Goal: Transaction & Acquisition: Purchase product/service

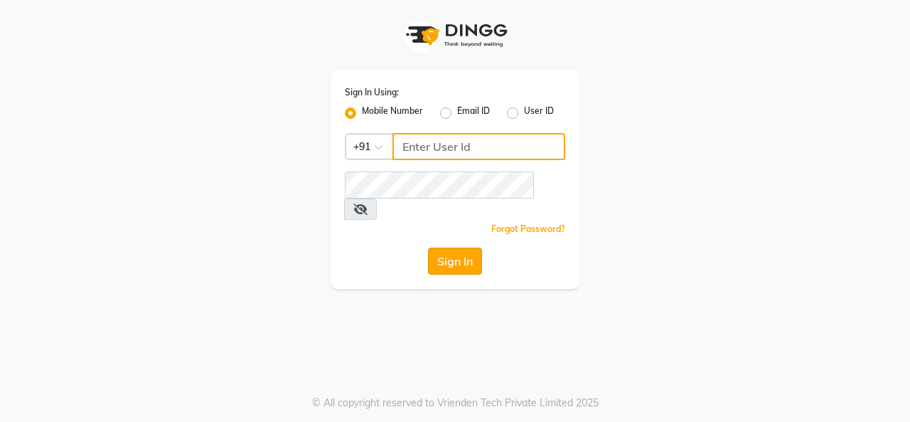
type input "8925374259"
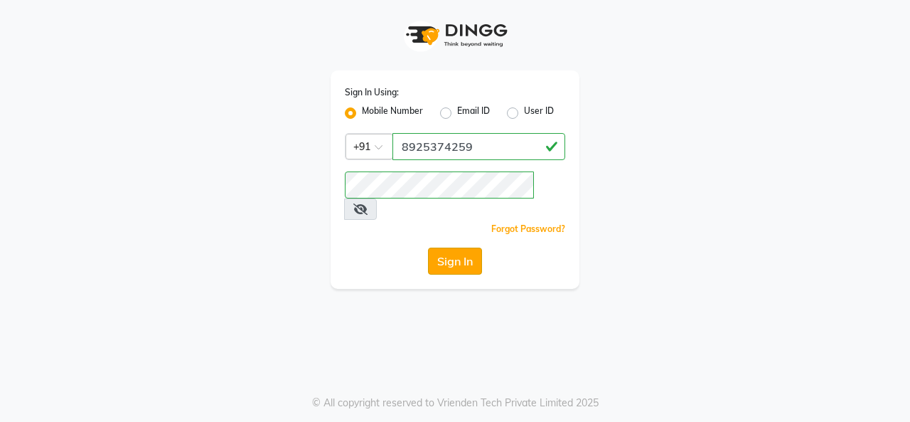
click at [444, 247] on button "Sign In" at bounding box center [455, 260] width 54 height 27
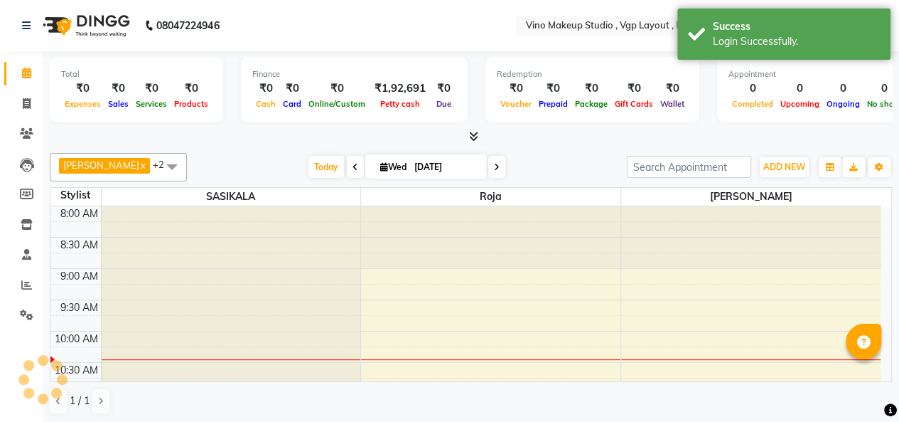
select select "en"
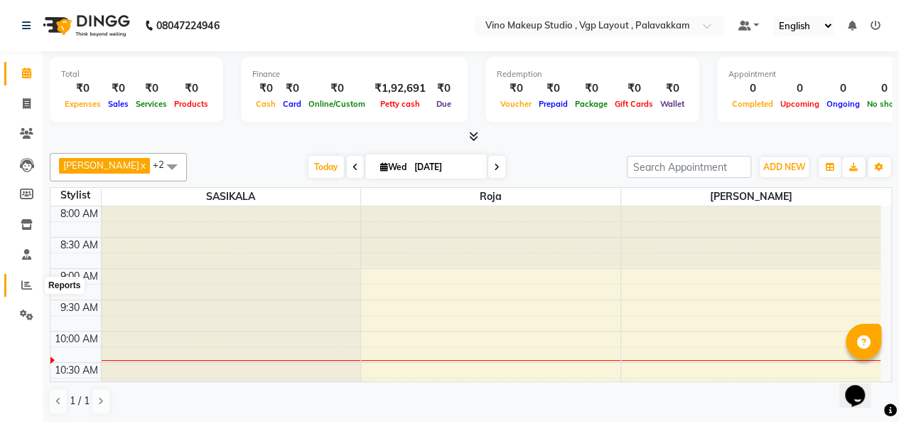
click at [25, 290] on icon at bounding box center [26, 284] width 11 height 11
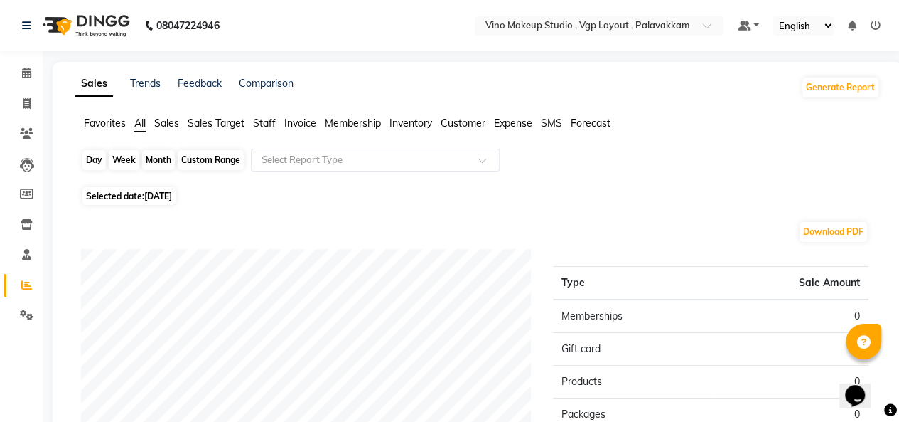
click at [98, 161] on div "Day" at bounding box center [93, 160] width 23 height 20
select select "9"
select select "2025"
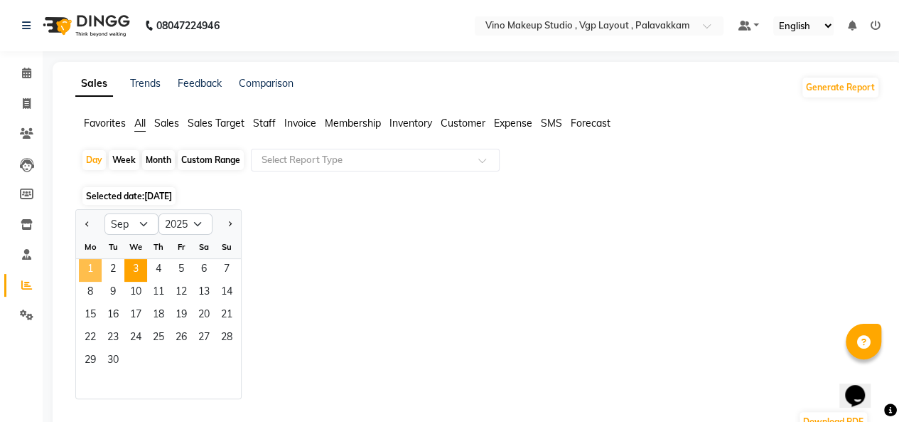
click at [85, 268] on span "1" at bounding box center [90, 270] width 23 height 23
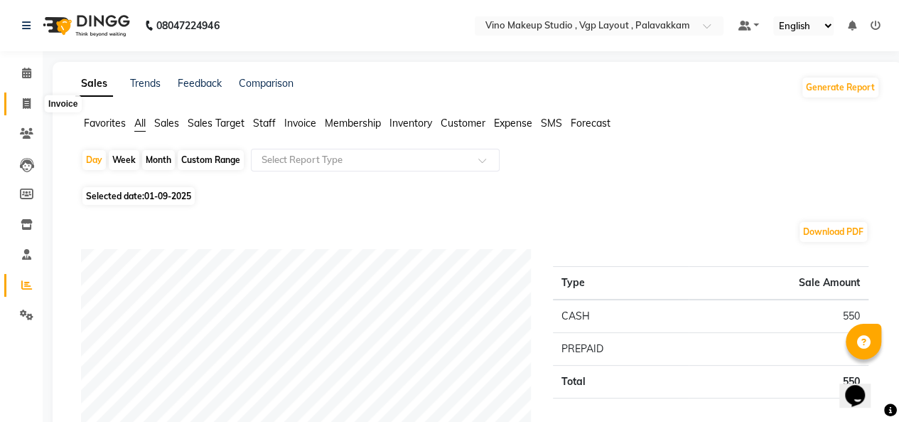
click at [28, 105] on icon at bounding box center [27, 103] width 8 height 11
select select "service"
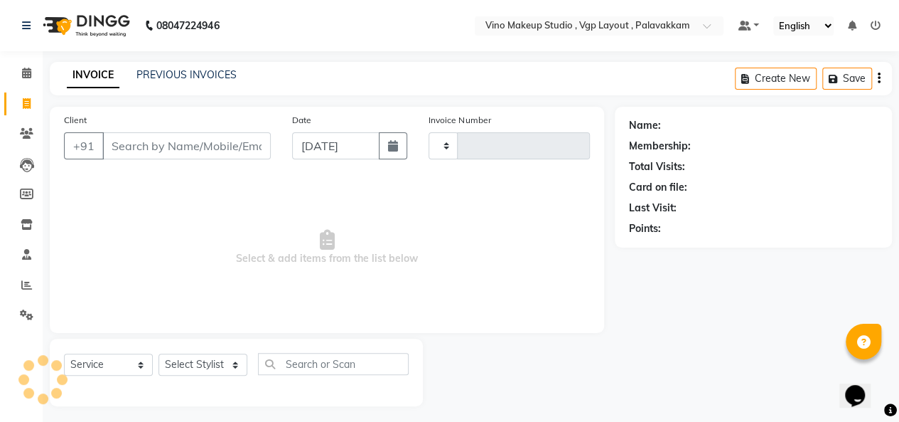
scroll to position [5, 0]
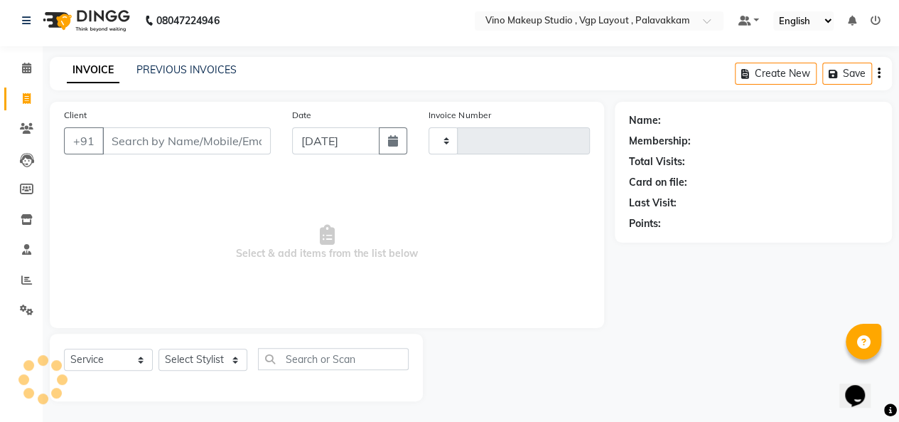
type input "0685"
select select "7459"
click at [120, 141] on input "Client" at bounding box center [186, 140] width 169 height 27
select select "package"
select select "70473"
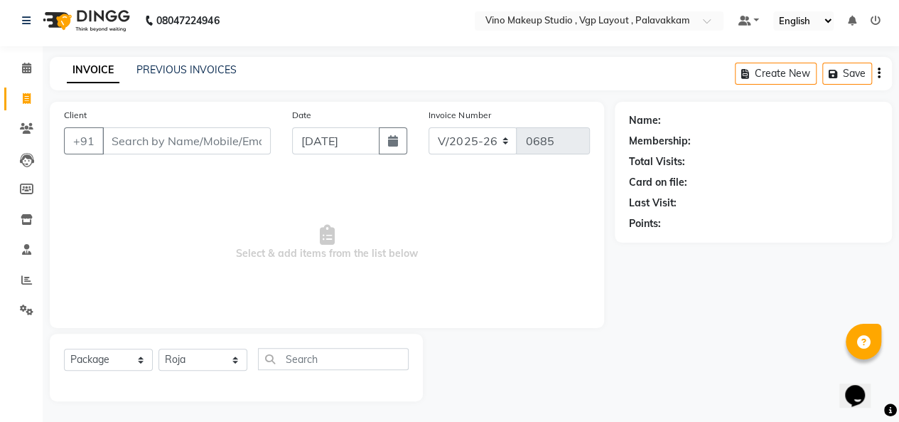
click at [139, 141] on input "Client" at bounding box center [186, 140] width 169 height 27
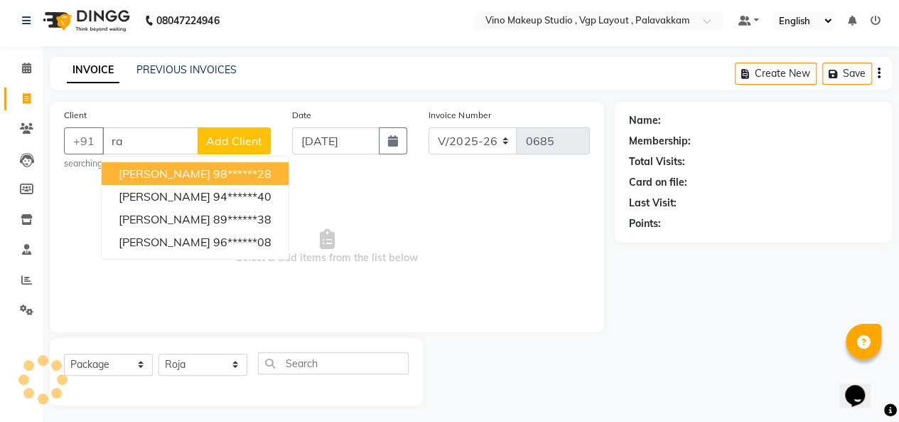
type input "r"
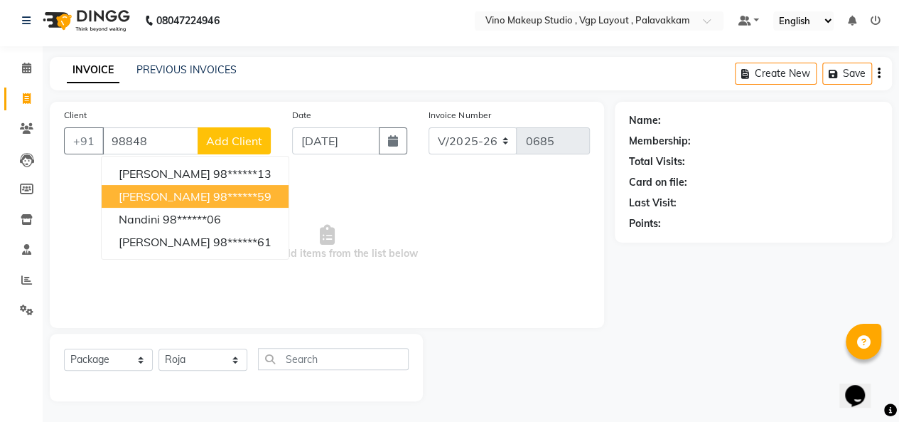
click at [169, 198] on span "[PERSON_NAME]" at bounding box center [165, 196] width 92 height 14
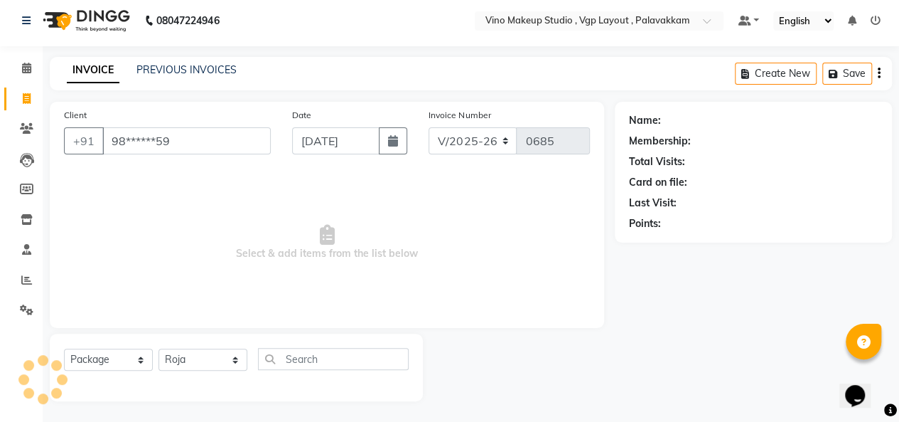
type input "98******59"
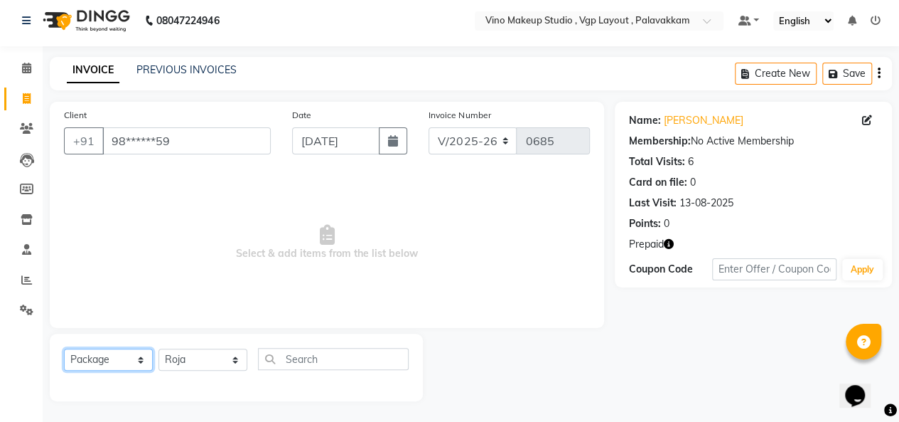
click at [99, 360] on select "Select Service Product Membership Package Voucher Prepaid Gift Card" at bounding box center [108, 359] width 89 height 22
select select "service"
click at [64, 348] on select "Select Service Product Membership Package Voucher Prepaid Gift Card" at bounding box center [108, 359] width 89 height 22
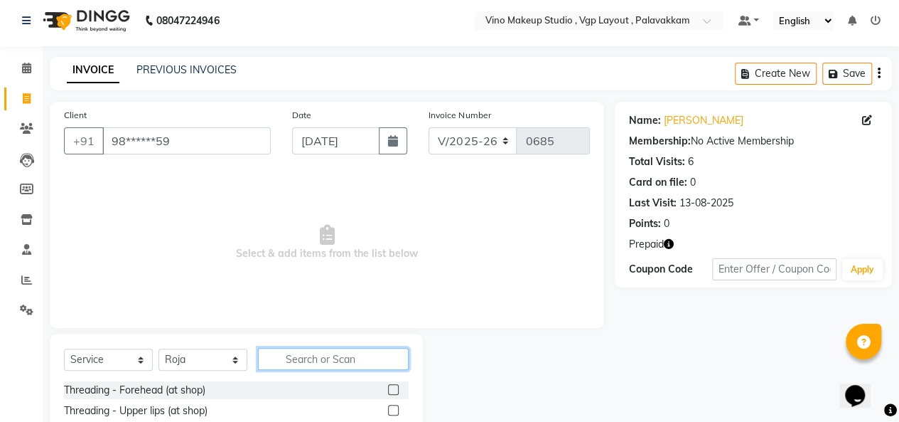
click at [294, 352] on input "text" at bounding box center [333, 359] width 151 height 22
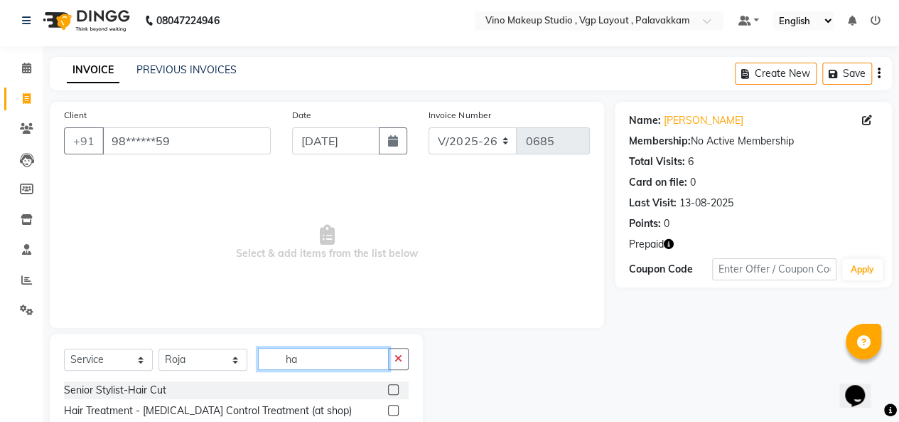
type input "h"
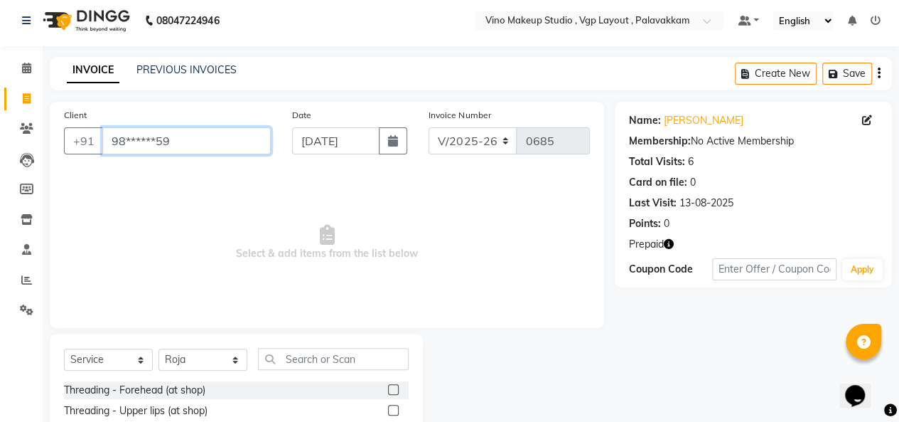
click at [182, 149] on input "98******59" at bounding box center [186, 140] width 169 height 27
type input "9"
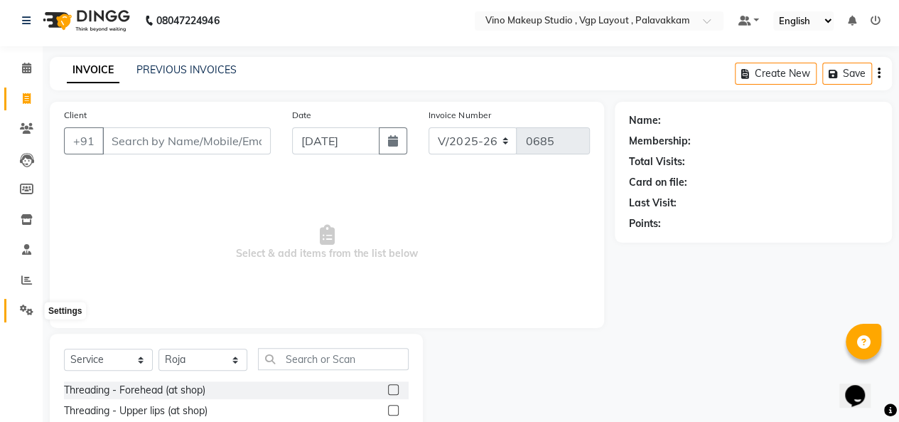
click at [30, 313] on icon at bounding box center [27, 309] width 14 height 11
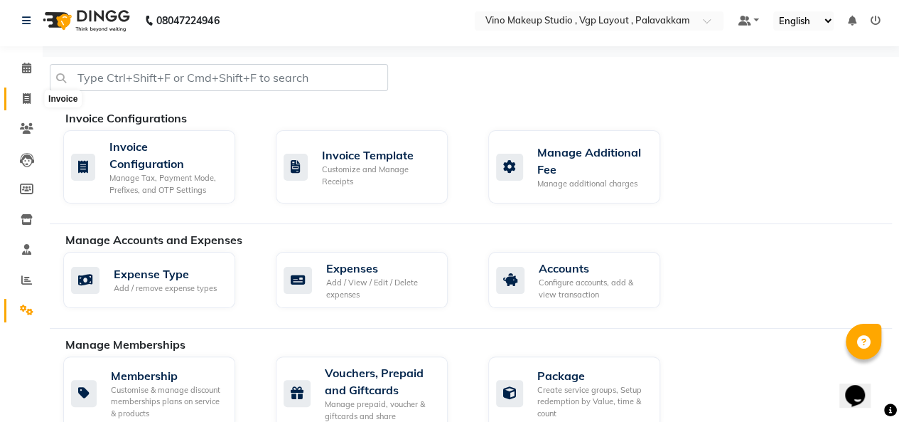
click at [26, 93] on icon at bounding box center [27, 98] width 8 height 11
select select "service"
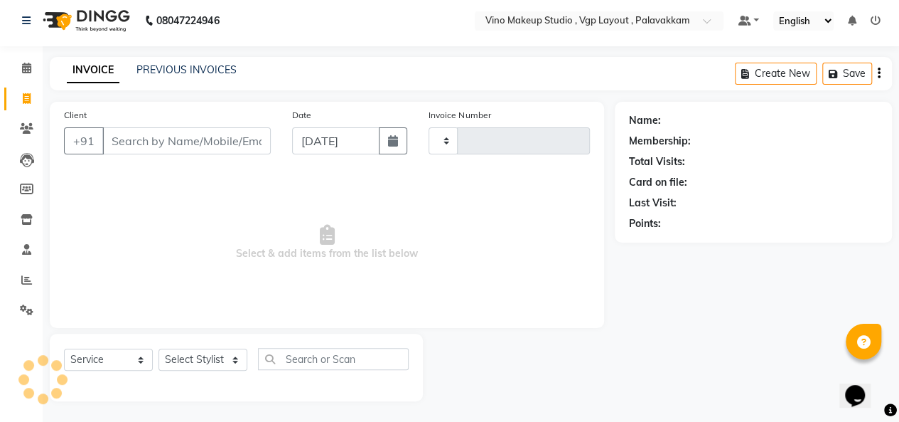
type input "0685"
select select "7459"
select select "package"
click at [126, 144] on input "Client" at bounding box center [186, 140] width 169 height 27
select select "70473"
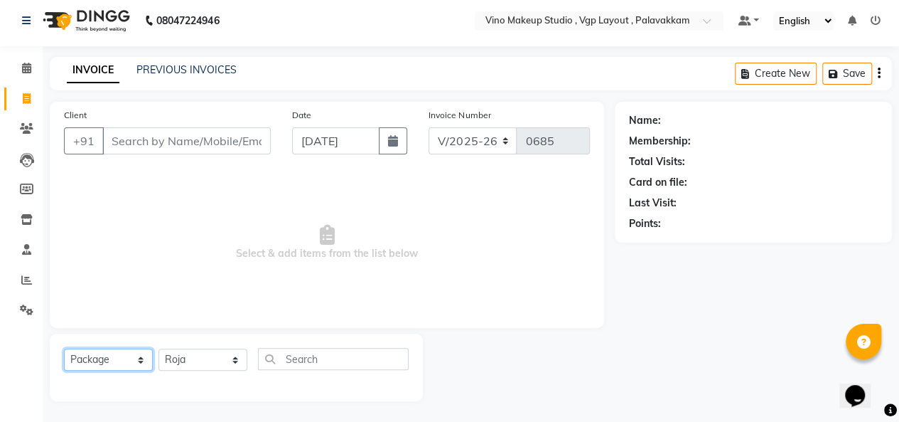
click at [81, 363] on select "Select Service Product Membership Package Voucher Prepaid Gift Card" at bounding box center [108, 359] width 89 height 22
select select "product"
click at [64, 348] on select "Select Service Product Membership Package Voucher Prepaid Gift Card" at bounding box center [108, 359] width 89 height 22
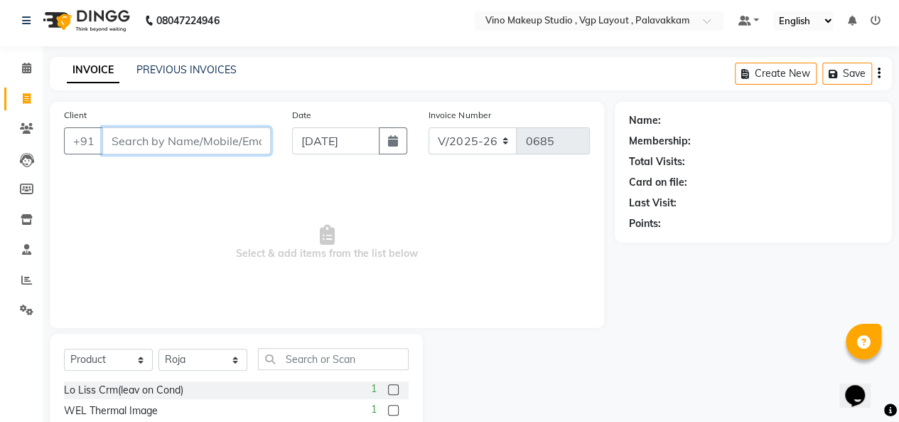
click at [159, 141] on input "Client" at bounding box center [186, 140] width 169 height 27
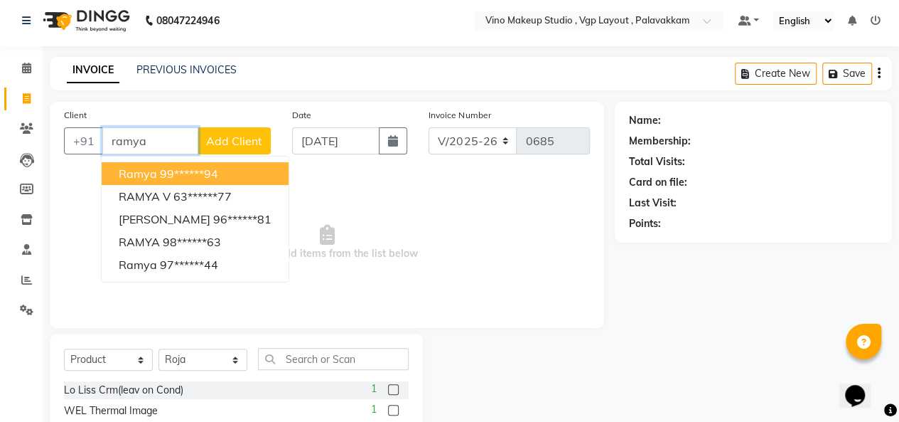
click at [196, 173] on ngb-highlight "99******94" at bounding box center [189, 173] width 58 height 14
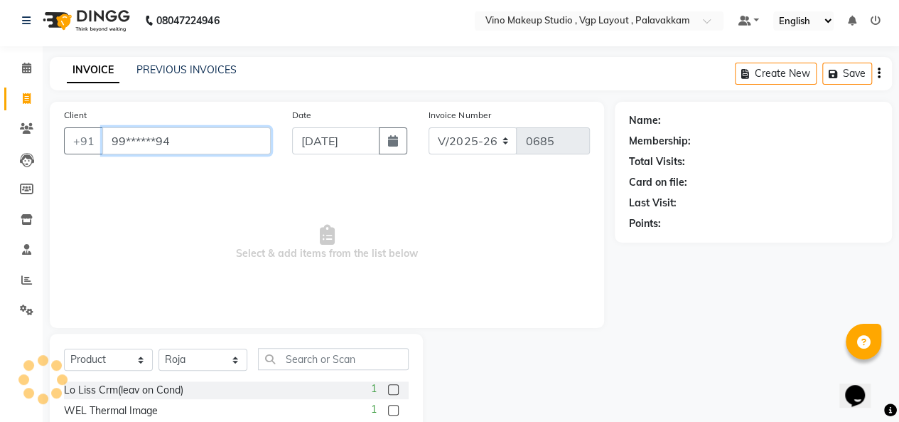
type input "99******94"
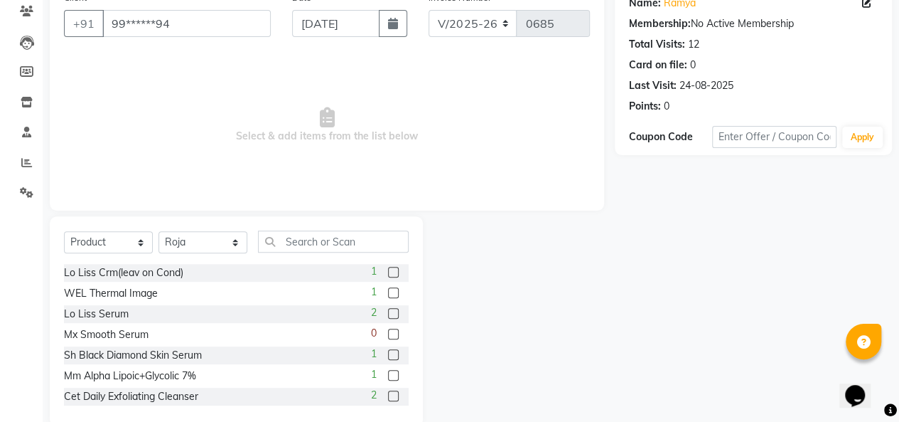
scroll to position [147, 0]
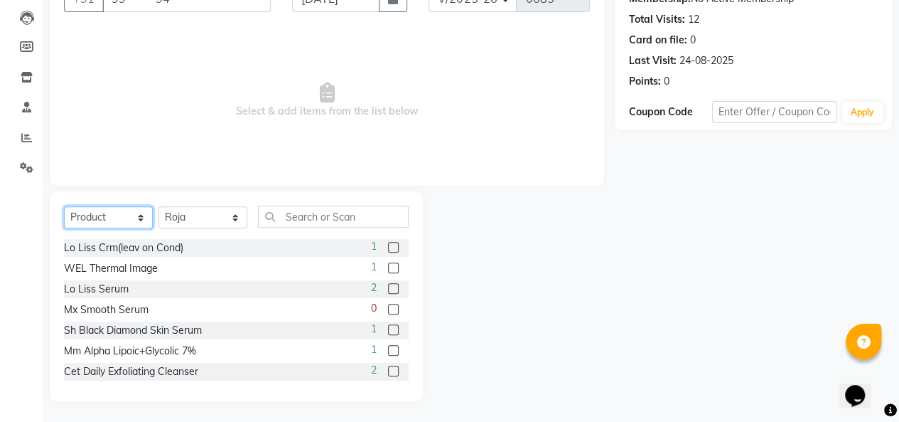
click at [132, 219] on select "Select Service Product Membership Package Voucher Prepaid Gift Card" at bounding box center [108, 217] width 89 height 22
click at [64, 206] on select "Select Service Product Membership Package Voucher Prepaid Gift Card" at bounding box center [108, 217] width 89 height 22
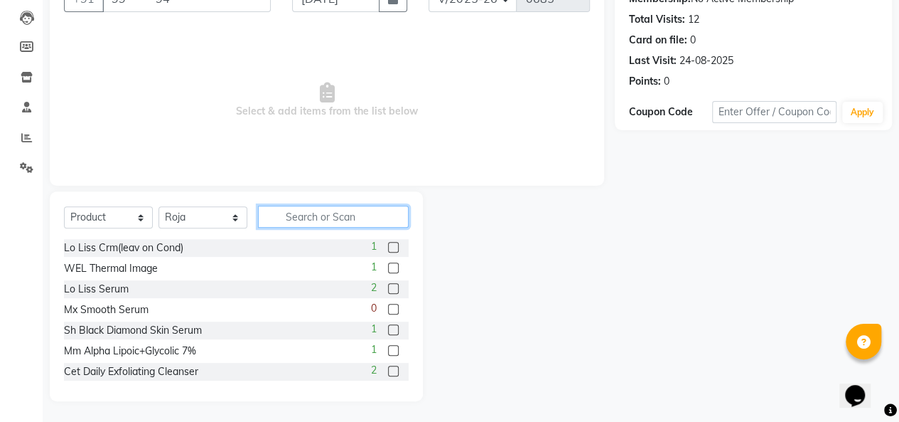
click at [301, 218] on input "text" at bounding box center [333, 216] width 151 height 22
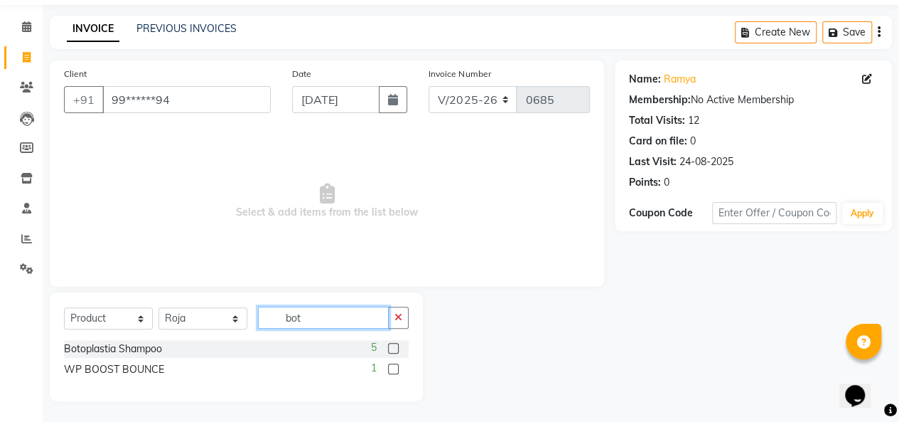
scroll to position [26, 0]
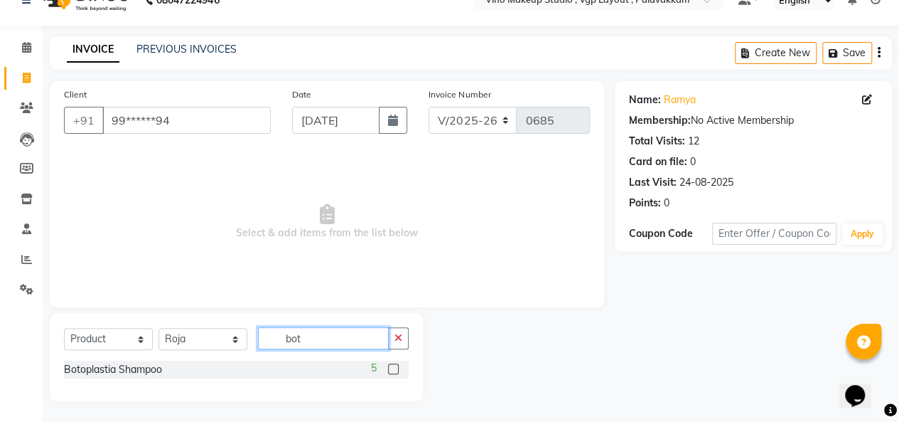
type input "bot"
click at [394, 368] on label at bounding box center [393, 368] width 11 height 11
click at [394, 368] on input "checkbox" at bounding box center [392, 369] width 9 height 9
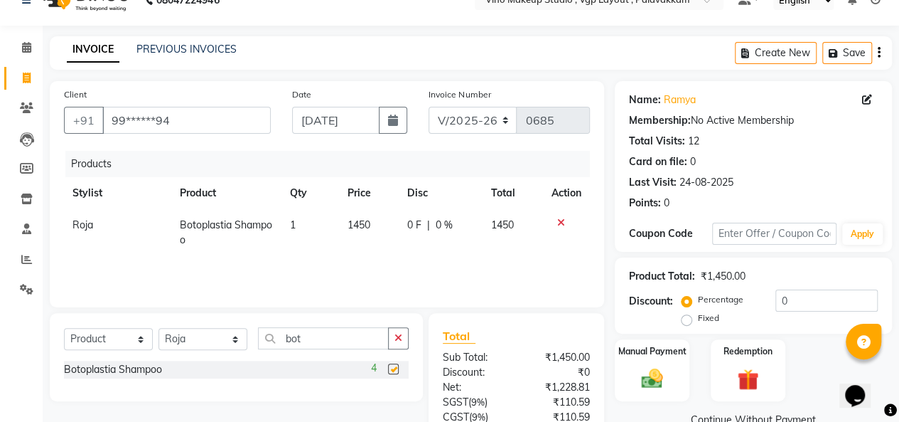
checkbox input "false"
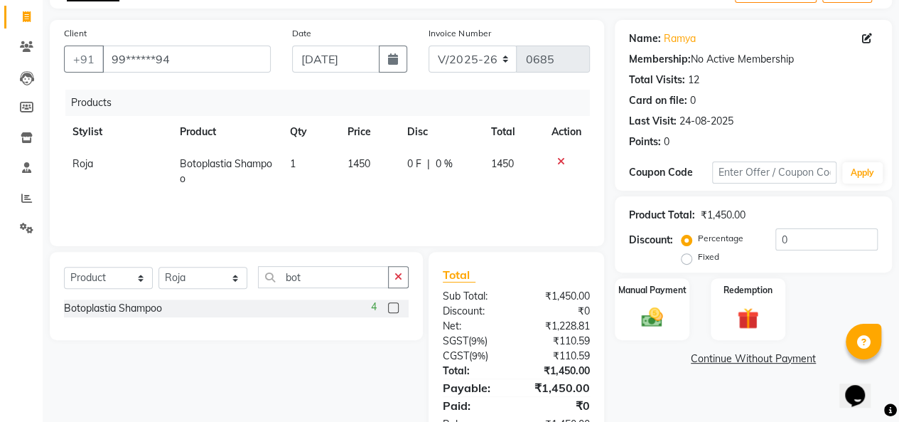
scroll to position [131, 0]
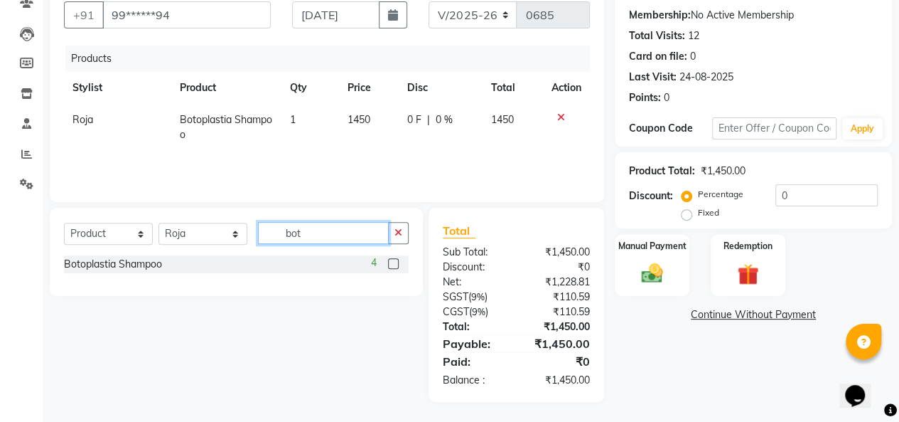
click at [324, 235] on input "bot" at bounding box center [323, 233] width 131 height 22
type input "b"
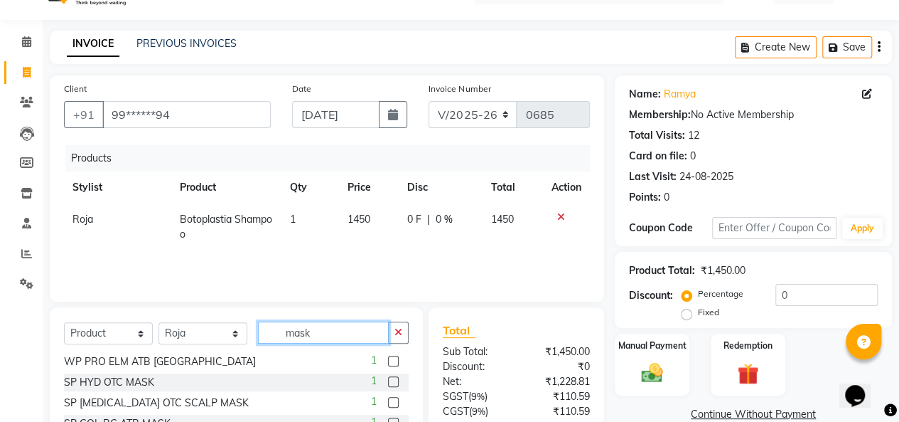
scroll to position [147, 0]
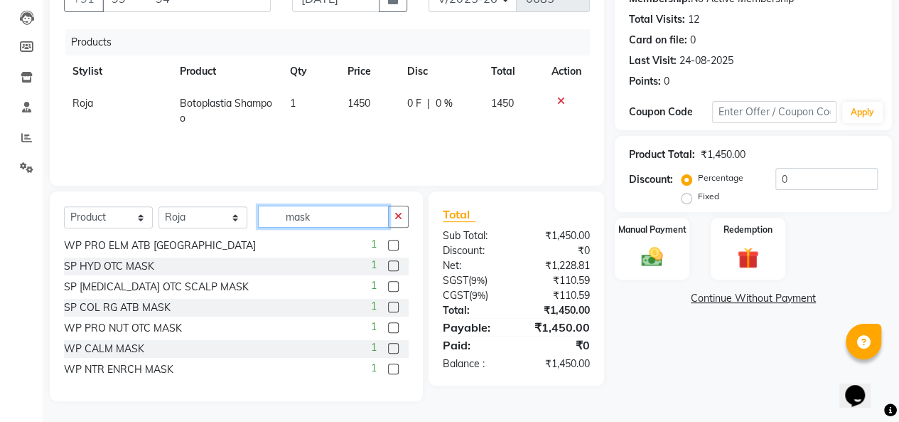
click at [337, 218] on input "mask" at bounding box center [323, 216] width 131 height 22
type input "m"
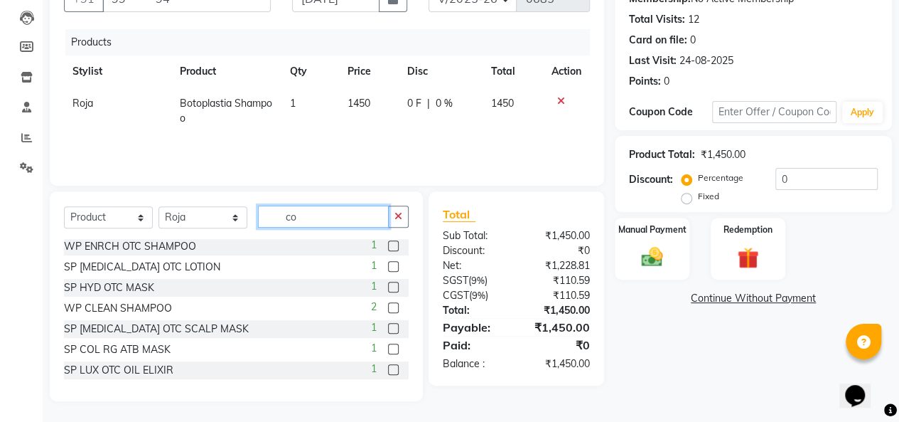
scroll to position [131, 0]
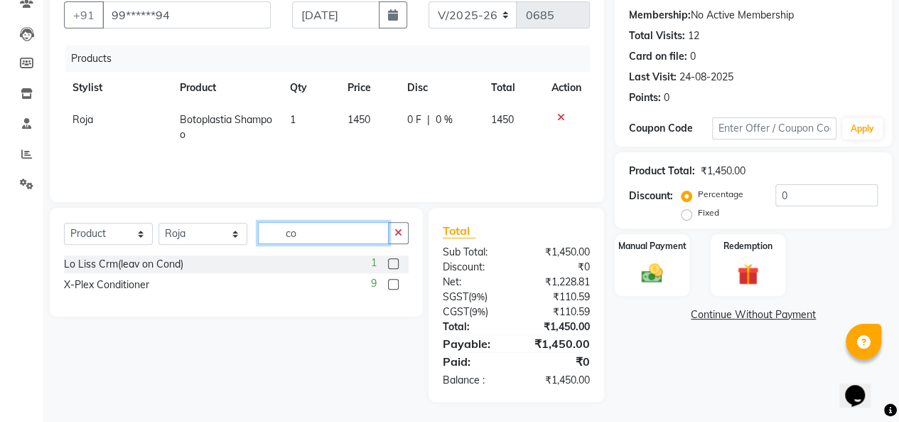
type input "c"
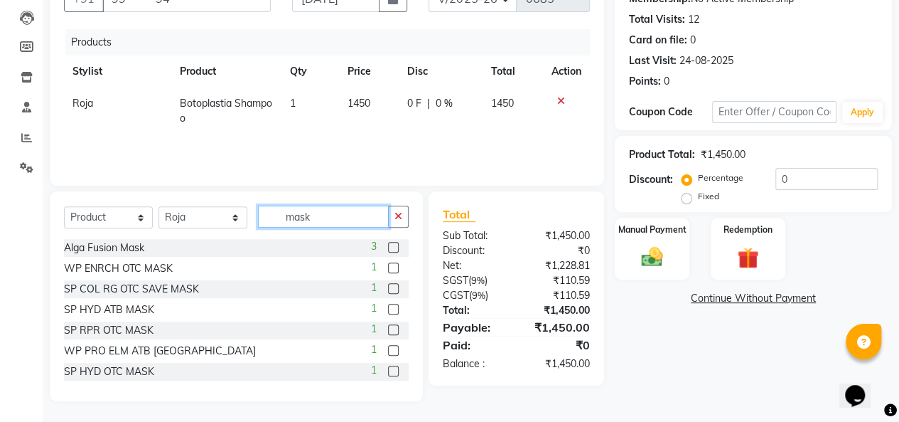
type input "mask"
click at [388, 287] on label at bounding box center [393, 288] width 11 height 11
click at [388, 287] on input "checkbox" at bounding box center [392, 288] width 9 height 9
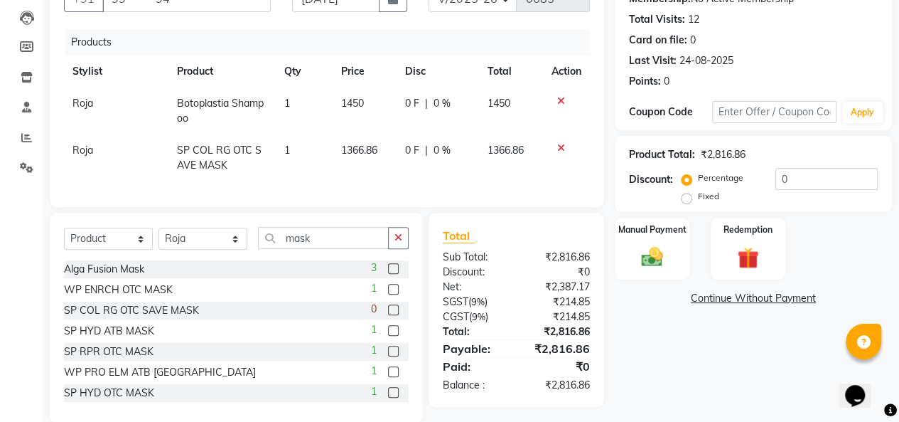
click at [388, 315] on label at bounding box center [393, 309] width 11 height 11
click at [388, 315] on input "checkbox" at bounding box center [392, 310] width 9 height 9
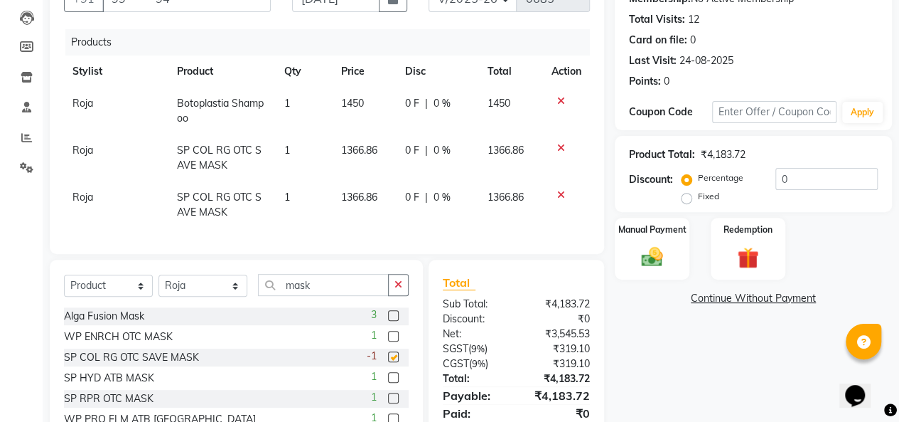
checkbox input "false"
click at [561, 196] on icon at bounding box center [561, 195] width 8 height 10
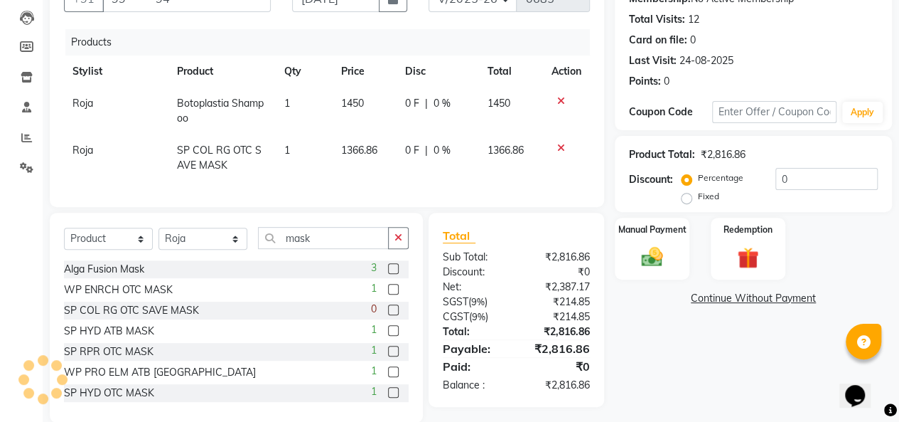
click at [365, 99] on td "1450" at bounding box center [365, 110] width 64 height 47
select select "70473"
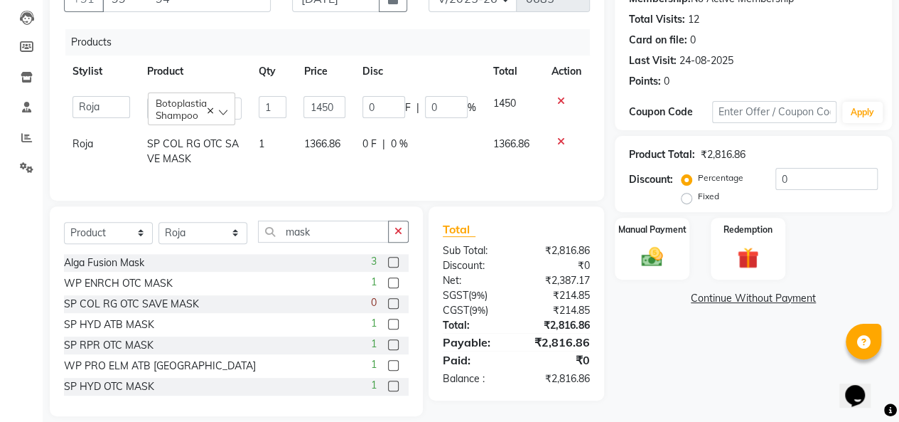
click at [333, 144] on span "1366.86" at bounding box center [322, 143] width 36 height 13
select select "70473"
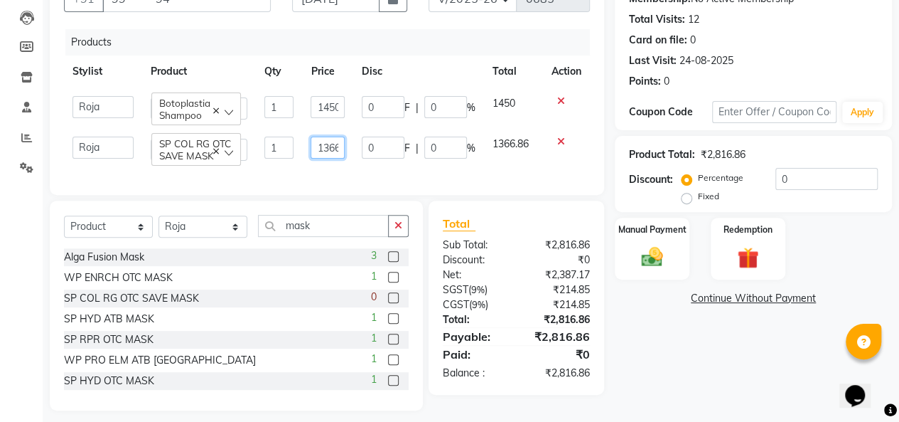
click at [333, 148] on input "1366.86" at bounding box center [327, 148] width 33 height 22
click at [331, 148] on input "1366.86" at bounding box center [327, 148] width 33 height 22
type input "1"
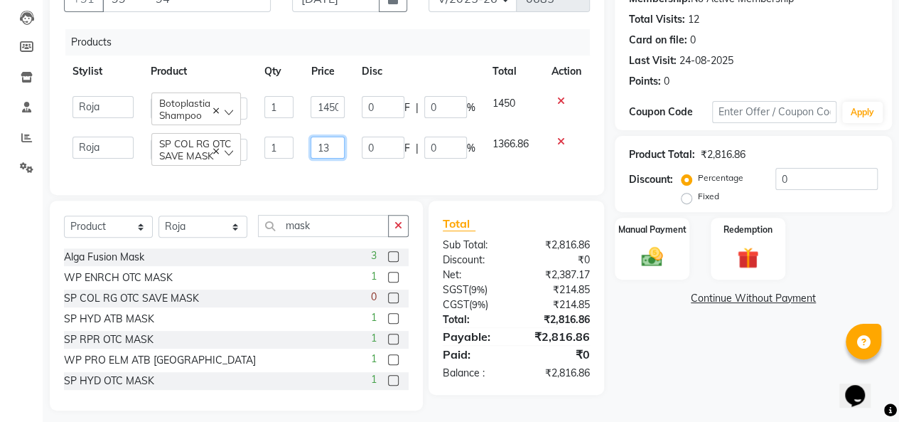
scroll to position [0, 0]
type input "1450"
click at [505, 165] on td "1366.86" at bounding box center [513, 148] width 59 height 41
select select "70473"
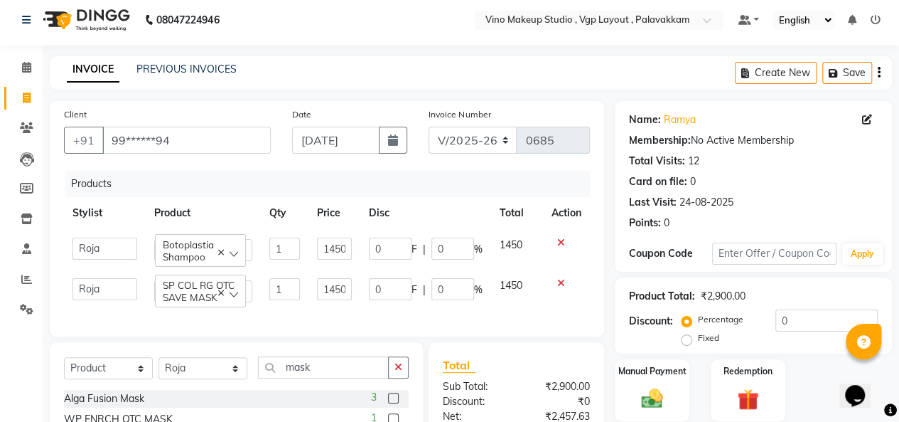
scroll to position [0, 0]
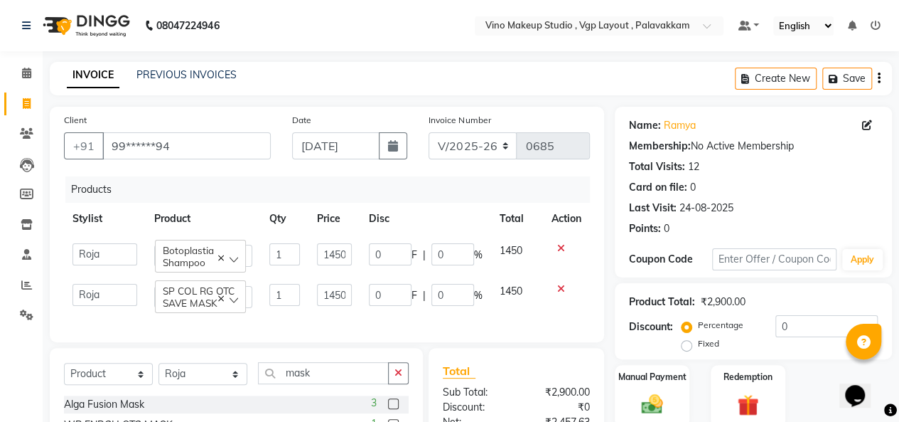
click at [879, 86] on button "button" at bounding box center [879, 78] width 3 height 33
select select "package"
select select "70473"
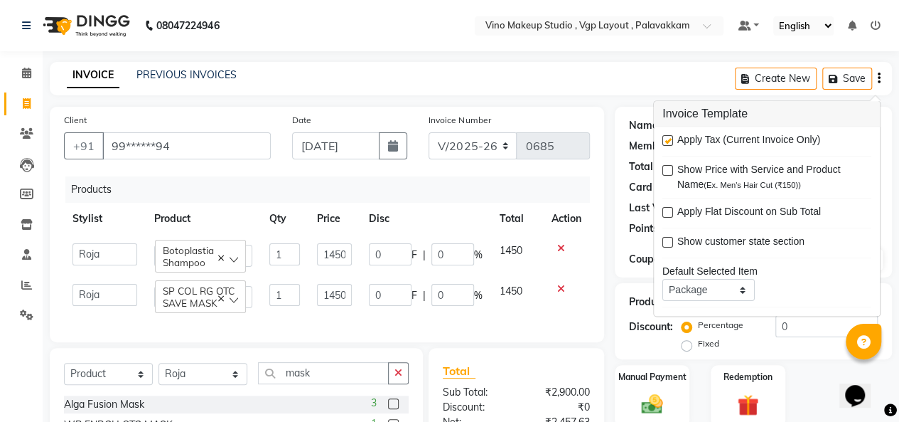
click at [671, 142] on label at bounding box center [668, 141] width 11 height 11
click at [671, 142] on input "checkbox" at bounding box center [667, 141] width 9 height 9
checkbox input "false"
click at [395, 146] on icon "button" at bounding box center [393, 145] width 10 height 11
select select "9"
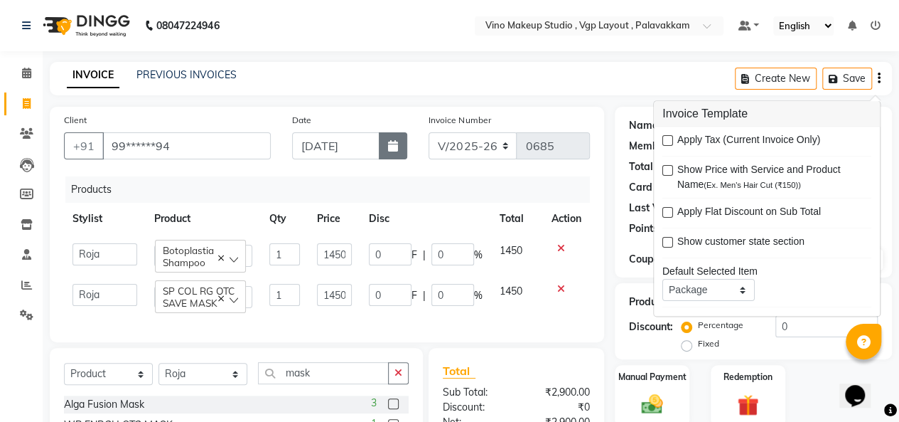
select select "2025"
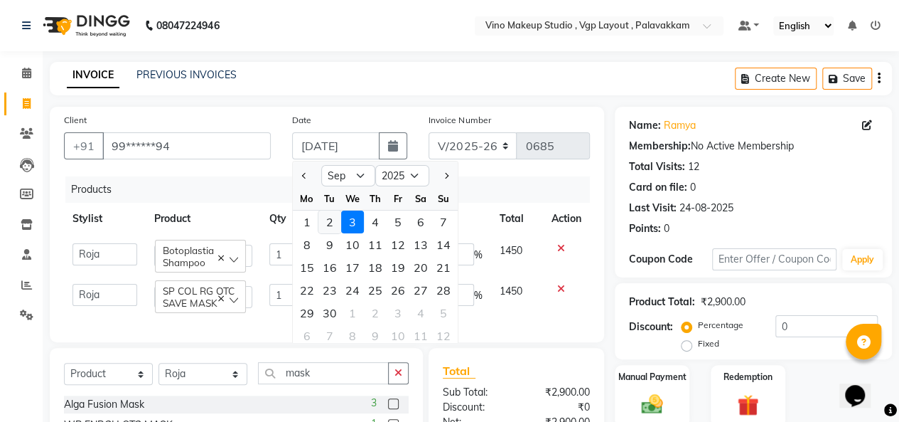
click at [327, 222] on div "2" at bounding box center [330, 221] width 23 height 23
type input "02-09-2025"
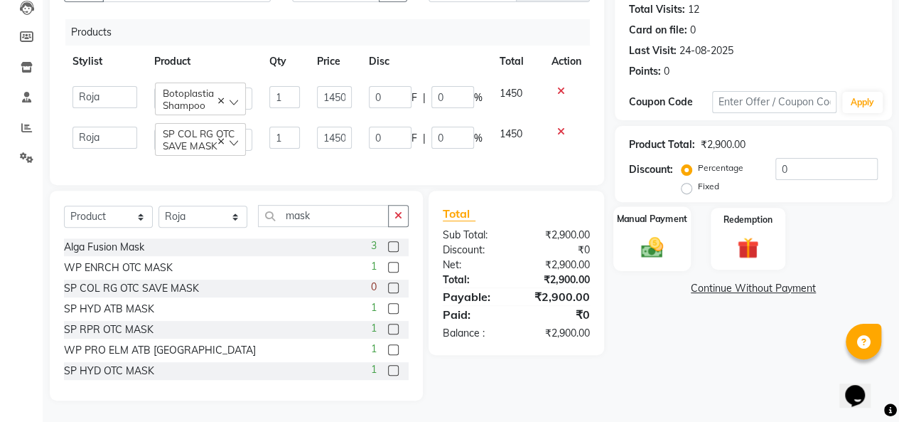
click at [651, 242] on img at bounding box center [652, 247] width 36 height 26
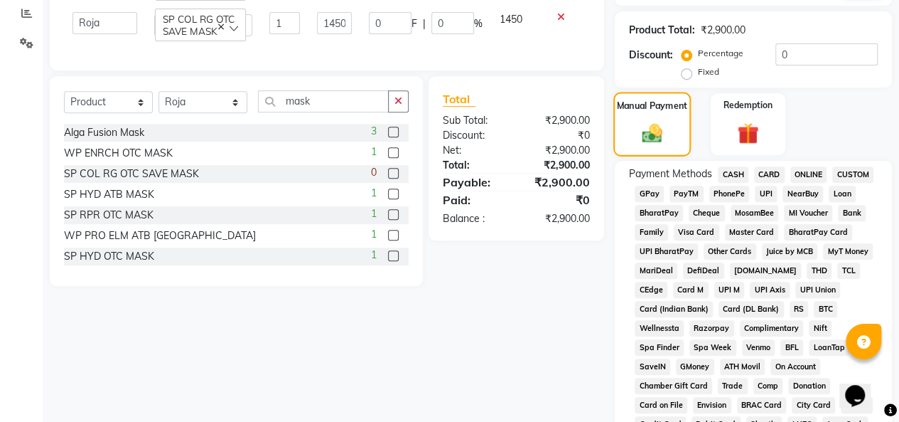
scroll to position [630, 0]
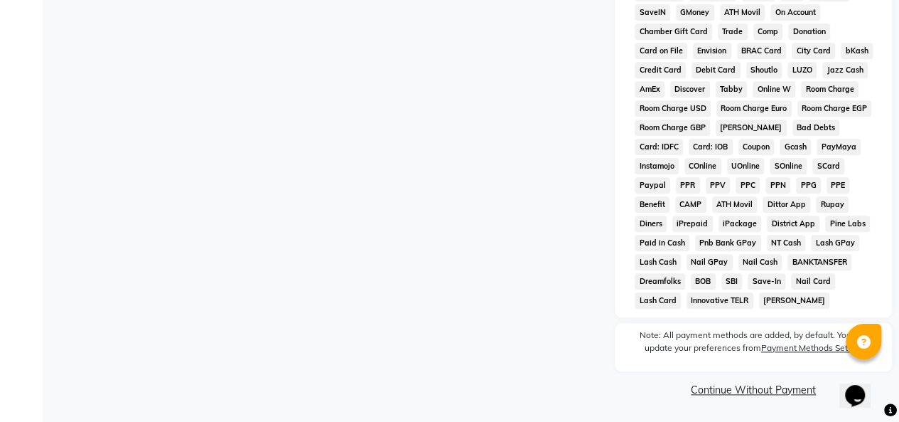
click at [750, 387] on link "Continue Without Payment" at bounding box center [754, 390] width 272 height 15
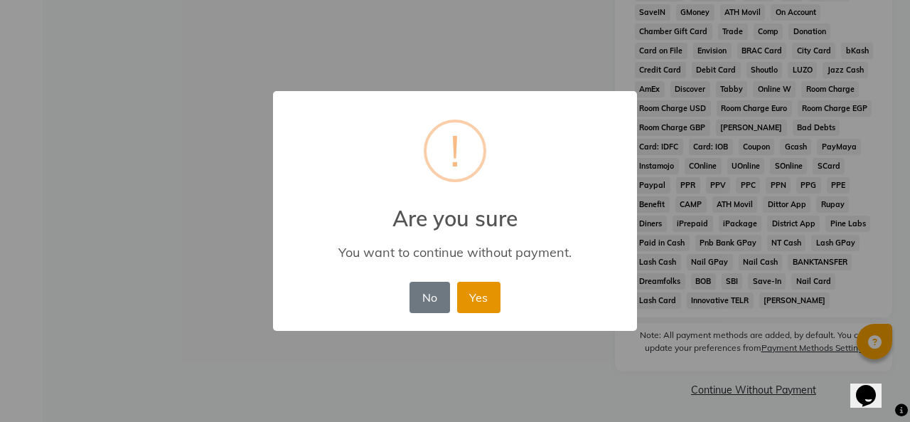
click at [469, 303] on button "Yes" at bounding box center [478, 297] width 43 height 31
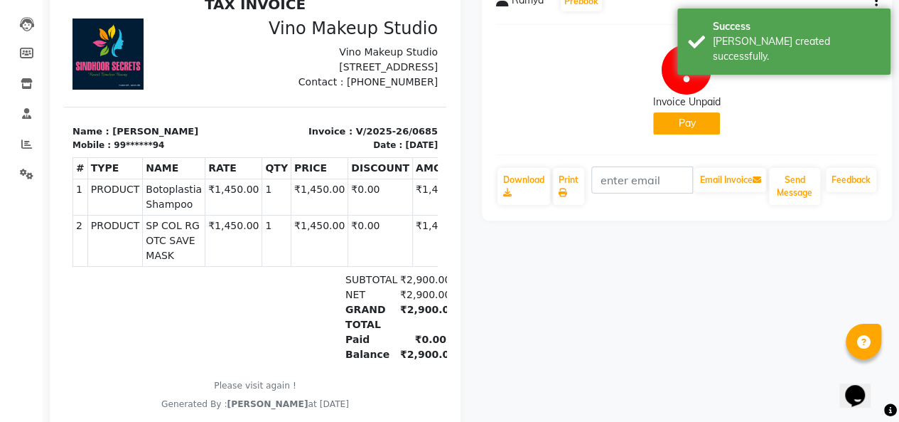
scroll to position [141, 0]
click at [693, 122] on button "Pay" at bounding box center [686, 123] width 67 height 22
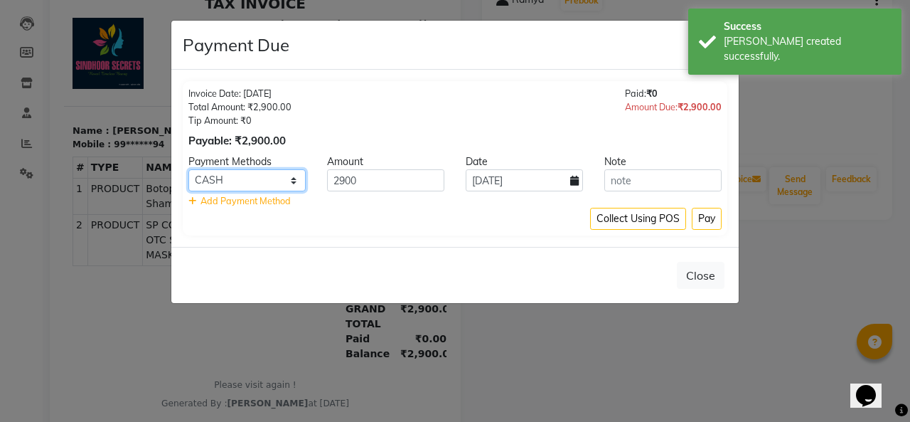
click at [267, 186] on select "CASH CARD ONLINE CUSTOM GPay PayTM PhonePe UPI NearBuy Loan BharatPay Cheque Mo…" at bounding box center [246, 180] width 117 height 22
select select "8"
click at [188, 169] on select "CASH CARD ONLINE CUSTOM GPay PayTM PhonePe UPI NearBuy Loan BharatPay Cheque Mo…" at bounding box center [246, 180] width 117 height 22
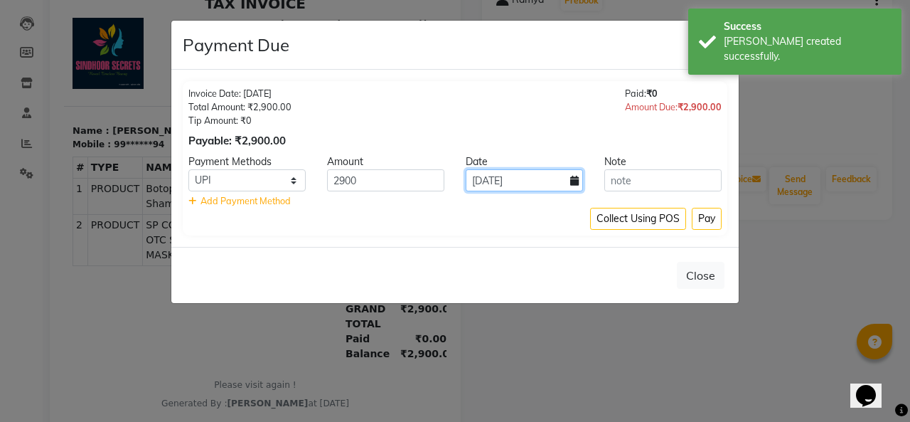
click at [538, 185] on input "[DATE]" at bounding box center [524, 180] width 117 height 22
select select "9"
select select "2025"
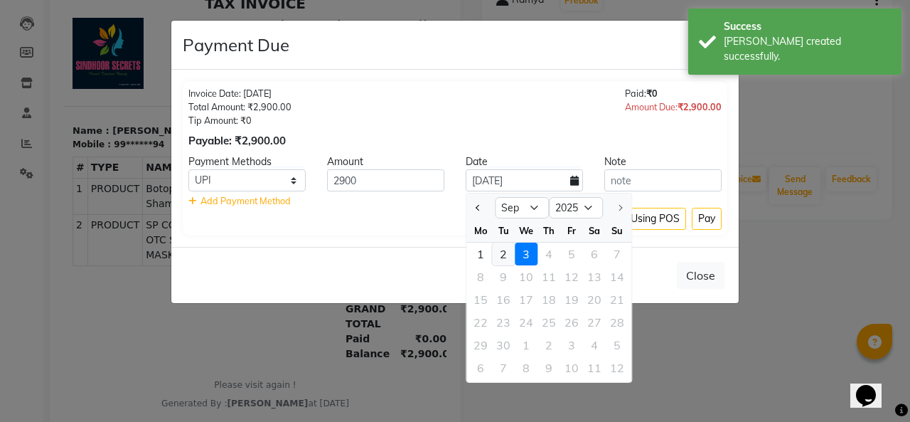
click at [502, 250] on div "2" at bounding box center [503, 253] width 23 height 23
type input "02-09-2025"
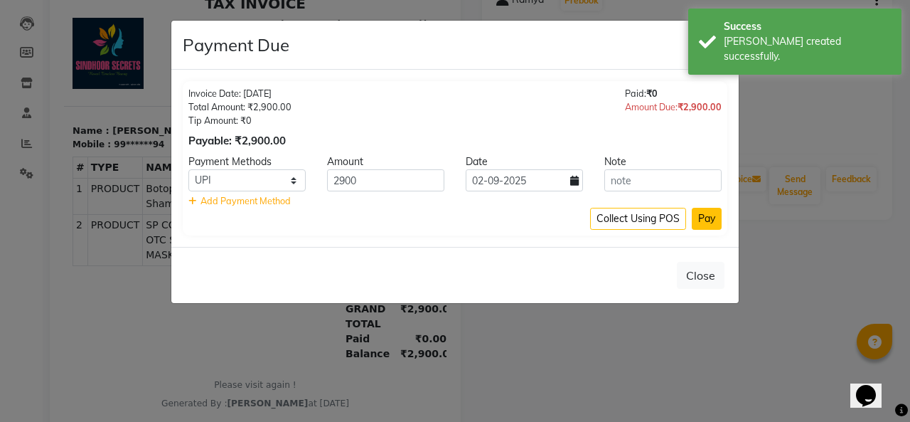
click at [708, 218] on button "Pay" at bounding box center [707, 219] width 30 height 22
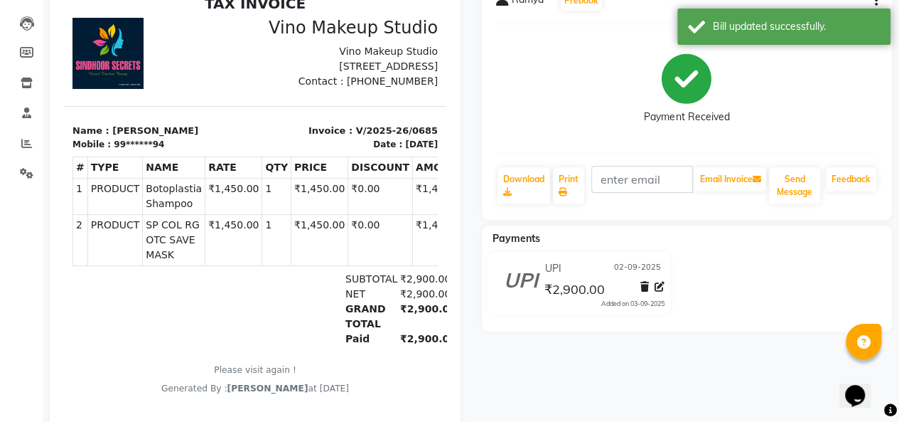
scroll to position [0, 0]
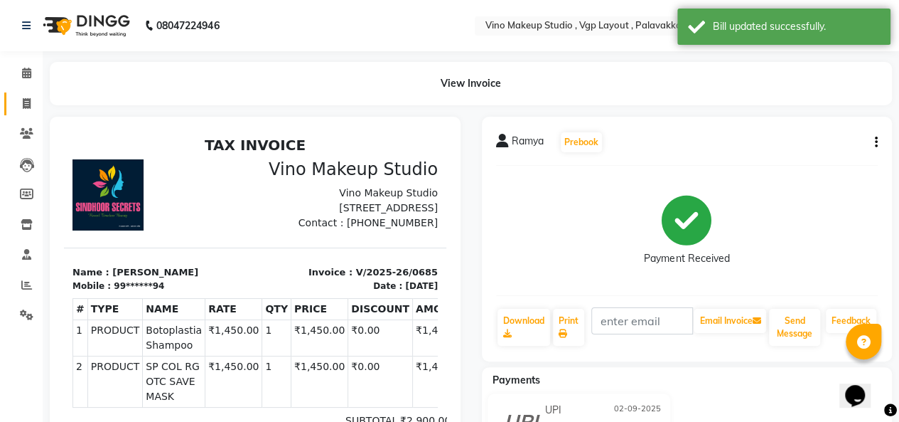
click at [26, 104] on icon at bounding box center [27, 103] width 8 height 11
select select "service"
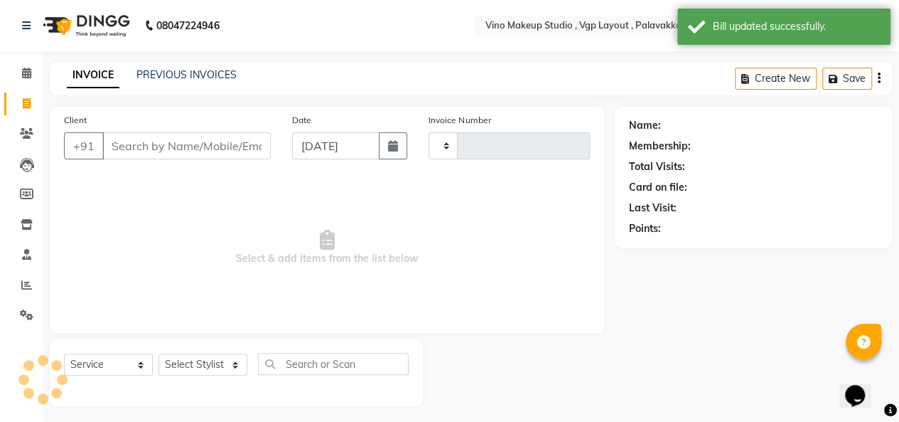
scroll to position [5, 0]
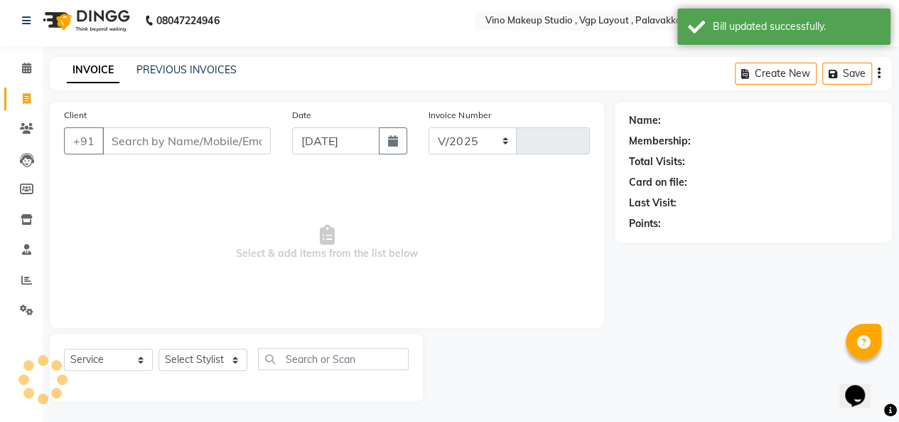
select select "7459"
type input "0686"
select select "package"
select select "70473"
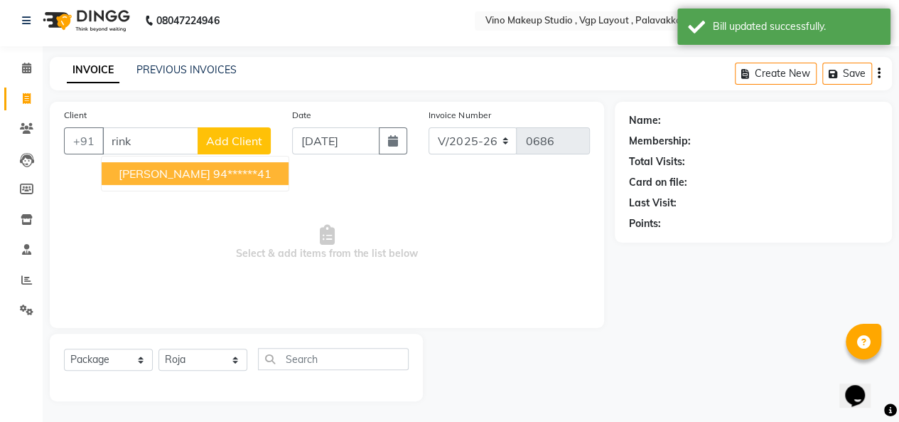
click at [213, 178] on ngb-highlight "94******41" at bounding box center [242, 173] width 58 height 14
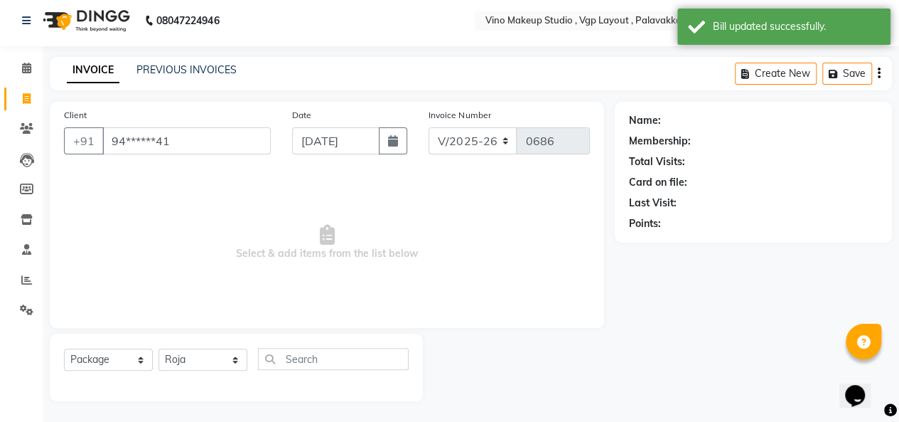
type input "94******41"
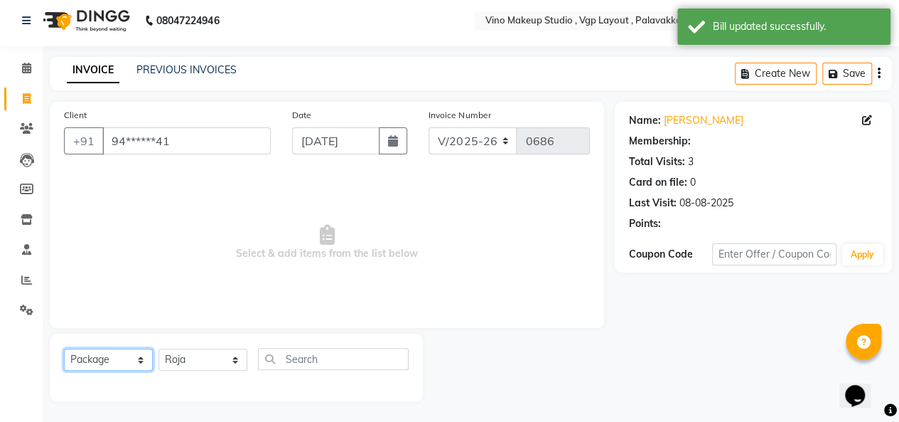
click at [110, 363] on select "Select Service Product Membership Package Voucher Prepaid Gift Card" at bounding box center [108, 359] width 89 height 22
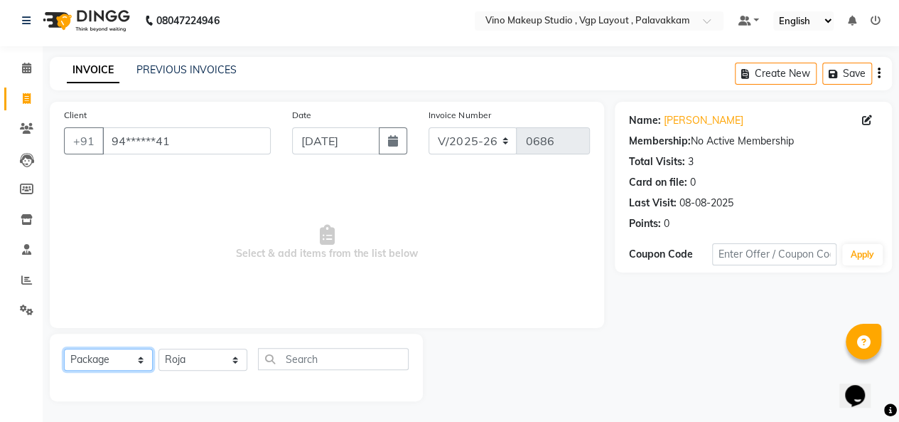
select select "service"
click at [64, 348] on select "Select Service Product Membership Package Voucher Prepaid Gift Card" at bounding box center [108, 359] width 89 height 22
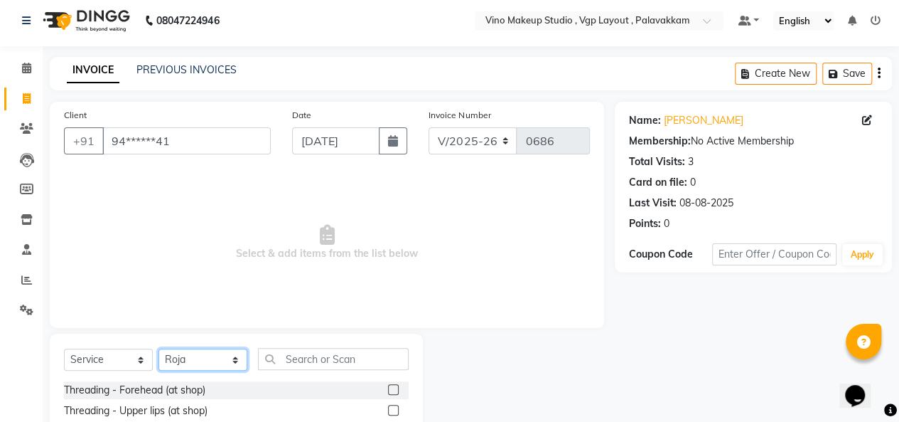
click at [191, 360] on select "Select Stylist [PERSON_NAME] [PERSON_NAME] SASIKALA" at bounding box center [203, 359] width 89 height 22
click at [159, 348] on select "Select Stylist [PERSON_NAME] [PERSON_NAME] SASIKALA" at bounding box center [203, 359] width 89 height 22
click at [319, 359] on input "text" at bounding box center [333, 359] width 151 height 22
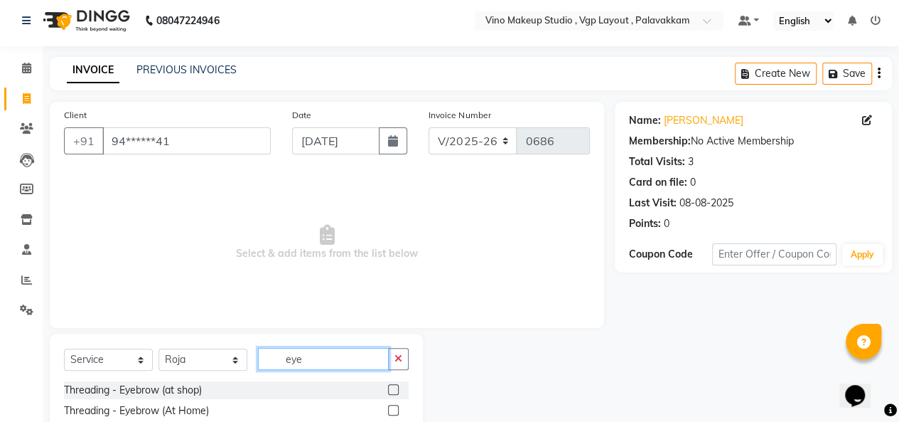
type input "eye"
click at [398, 385] on label at bounding box center [393, 389] width 11 height 11
click at [397, 385] on input "checkbox" at bounding box center [392, 389] width 9 height 9
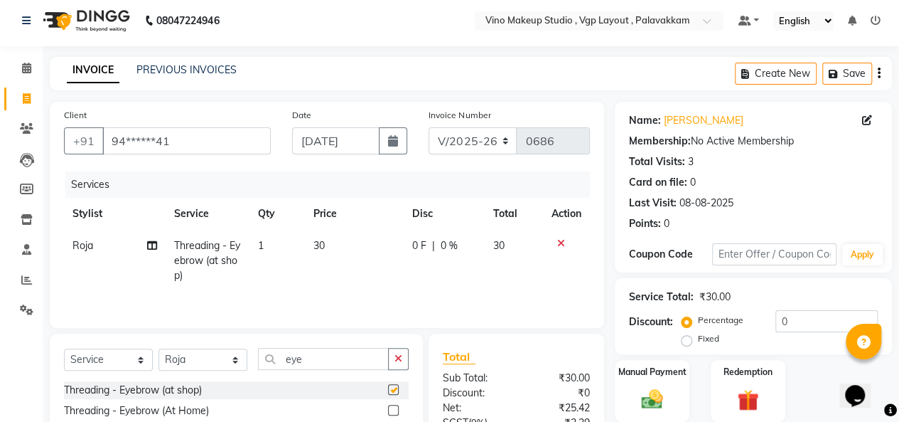
checkbox input "false"
click at [327, 248] on td "30" at bounding box center [354, 261] width 99 height 62
select select "70473"
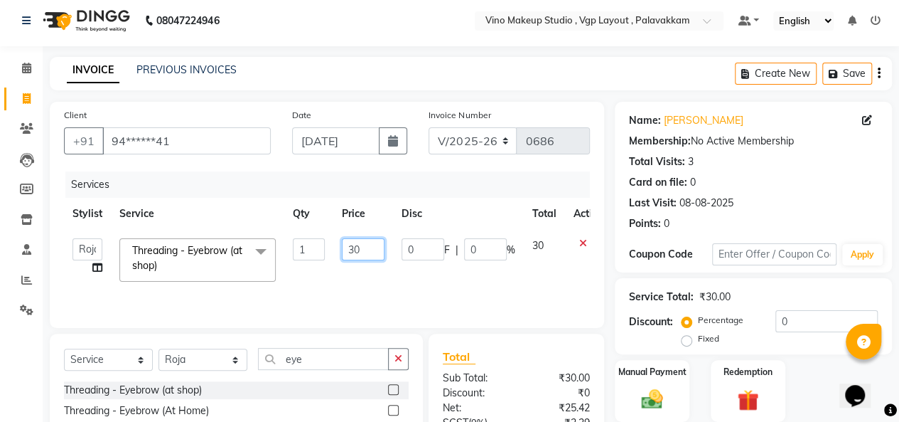
click at [363, 251] on input "30" at bounding box center [363, 249] width 43 height 22
type input "3"
type input "50"
click at [473, 276] on td "0 F | 0 %" at bounding box center [458, 260] width 131 height 60
select select "70473"
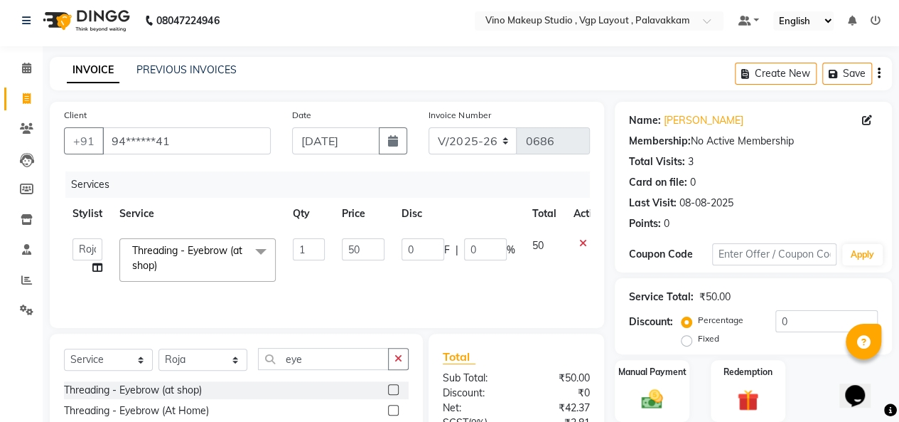
click at [879, 73] on icon "button" at bounding box center [879, 73] width 3 height 1
select select "package"
select select "70473"
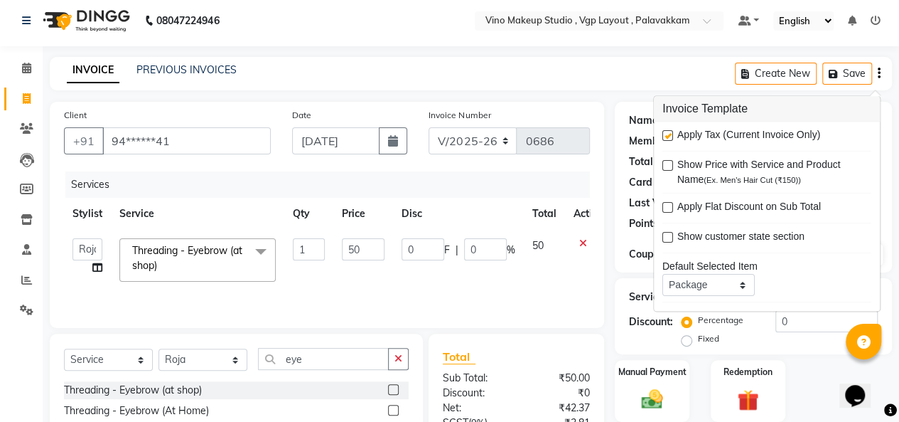
click at [668, 135] on label at bounding box center [668, 136] width 11 height 11
click at [668, 135] on input "checkbox" at bounding box center [667, 136] width 9 height 9
checkbox input "false"
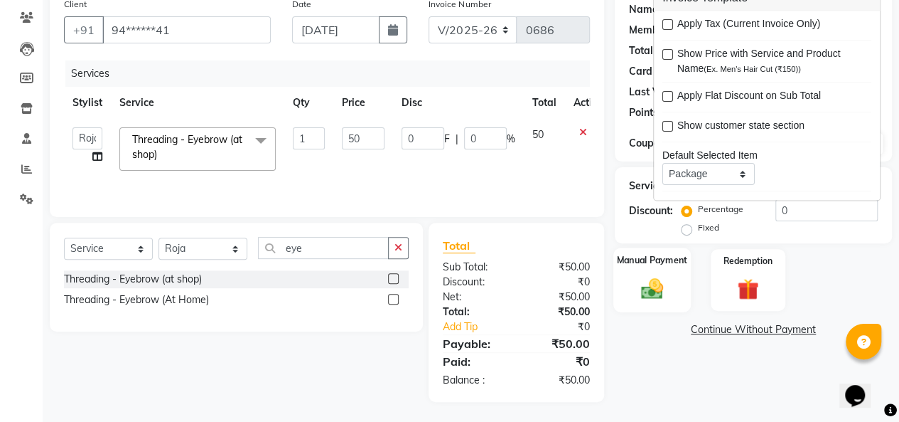
click at [663, 291] on img at bounding box center [652, 288] width 36 height 26
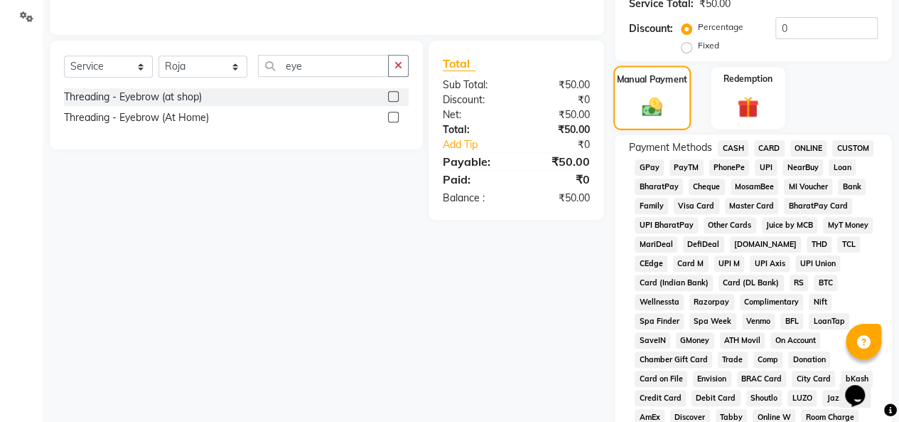
scroll to position [630, 0]
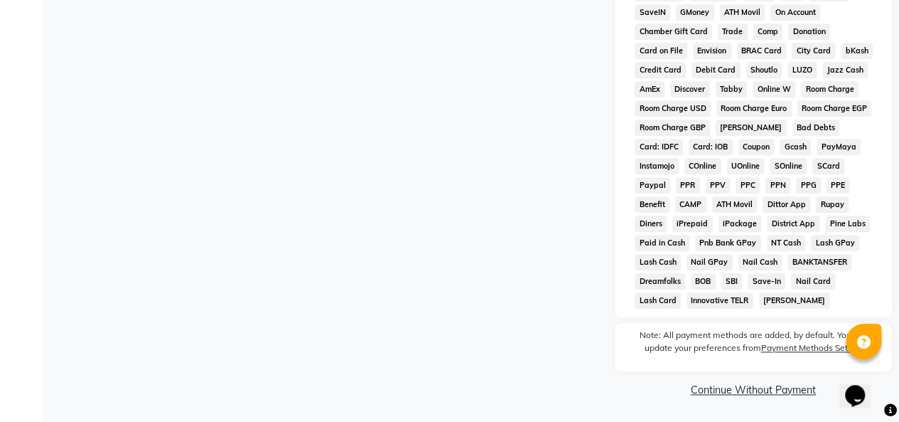
click at [748, 391] on link "Continue Without Payment" at bounding box center [754, 390] width 272 height 15
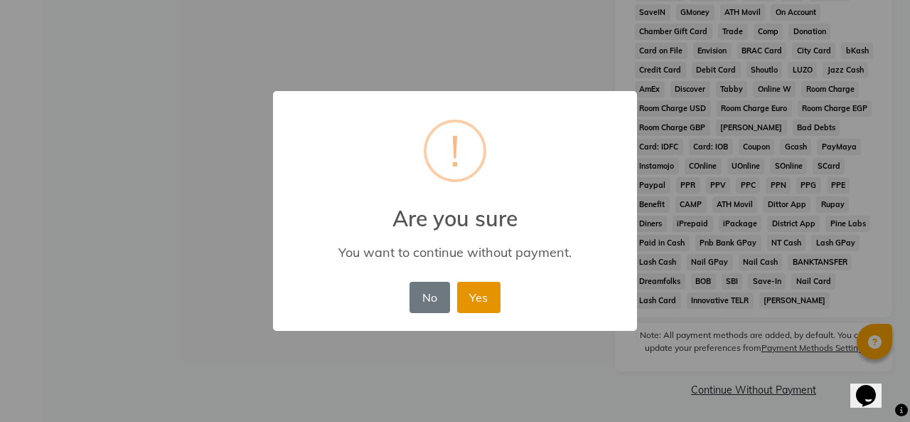
click at [478, 297] on button "Yes" at bounding box center [478, 297] width 43 height 31
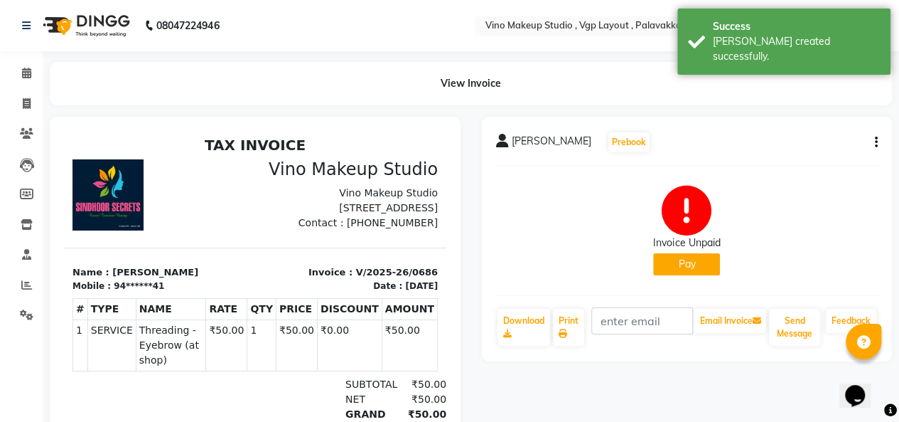
click at [703, 262] on button "Pay" at bounding box center [686, 264] width 67 height 22
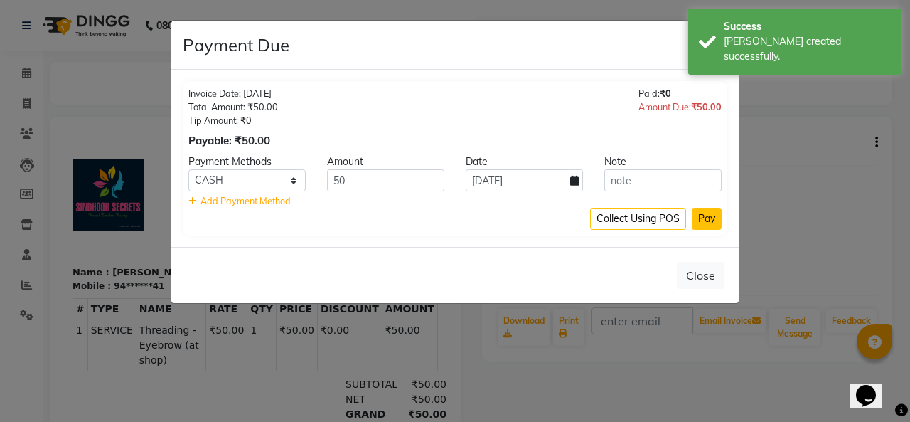
click at [707, 219] on button "Pay" at bounding box center [707, 219] width 30 height 22
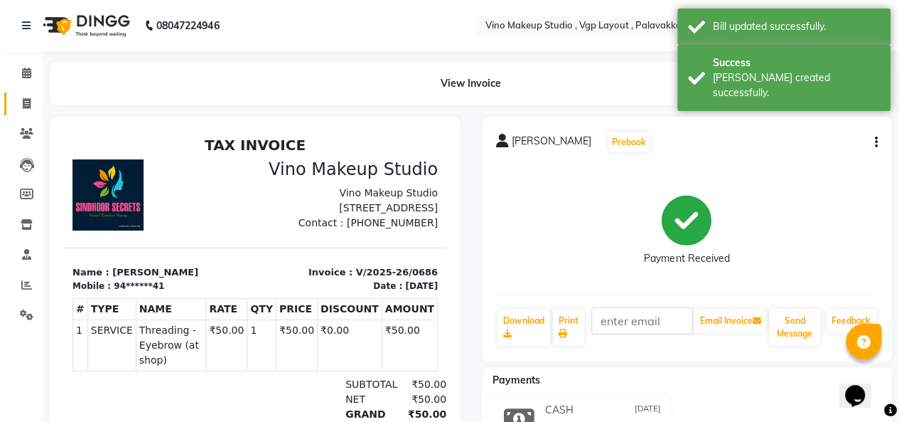
click at [26, 103] on icon at bounding box center [27, 103] width 8 height 11
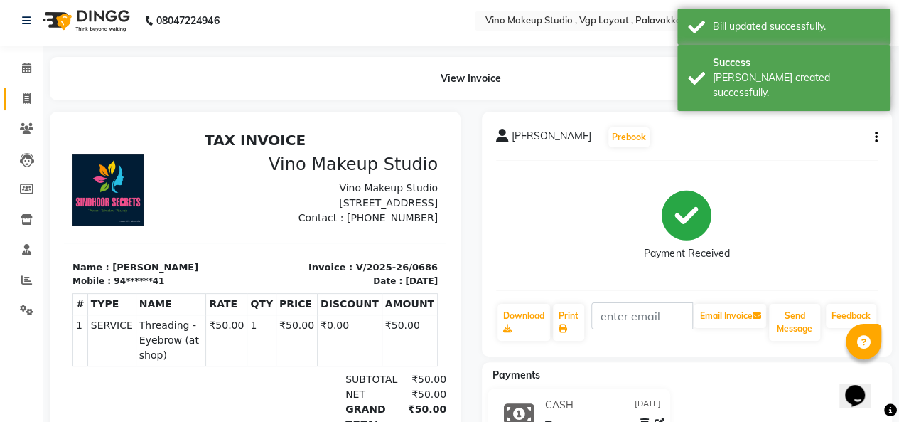
select select "service"
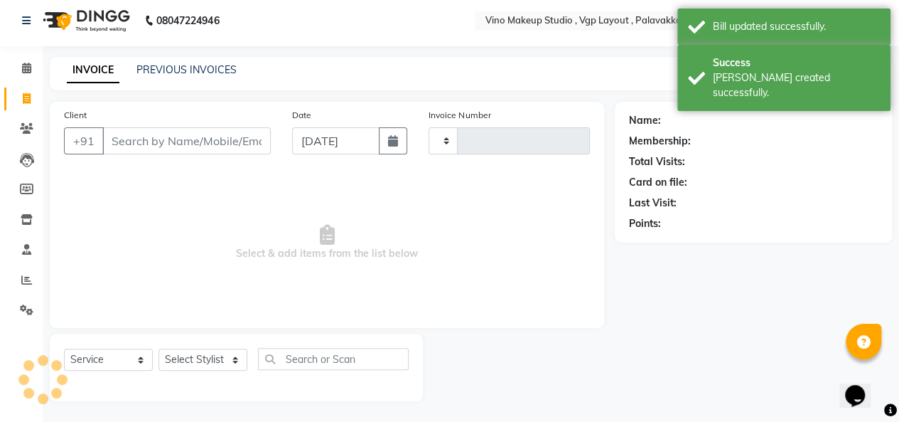
type input "0687"
select select "7459"
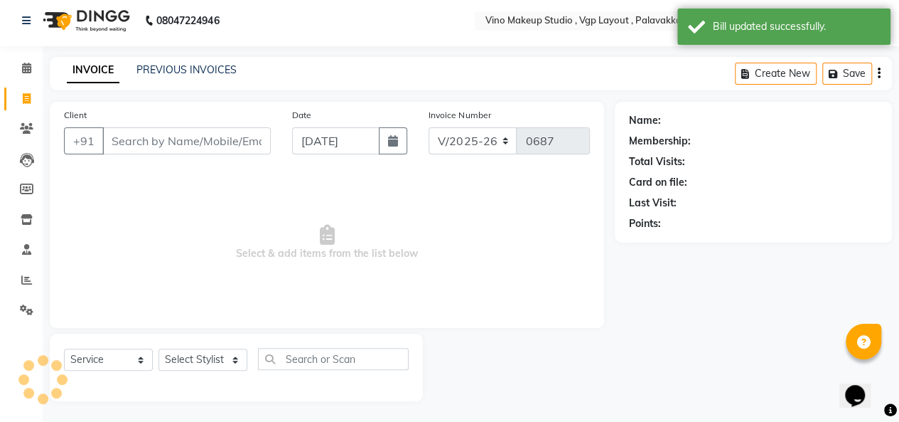
select select "package"
select select "70473"
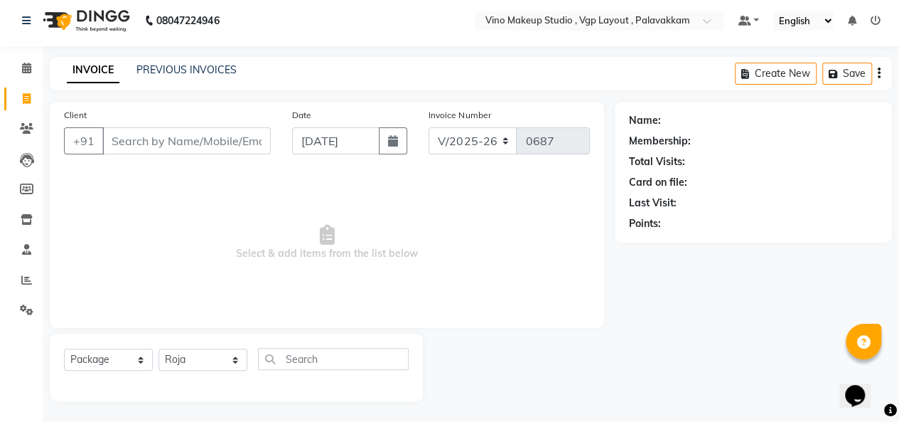
type input "c"
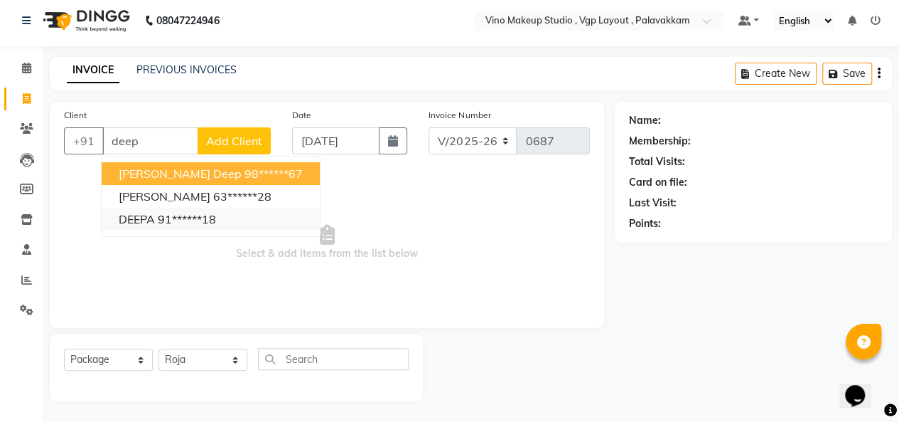
click at [191, 220] on ngb-highlight "91******18" at bounding box center [187, 219] width 58 height 14
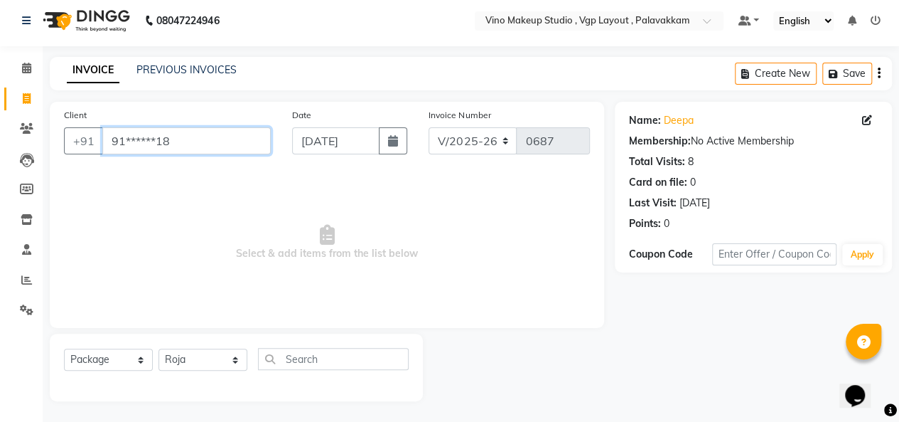
click at [237, 141] on input "91******18" at bounding box center [186, 140] width 169 height 27
type input "9"
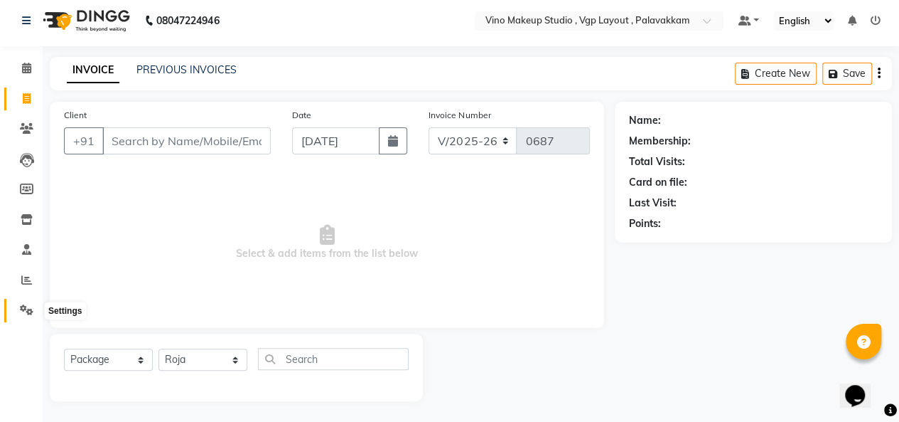
click at [23, 309] on icon at bounding box center [27, 309] width 14 height 11
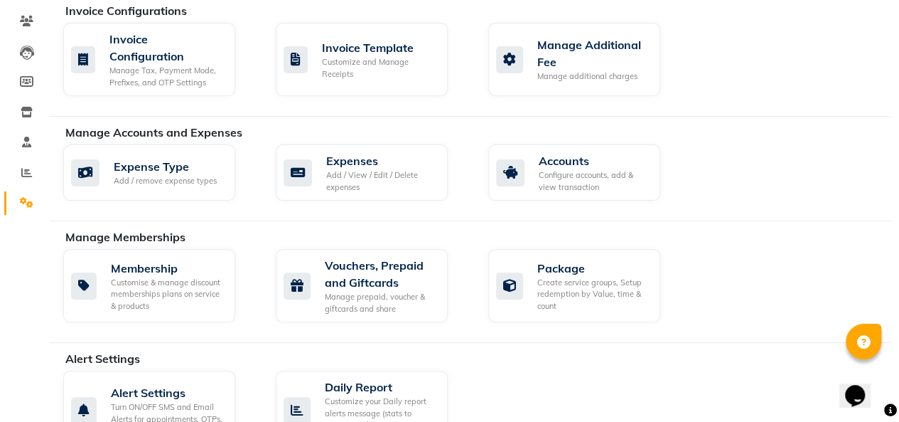
scroll to position [111, 0]
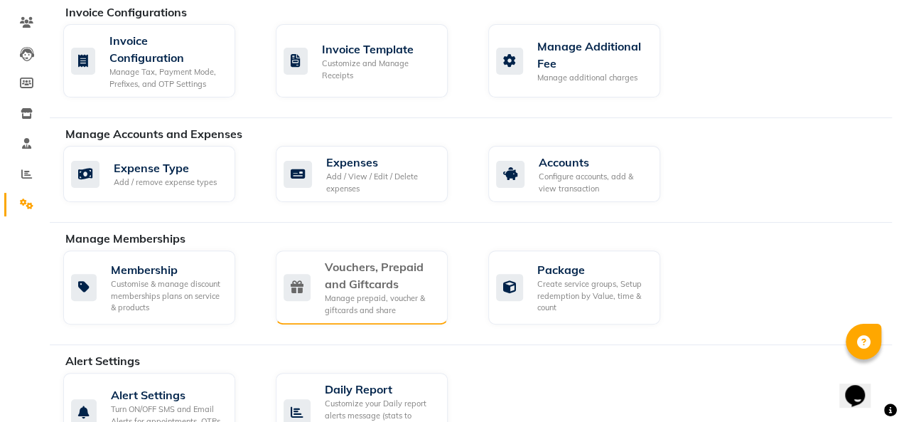
click at [410, 279] on div "Vouchers, Prepaid and Giftcards" at bounding box center [381, 275] width 112 height 34
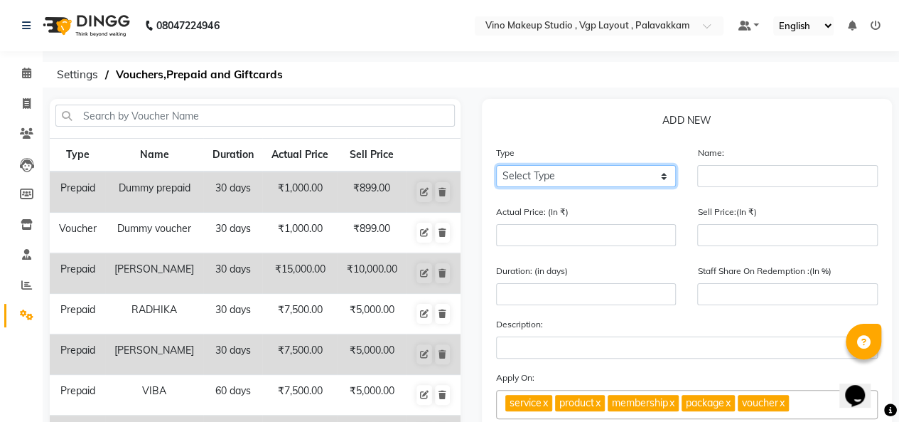
click at [582, 182] on select "Select Type Voucher Prepaid Gift Card" at bounding box center [586, 176] width 181 height 22
select select "P"
click at [496, 165] on select "Select Type Voucher Prepaid Gift Card" at bounding box center [586, 176] width 181 height 22
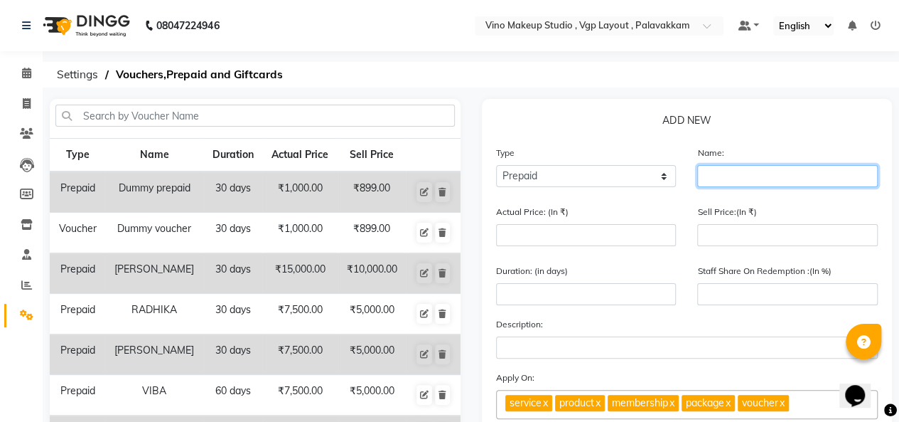
click at [746, 166] on input "text" at bounding box center [788, 176] width 181 height 22
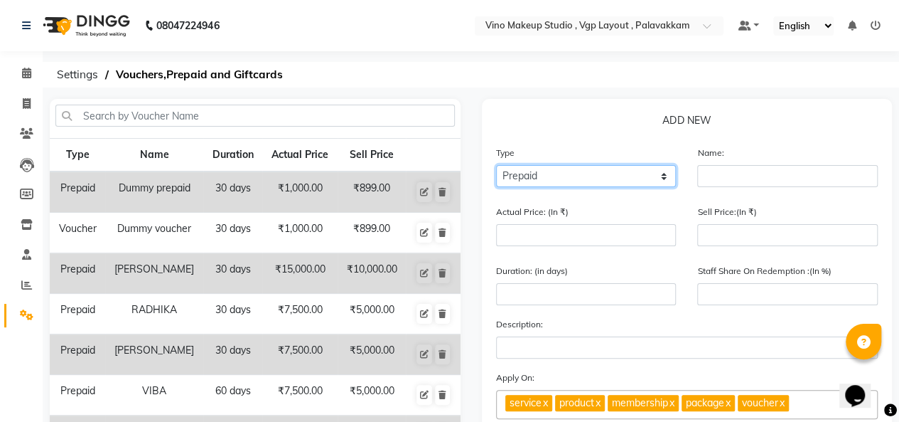
click at [604, 181] on select "Select Type Voucher Prepaid Gift Card" at bounding box center [586, 176] width 181 height 22
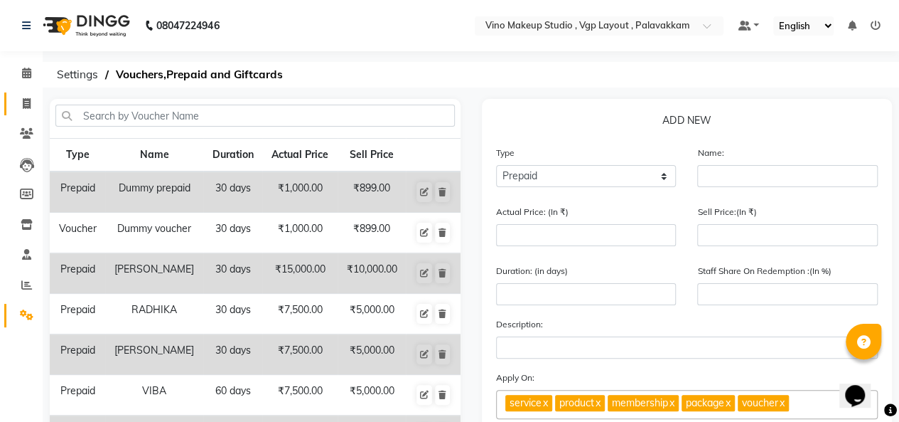
click at [26, 105] on icon at bounding box center [27, 103] width 8 height 11
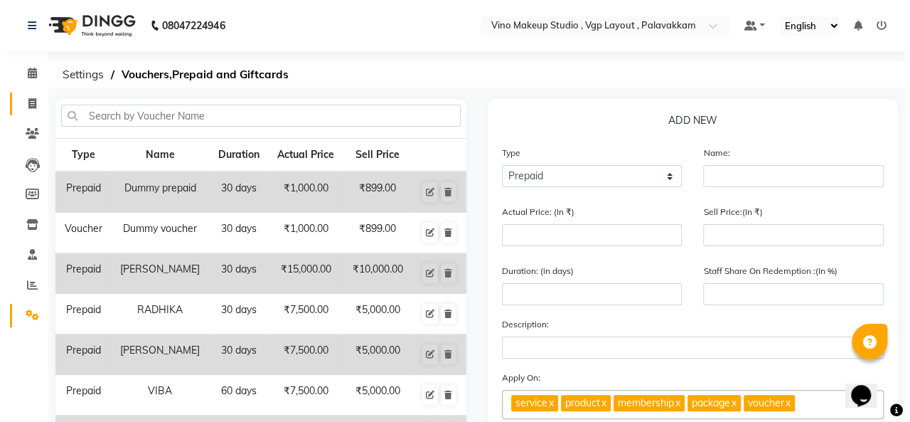
scroll to position [5, 0]
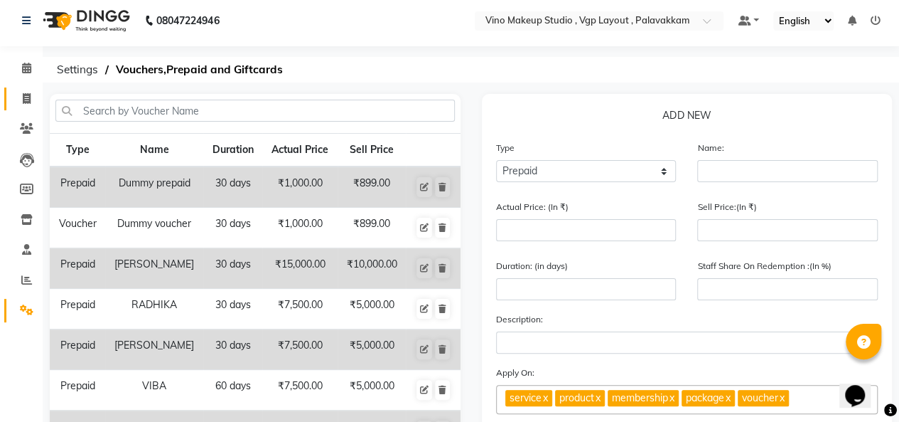
select select "service"
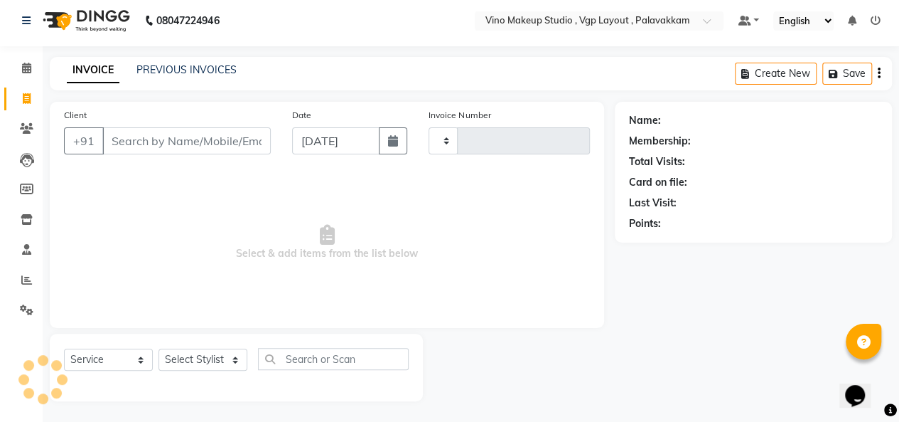
type input "0687"
select select "7459"
select select "package"
select select "70473"
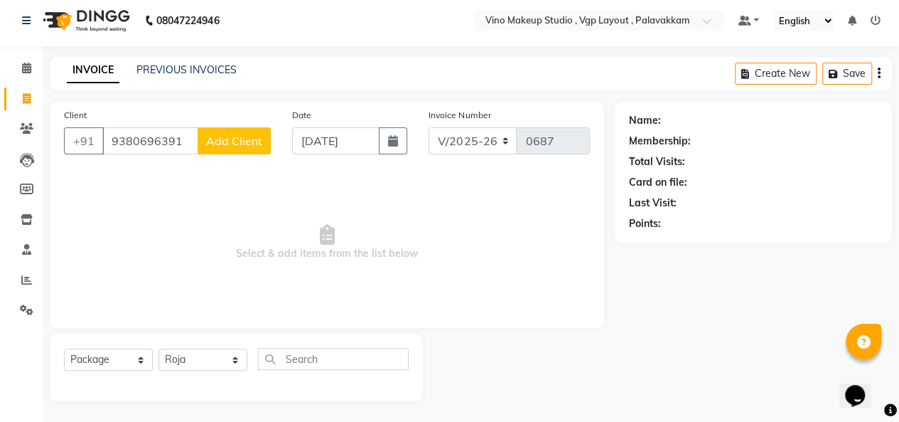
type input "9380696391"
click at [240, 141] on span "Add Client" at bounding box center [234, 141] width 56 height 14
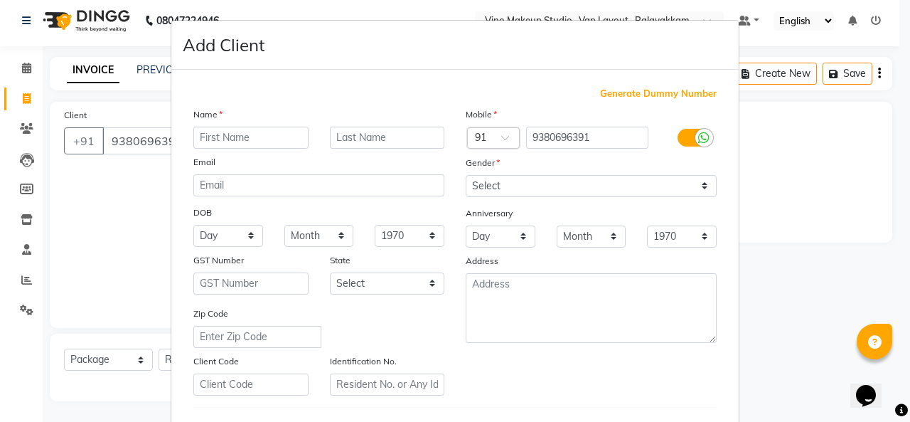
click at [228, 138] on input "text" at bounding box center [250, 138] width 115 height 22
type input "CHITHRA"
click at [581, 137] on input "9380696391" at bounding box center [587, 138] width 123 height 22
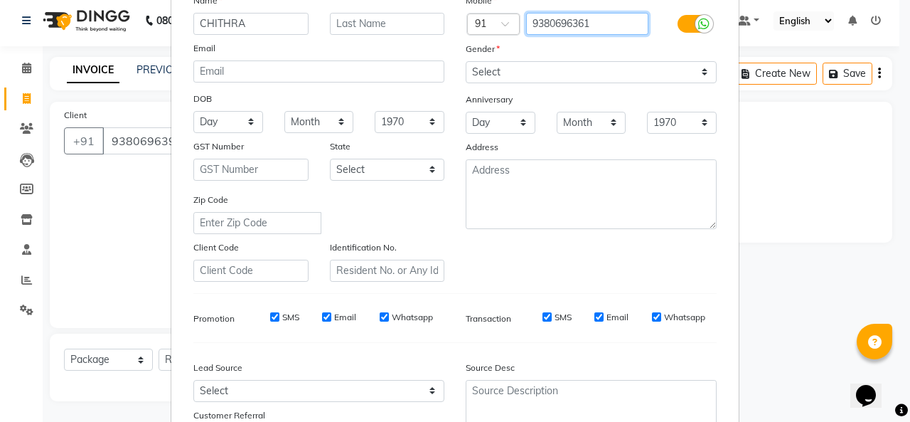
scroll to position [132, 0]
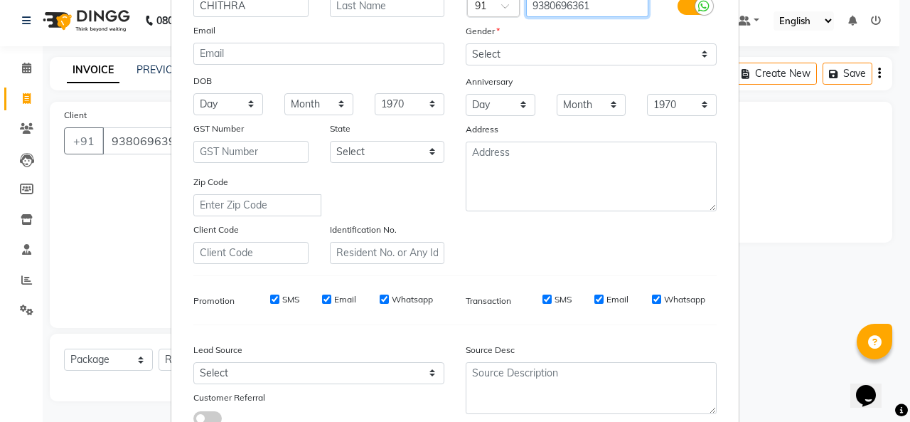
type input "9380696361"
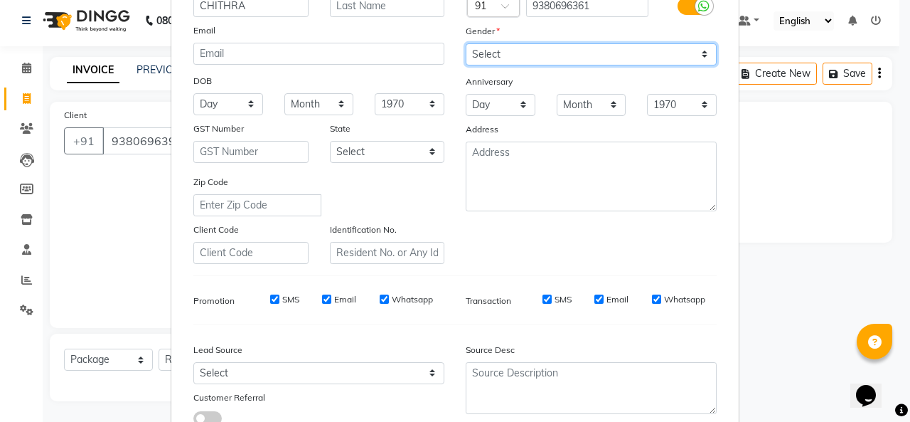
click at [553, 58] on select "Select [DEMOGRAPHIC_DATA] [DEMOGRAPHIC_DATA] Other Prefer Not To Say" at bounding box center [591, 54] width 251 height 22
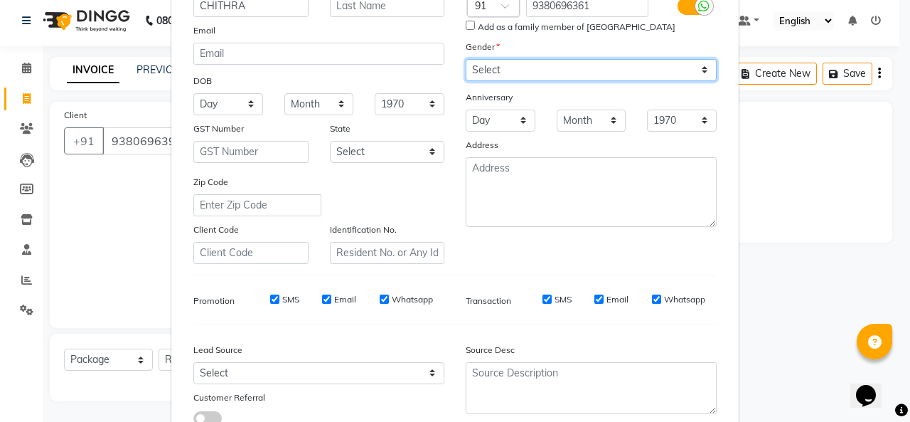
select select "[DEMOGRAPHIC_DATA]"
click at [466, 59] on select "Select [DEMOGRAPHIC_DATA] [DEMOGRAPHIC_DATA] Other Prefer Not To Say" at bounding box center [591, 70] width 251 height 22
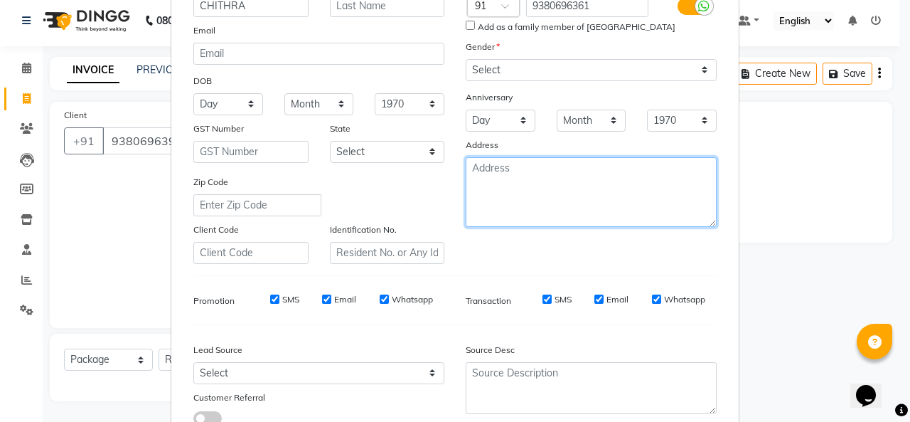
click at [535, 173] on textarea at bounding box center [591, 192] width 251 height 70
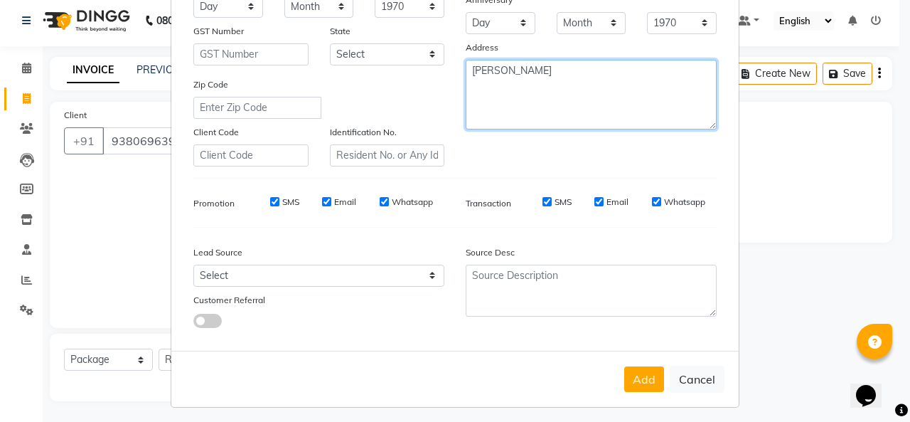
scroll to position [232, 0]
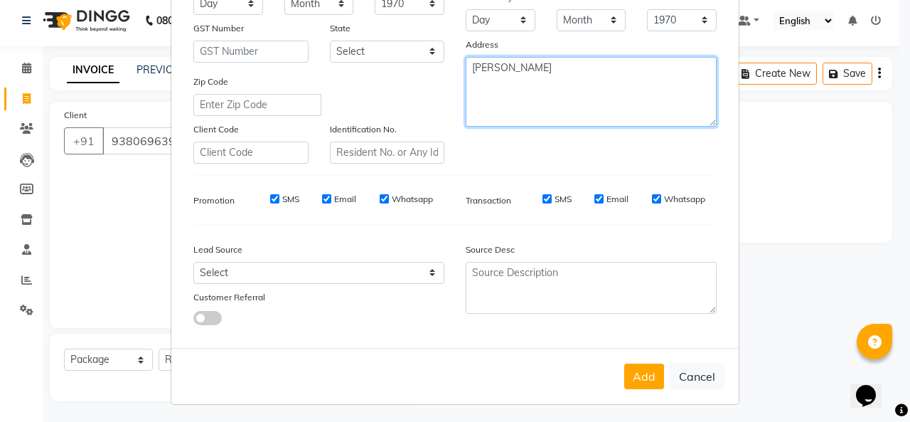
type textarea "[PERSON_NAME]"
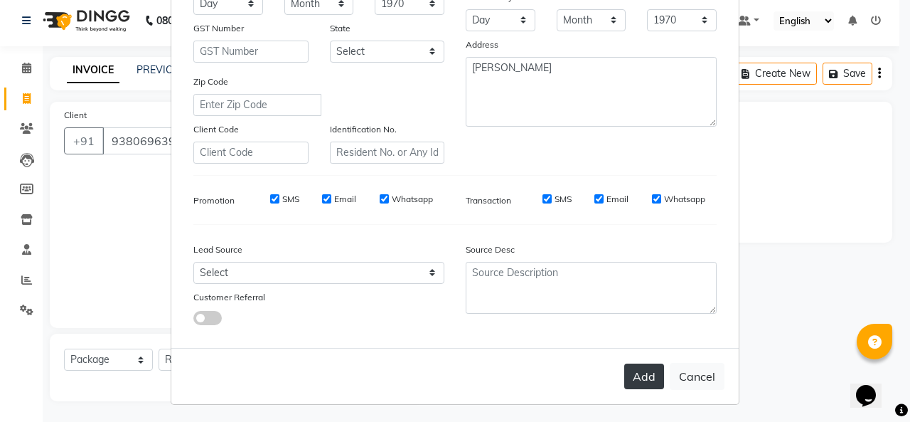
click at [647, 380] on button "Add" at bounding box center [644, 376] width 40 height 26
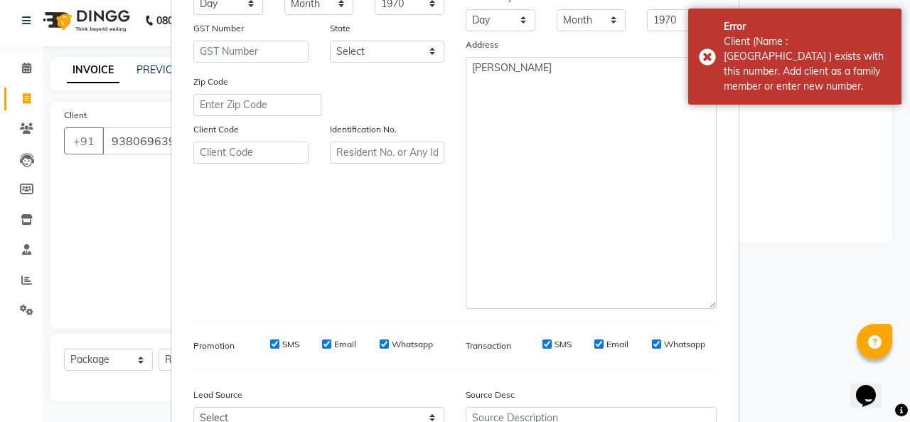
scroll to position [0, 0]
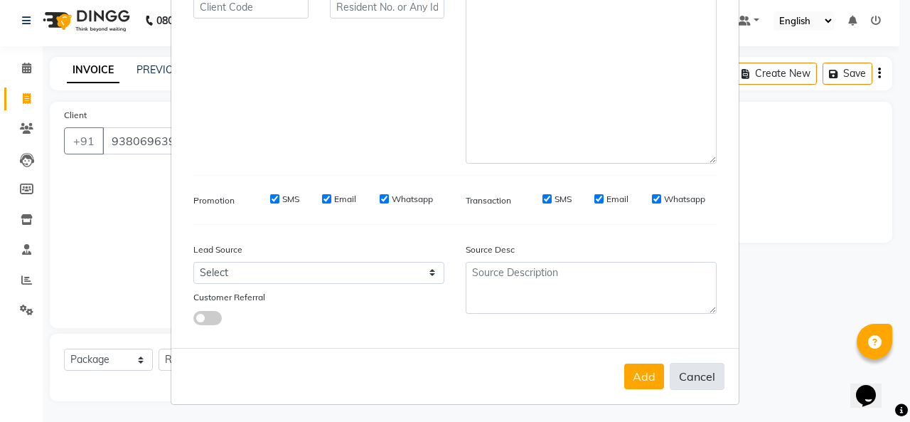
click at [693, 378] on button "Cancel" at bounding box center [697, 376] width 55 height 27
select select
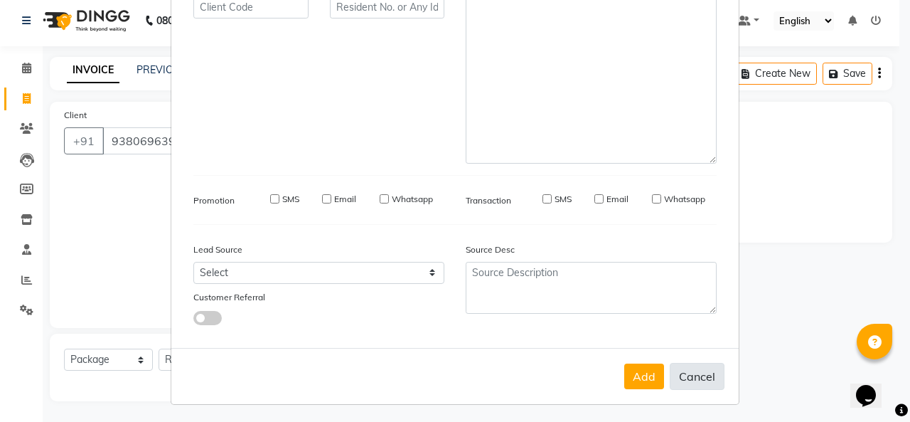
select select
checkbox input "false"
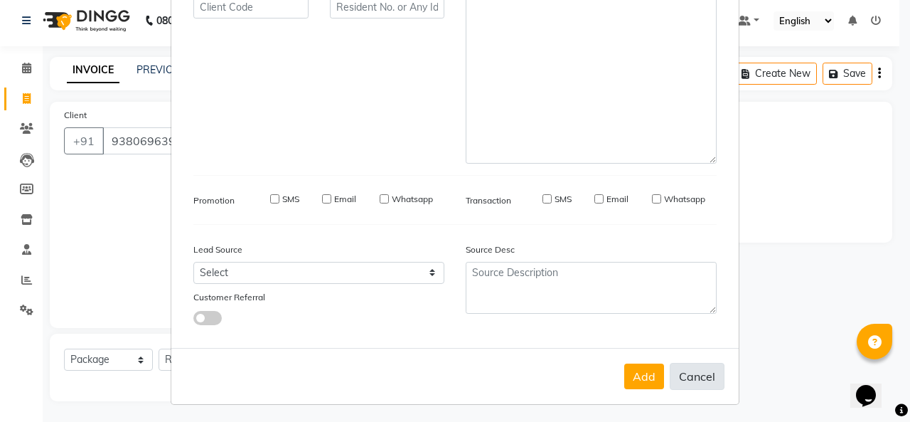
checkbox input "false"
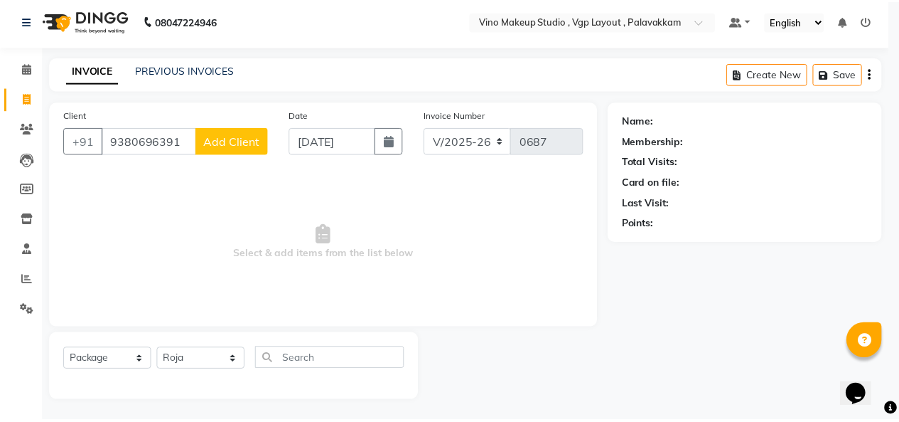
scroll to position [375, 0]
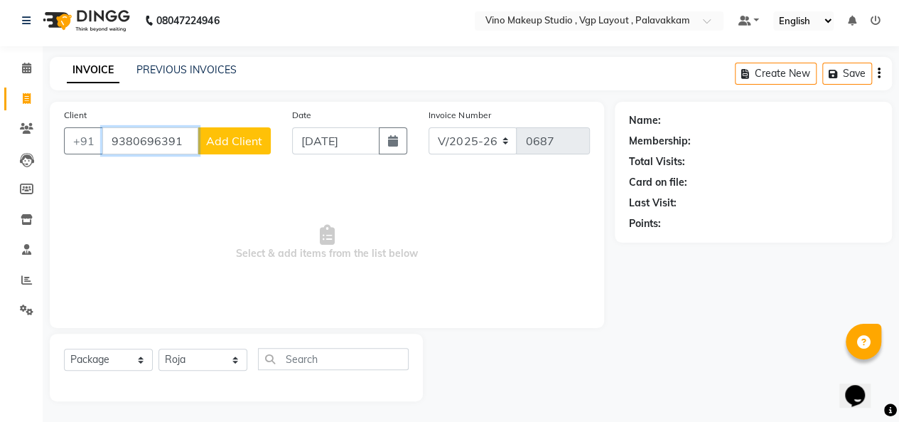
click at [188, 143] on input "9380696391" at bounding box center [150, 140] width 96 height 27
type input "9"
type input "L"
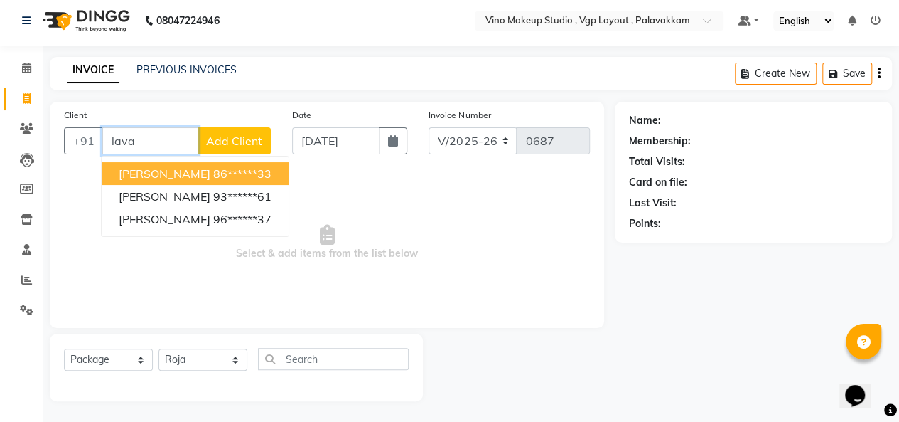
click at [213, 176] on ngb-highlight "86******33" at bounding box center [242, 173] width 58 height 14
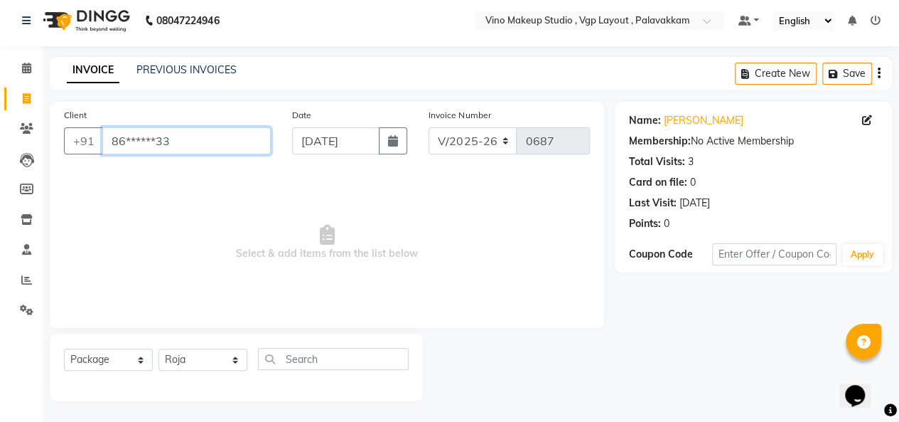
click at [242, 134] on input "86******33" at bounding box center [186, 140] width 169 height 27
type input "8"
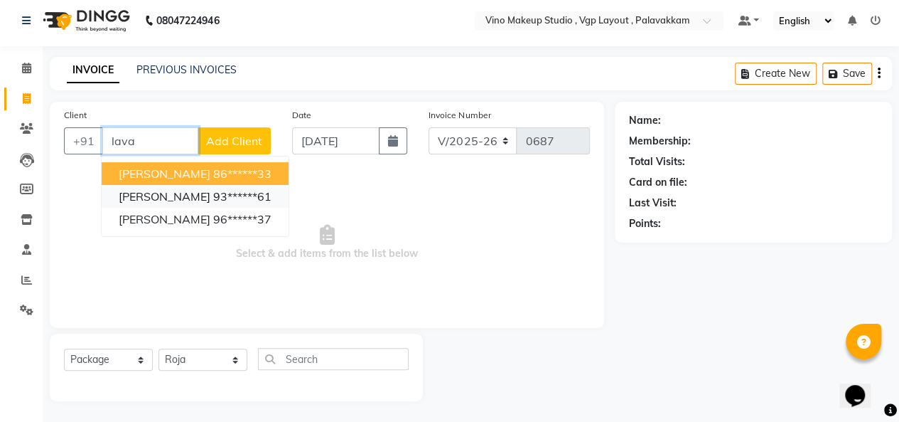
click at [218, 196] on ngb-highlight "93******61" at bounding box center [242, 196] width 58 height 14
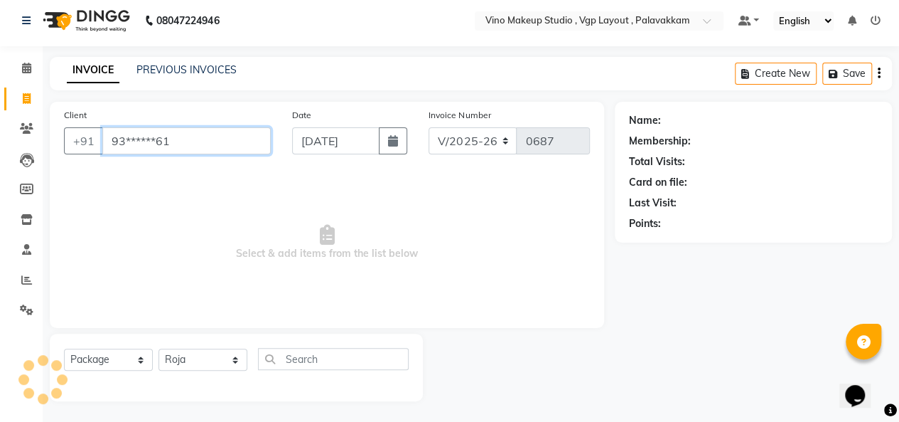
type input "93******61"
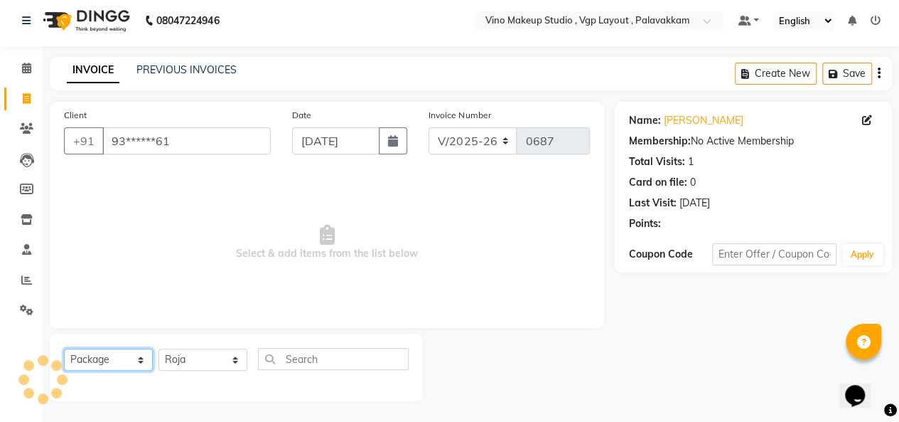
click at [104, 363] on select "Select Service Product Membership Package Voucher Prepaid Gift Card" at bounding box center [108, 359] width 89 height 22
select select "service"
click at [64, 348] on select "Select Service Product Membership Package Voucher Prepaid Gift Card" at bounding box center [108, 359] width 89 height 22
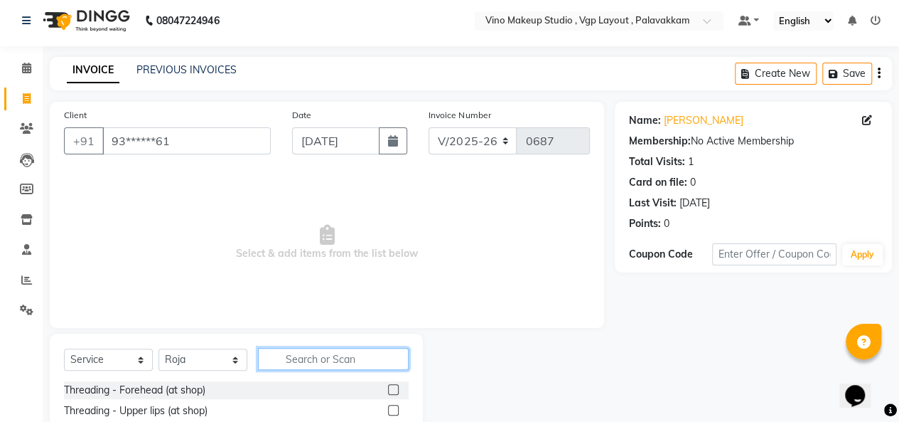
click at [314, 358] on input "text" at bounding box center [333, 359] width 151 height 22
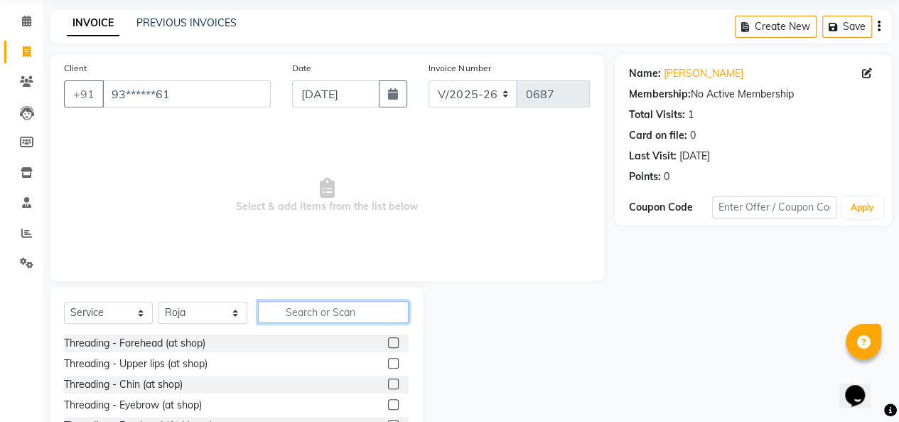
scroll to position [147, 0]
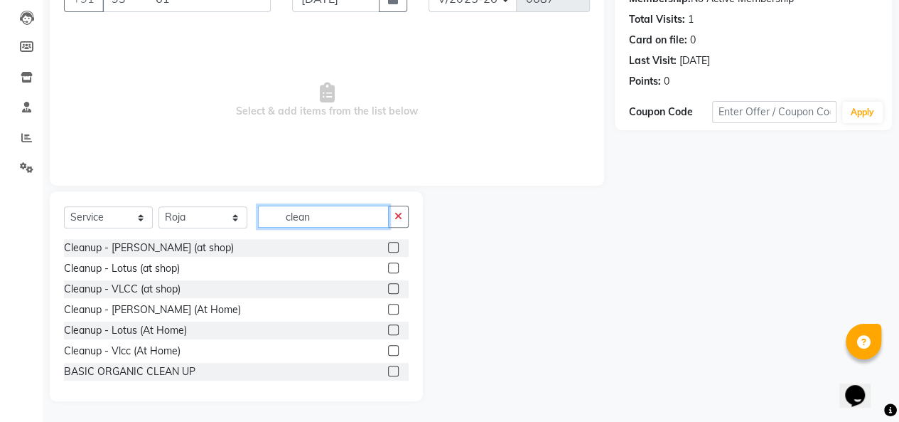
type input "clean"
click at [388, 308] on label at bounding box center [393, 309] width 11 height 11
click at [388, 308] on input "checkbox" at bounding box center [392, 309] width 9 height 9
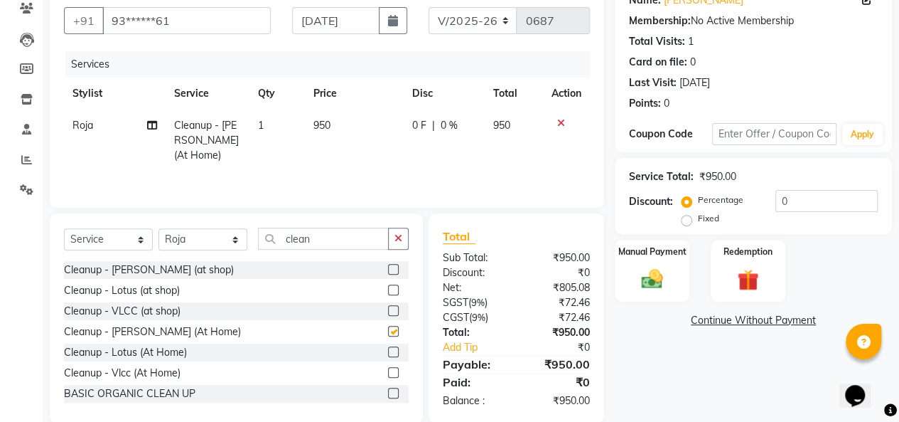
checkbox input "false"
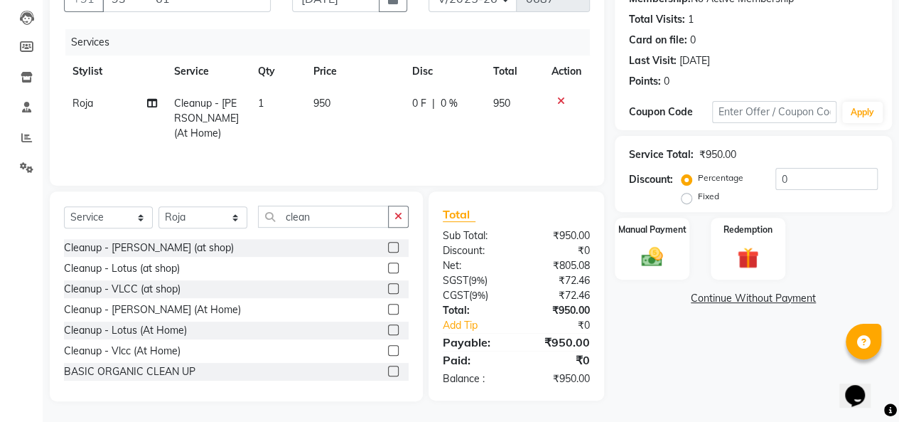
click at [388, 287] on label at bounding box center [393, 288] width 11 height 11
click at [388, 287] on input "checkbox" at bounding box center [392, 288] width 9 height 9
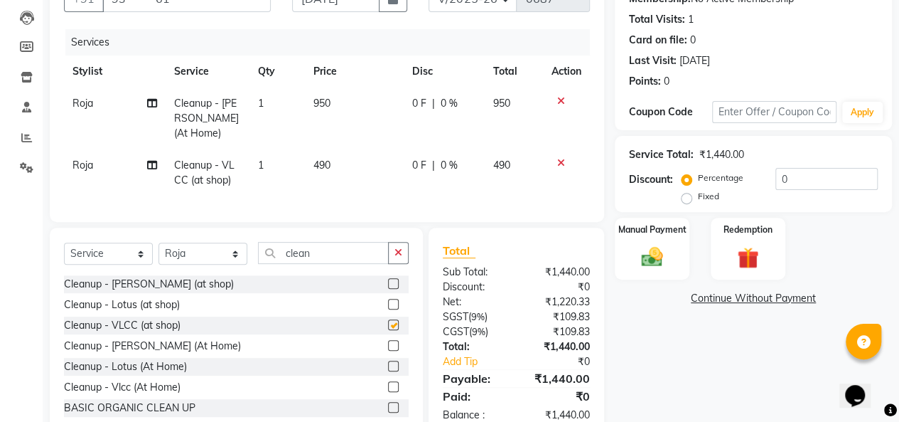
checkbox input "false"
click at [560, 161] on icon at bounding box center [561, 163] width 8 height 10
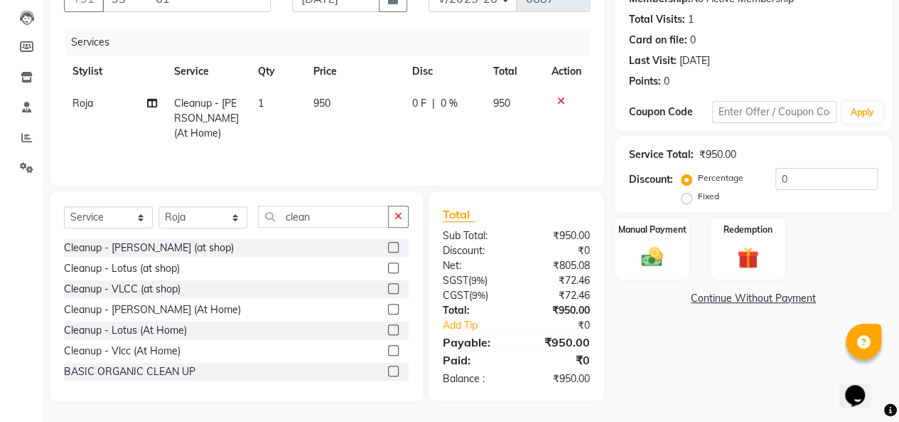
click at [346, 97] on td "950" at bounding box center [354, 118] width 99 height 62
select select "70473"
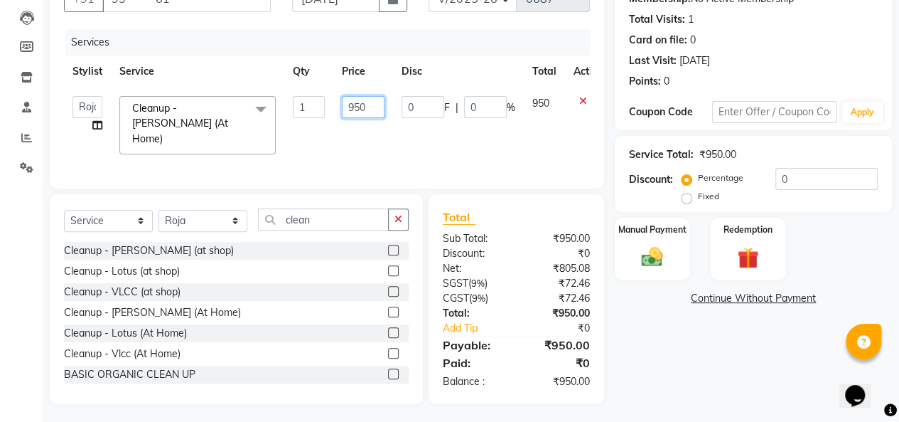
click at [369, 105] on input "950" at bounding box center [363, 107] width 43 height 22
type input "9"
type input "1600"
click at [510, 145] on tr "[PERSON_NAME] [PERSON_NAME] SASIKALA Cleanup - [PERSON_NAME] (At Home) x Thread…" at bounding box center [338, 124] width 548 height 75
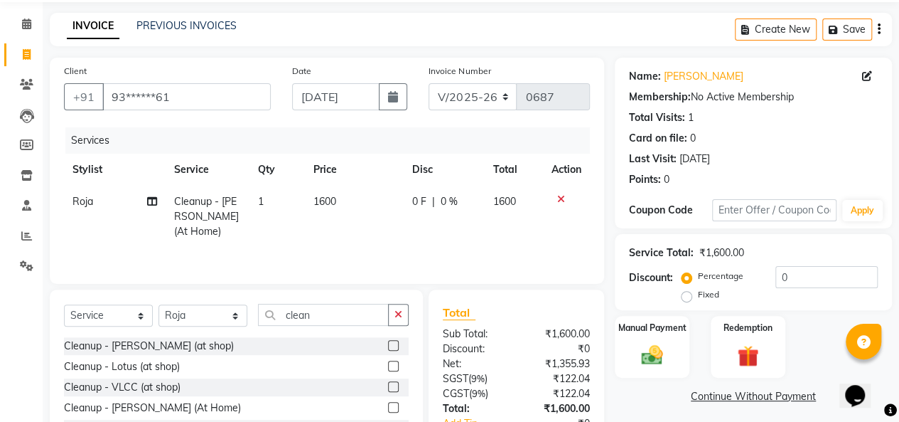
scroll to position [0, 0]
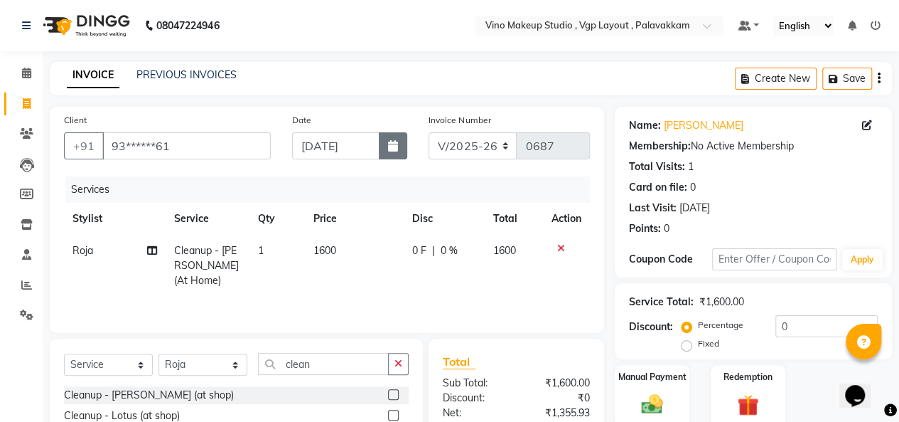
click at [392, 146] on icon "button" at bounding box center [393, 145] width 10 height 11
select select "9"
select select "2025"
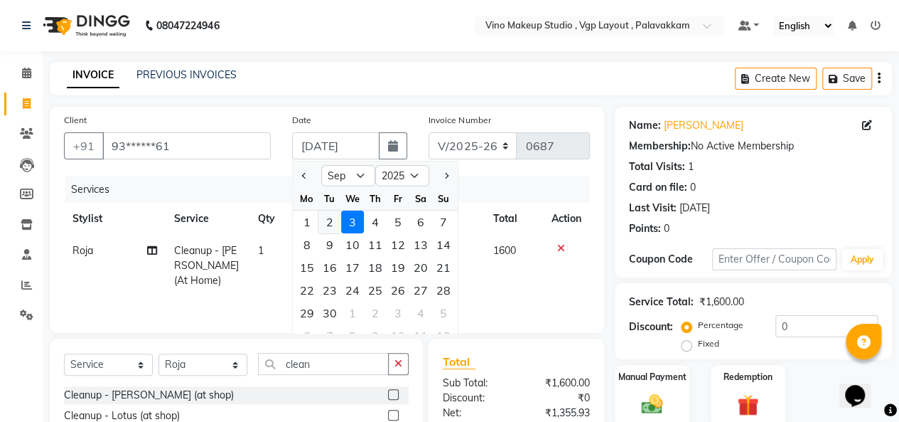
click at [330, 220] on div "2" at bounding box center [330, 221] width 23 height 23
type input "02-09-2025"
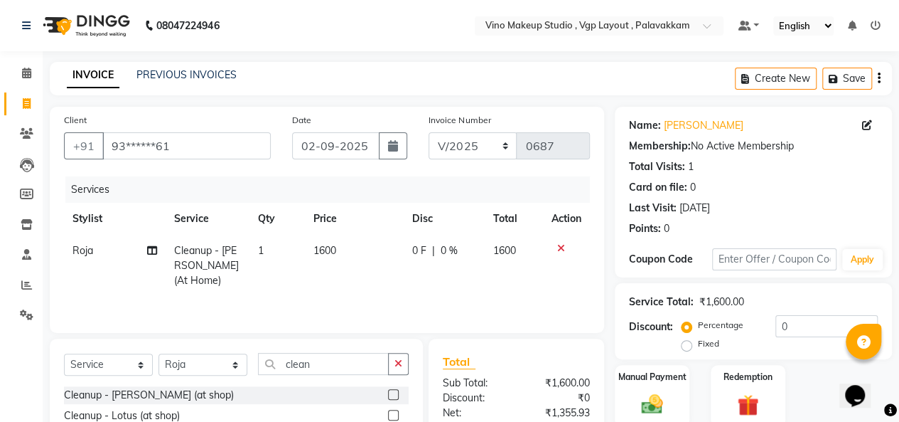
click at [879, 85] on button "button" at bounding box center [879, 78] width 3 height 33
select select "package"
select select "70473"
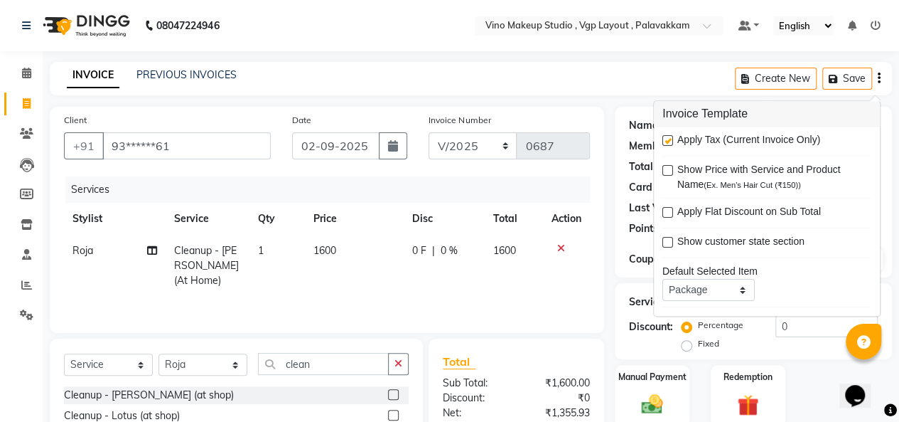
click at [668, 140] on label at bounding box center [668, 141] width 11 height 11
click at [668, 140] on input "checkbox" at bounding box center [667, 141] width 9 height 9
checkbox input "false"
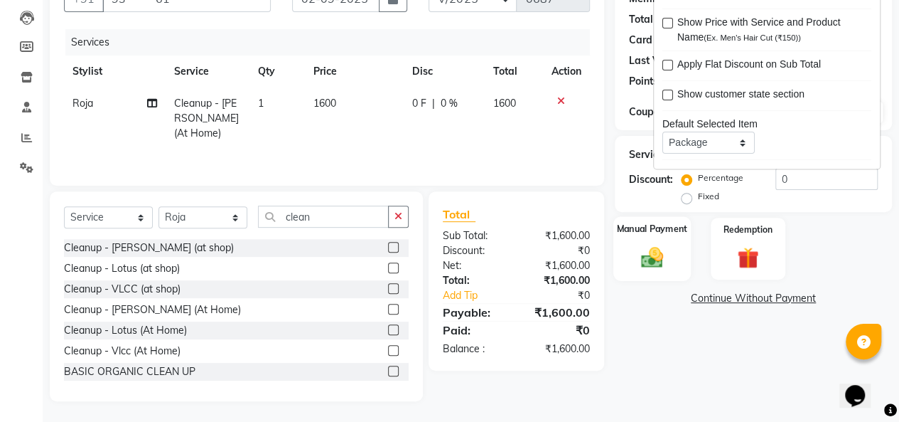
click at [654, 253] on img at bounding box center [652, 257] width 36 height 26
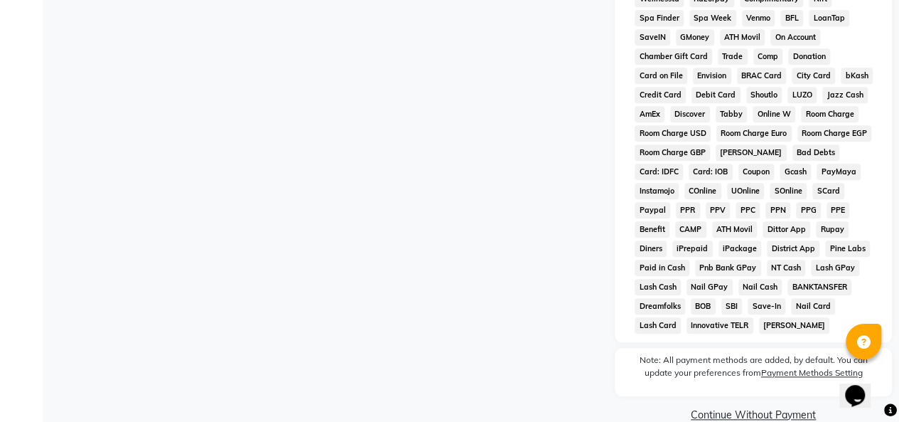
scroll to position [630, 0]
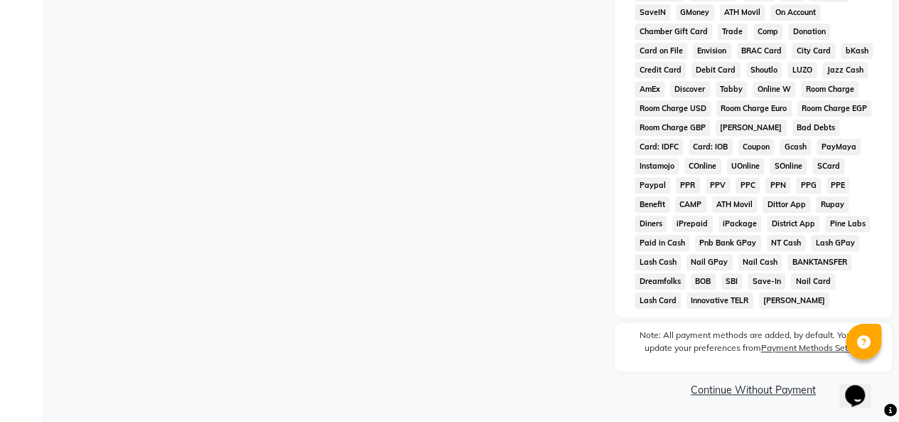
click at [748, 387] on link "Continue Without Payment" at bounding box center [754, 390] width 272 height 15
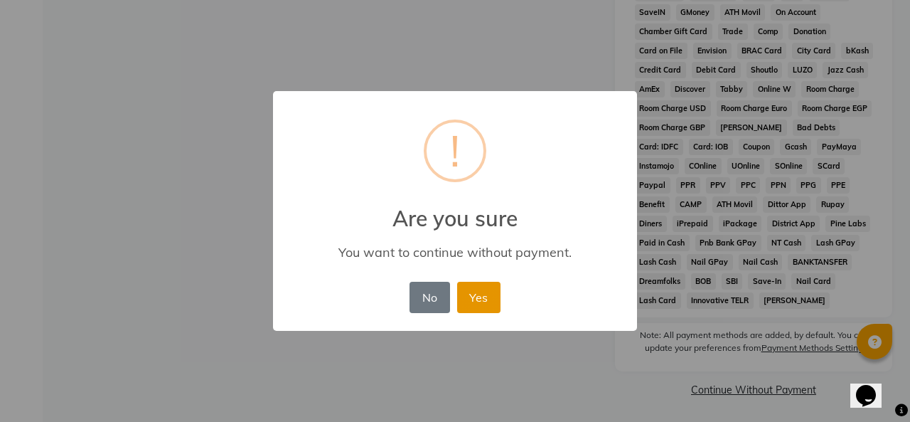
click at [479, 299] on button "Yes" at bounding box center [478, 297] width 43 height 31
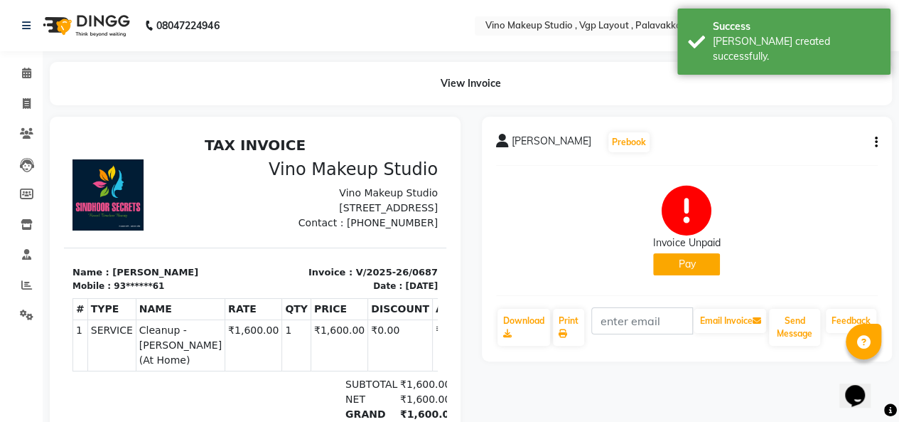
click at [683, 269] on button "Pay" at bounding box center [686, 264] width 67 height 22
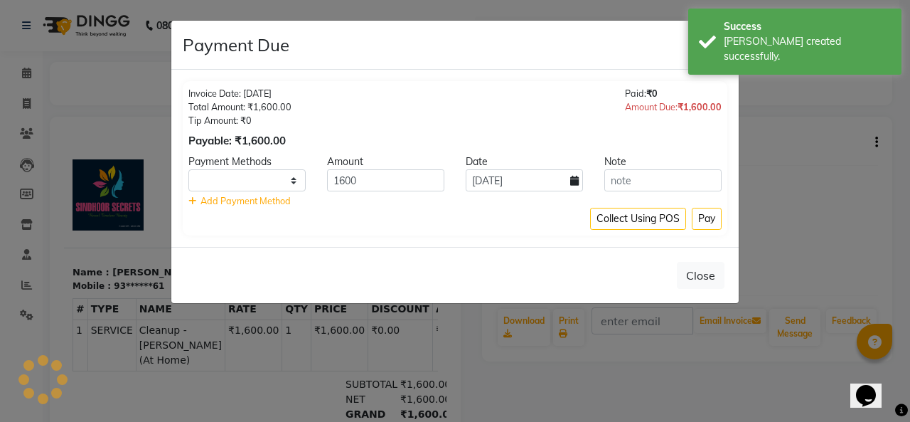
select select "1"
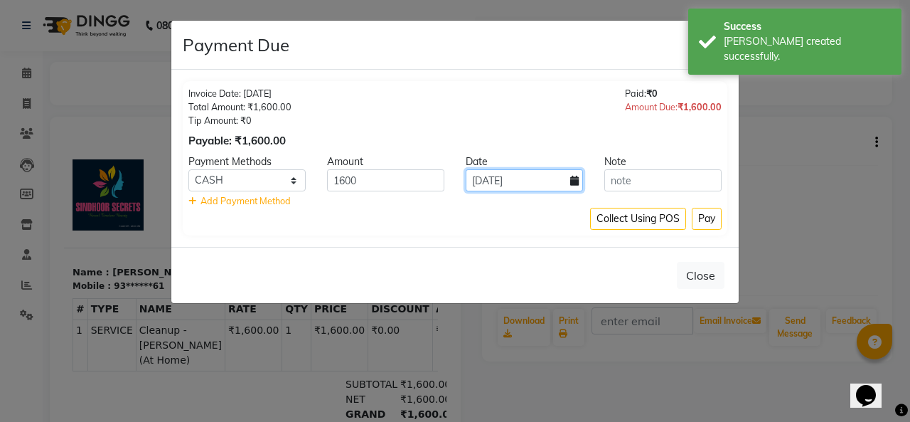
click at [566, 181] on input "[DATE]" at bounding box center [524, 180] width 117 height 22
select select "9"
select select "2025"
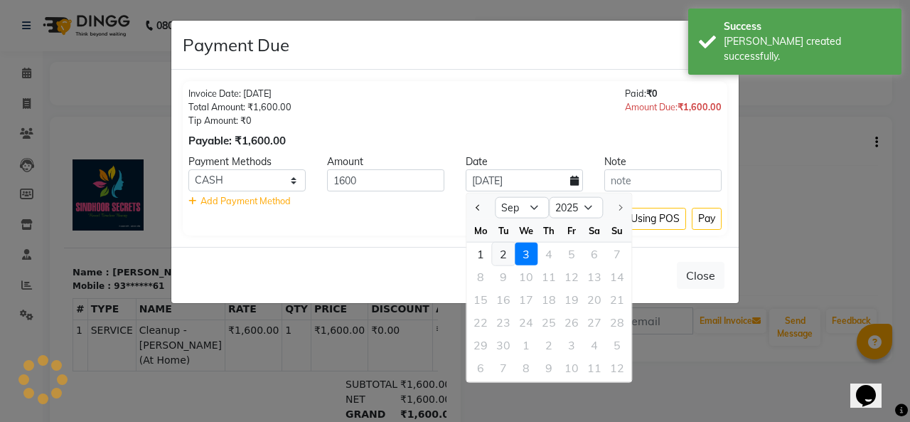
click at [505, 257] on div "2" at bounding box center [503, 253] width 23 height 23
type input "02-09-2025"
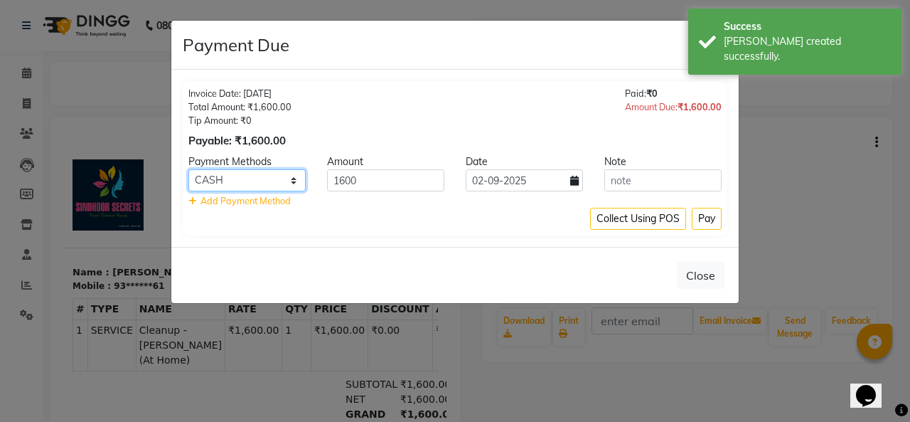
click at [274, 178] on select "CASH CARD ONLINE CUSTOM GPay PayTM PhonePe UPI NearBuy Loan BharatPay Cheque Mo…" at bounding box center [246, 180] width 117 height 22
select select "8"
click at [188, 169] on select "CASH CARD ONLINE CUSTOM GPay PayTM PhonePe UPI NearBuy Loan BharatPay Cheque Mo…" at bounding box center [246, 180] width 117 height 22
click at [705, 219] on button "Pay" at bounding box center [707, 219] width 30 height 22
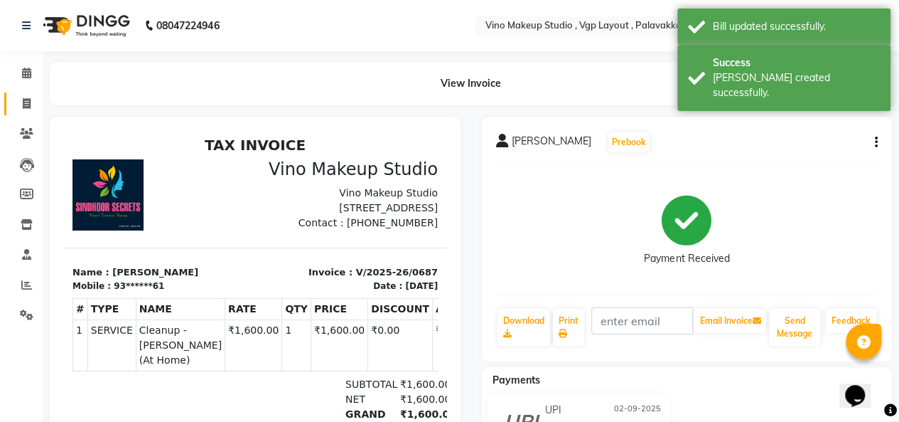
click at [26, 104] on icon at bounding box center [27, 103] width 8 height 11
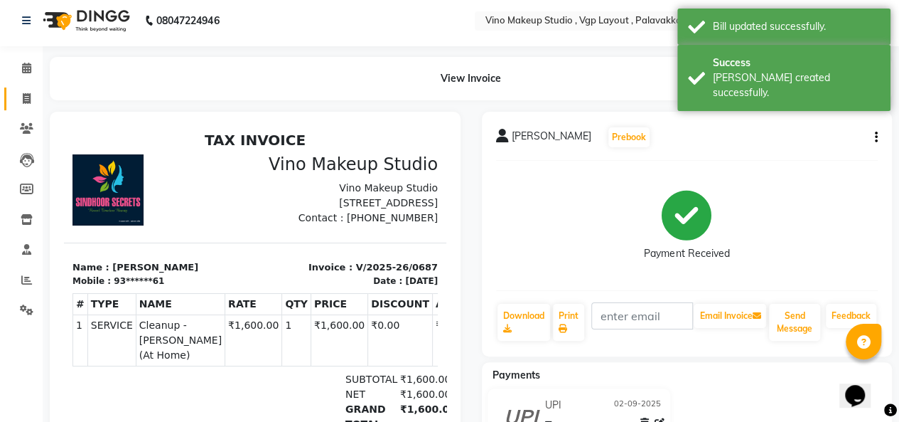
select select "service"
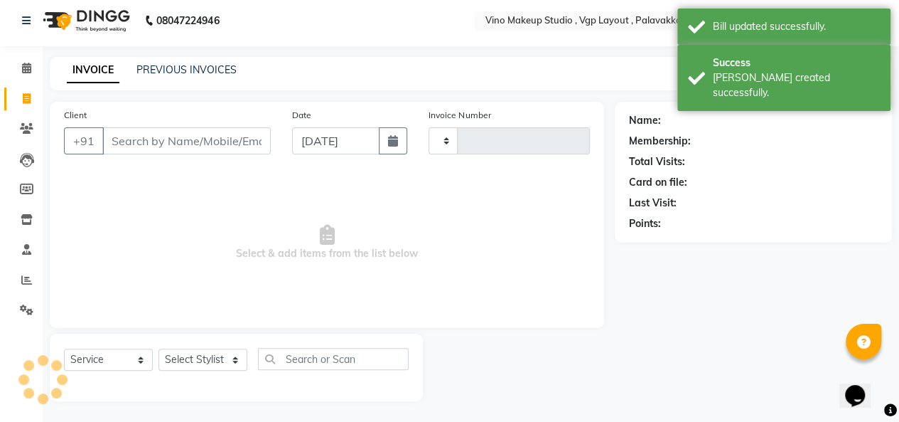
type input "0688"
select select "7459"
select select "package"
select select "70473"
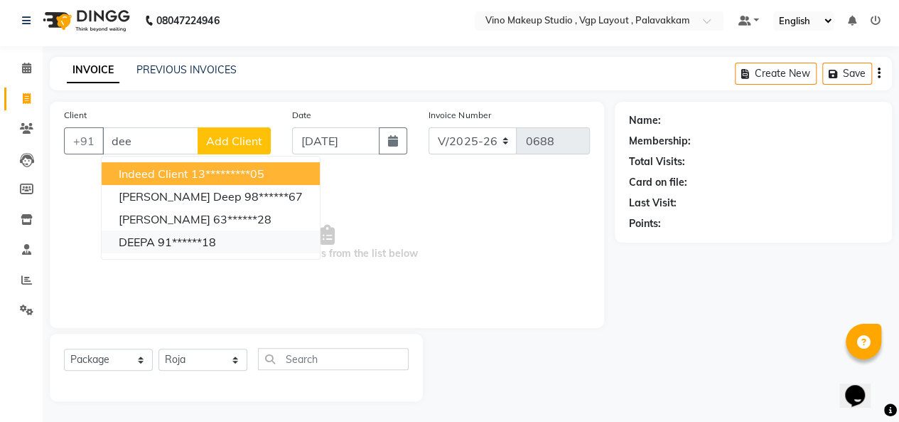
click at [206, 239] on ngb-highlight "91******18" at bounding box center [187, 242] width 58 height 14
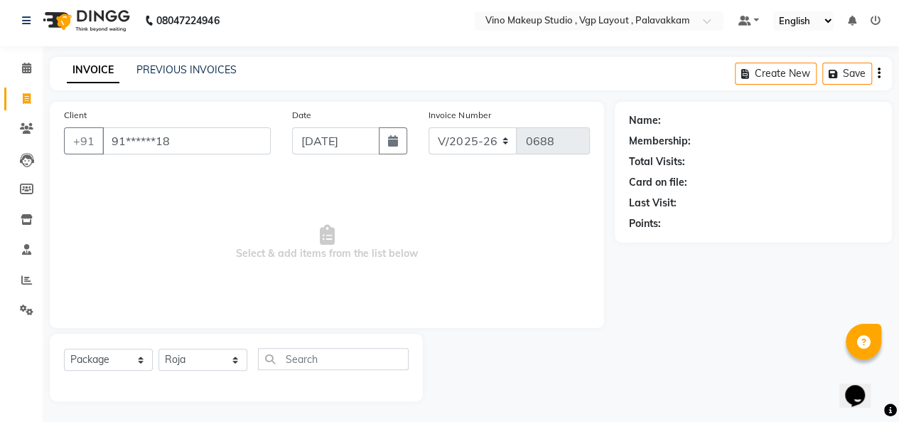
type input "91******18"
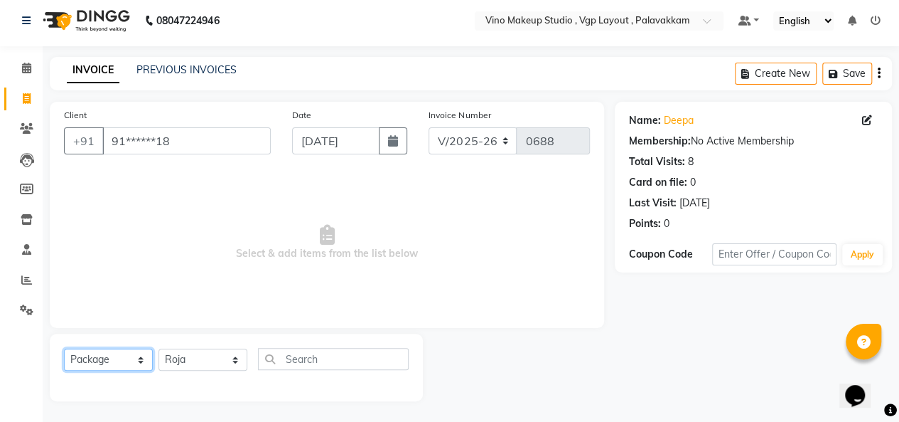
click at [105, 359] on select "Select Service Product Membership Package Voucher Prepaid Gift Card" at bounding box center [108, 359] width 89 height 22
select select "service"
click at [64, 348] on select "Select Service Product Membership Package Voucher Prepaid Gift Card" at bounding box center [108, 359] width 89 height 22
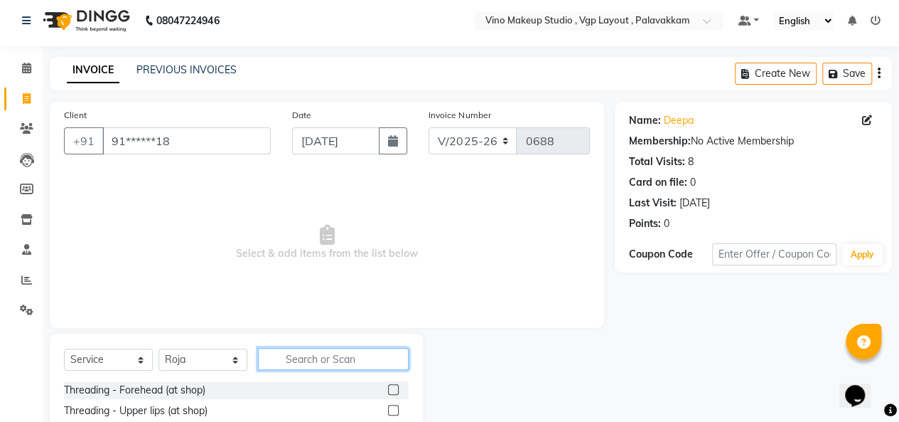
click at [314, 362] on input "text" at bounding box center [333, 359] width 151 height 22
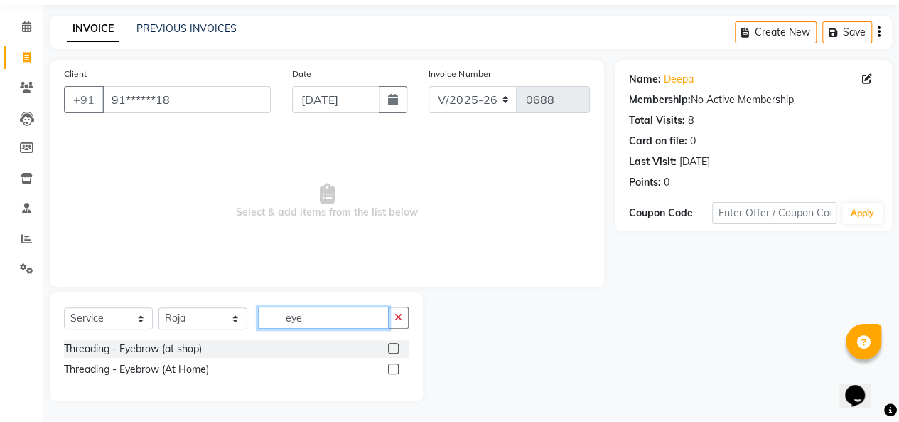
type input "eye"
click at [393, 347] on label at bounding box center [393, 348] width 11 height 11
click at [393, 347] on input "checkbox" at bounding box center [392, 348] width 9 height 9
checkbox input "true"
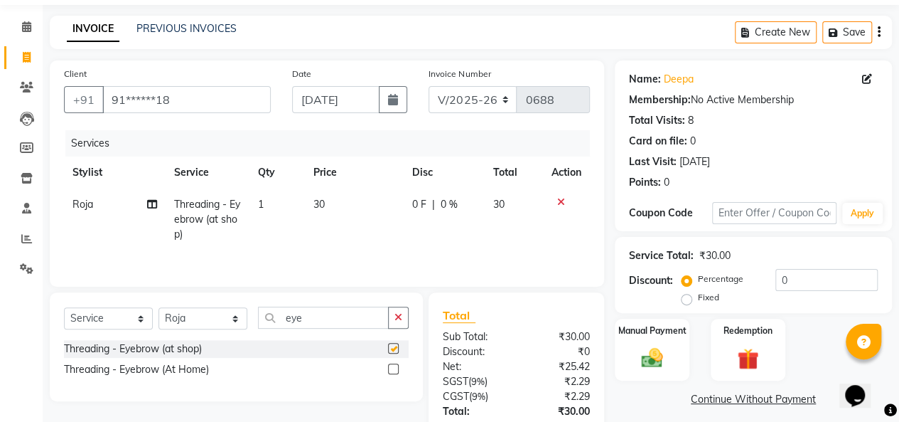
click at [331, 205] on td "30" at bounding box center [354, 219] width 99 height 62
select select "70473"
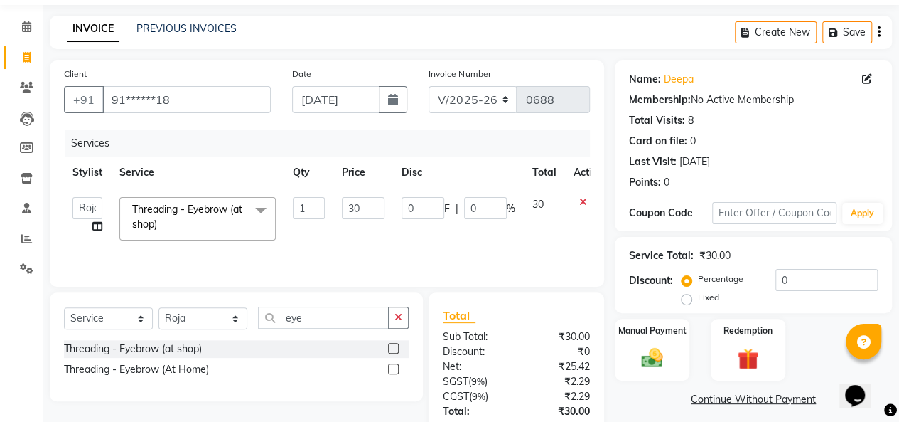
checkbox input "false"
click at [365, 205] on input "30" at bounding box center [363, 208] width 43 height 22
type input "3"
type input "50"
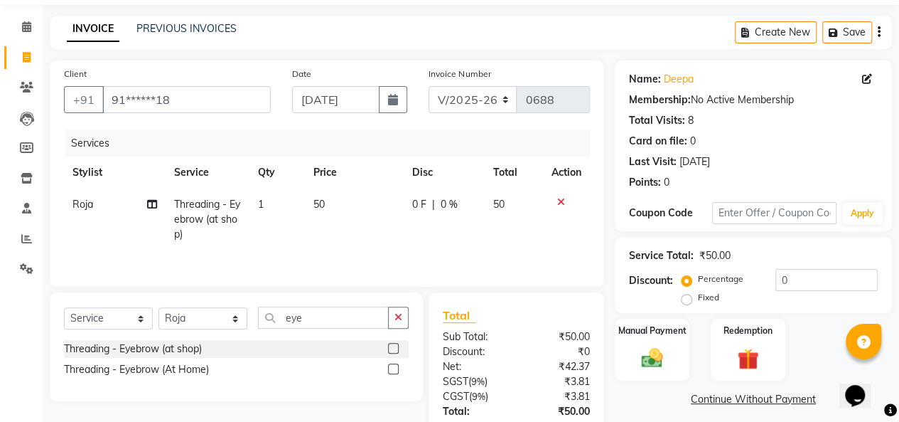
scroll to position [0, 0]
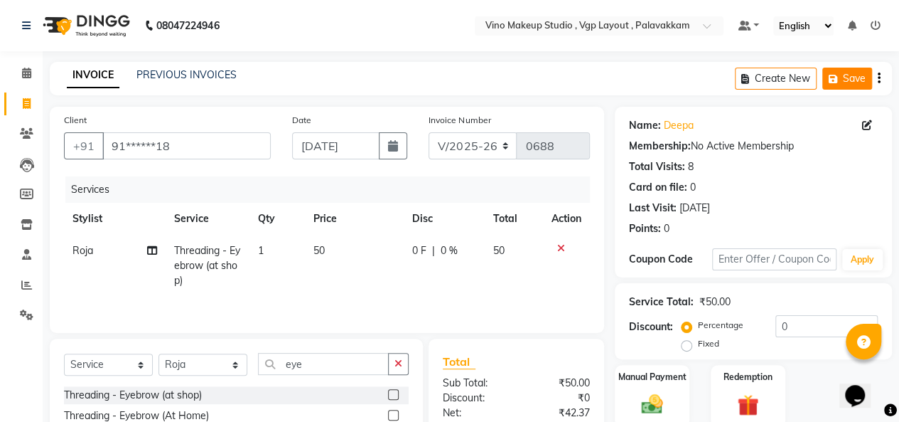
click at [868, 81] on button "Save" at bounding box center [848, 79] width 50 height 22
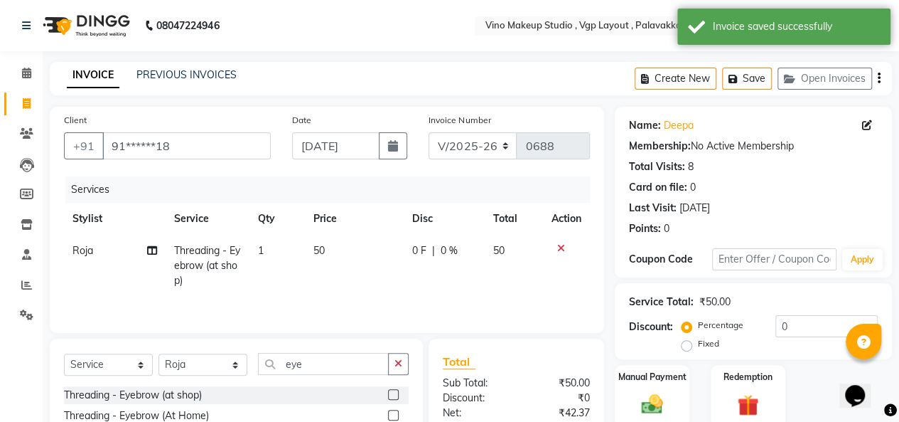
click at [879, 78] on icon "button" at bounding box center [879, 78] width 3 height 1
select select "package"
select select "70473"
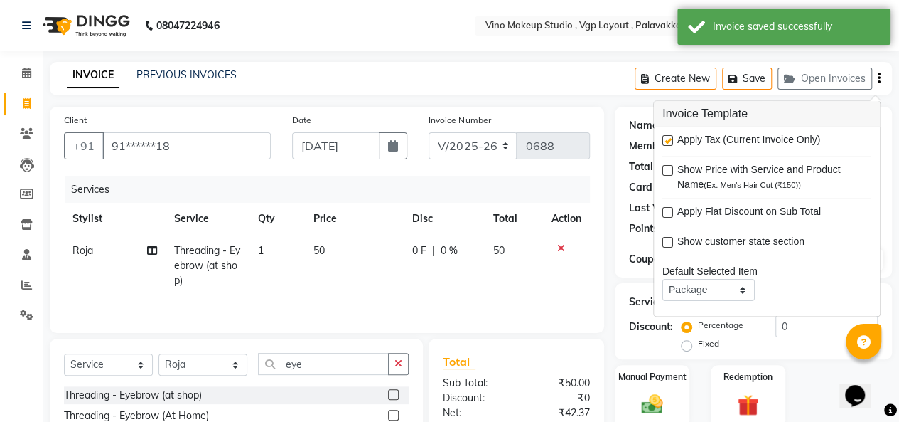
click at [668, 144] on label at bounding box center [668, 141] width 11 height 11
click at [668, 144] on input "checkbox" at bounding box center [667, 141] width 9 height 9
checkbox input "false"
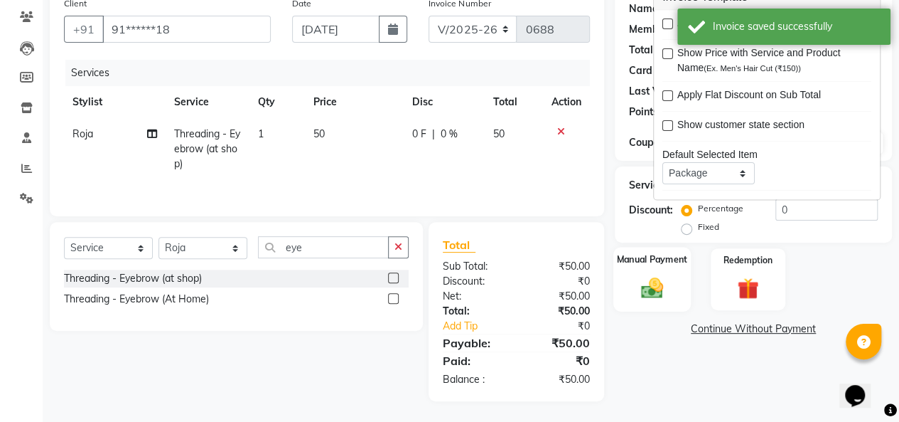
click at [656, 290] on img at bounding box center [652, 287] width 36 height 26
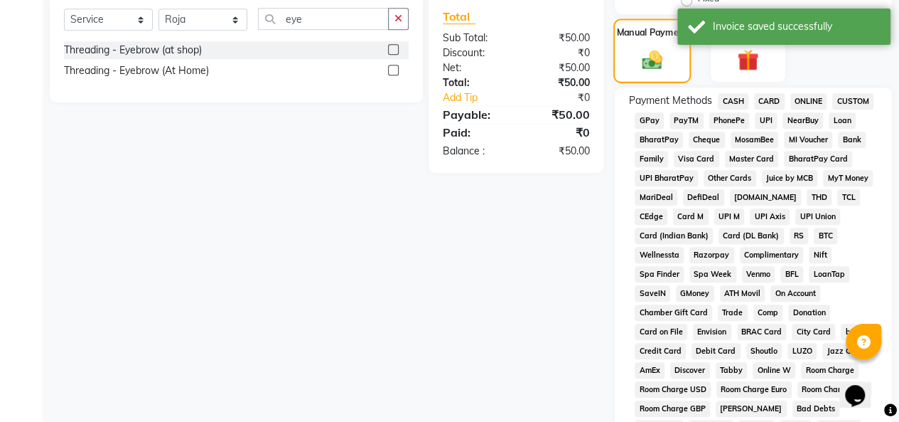
scroll to position [630, 0]
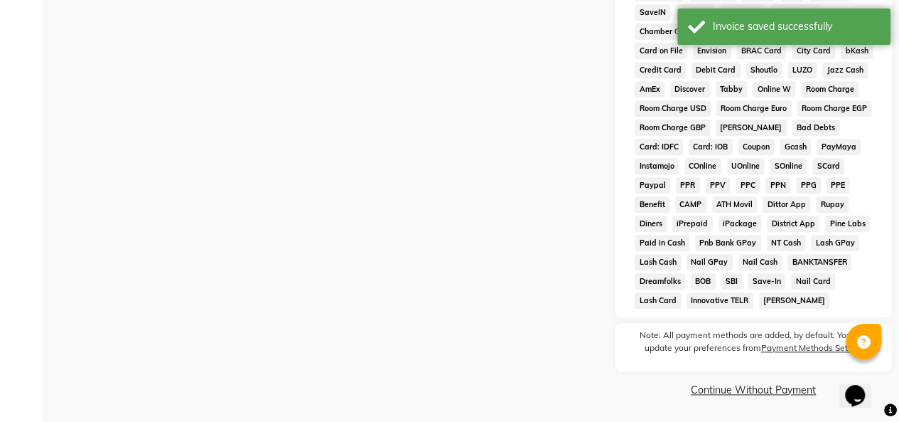
click at [724, 394] on link "Continue Without Payment" at bounding box center [754, 390] width 272 height 15
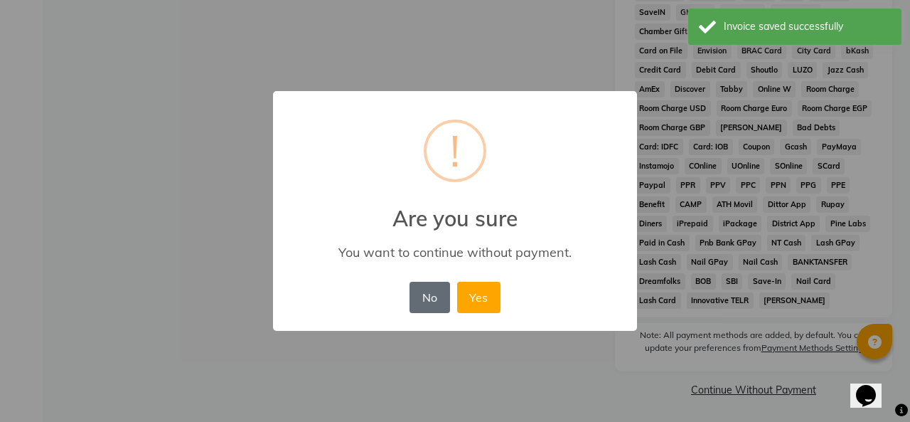
click at [429, 310] on button "No" at bounding box center [430, 297] width 40 height 31
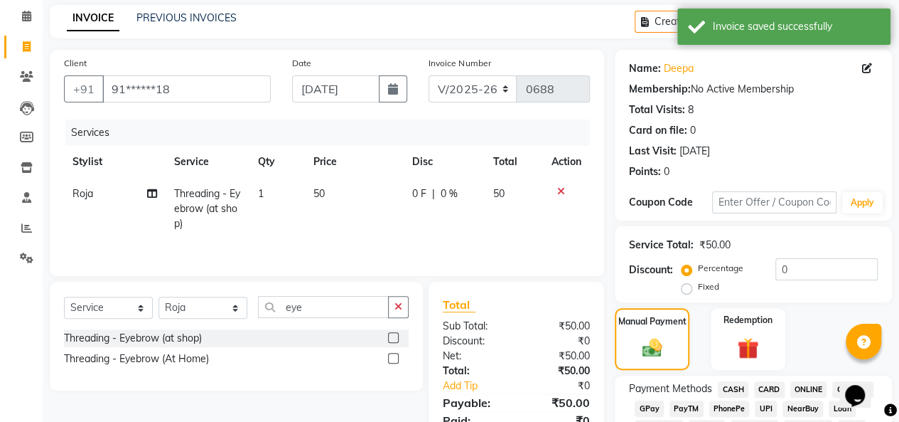
scroll to position [0, 0]
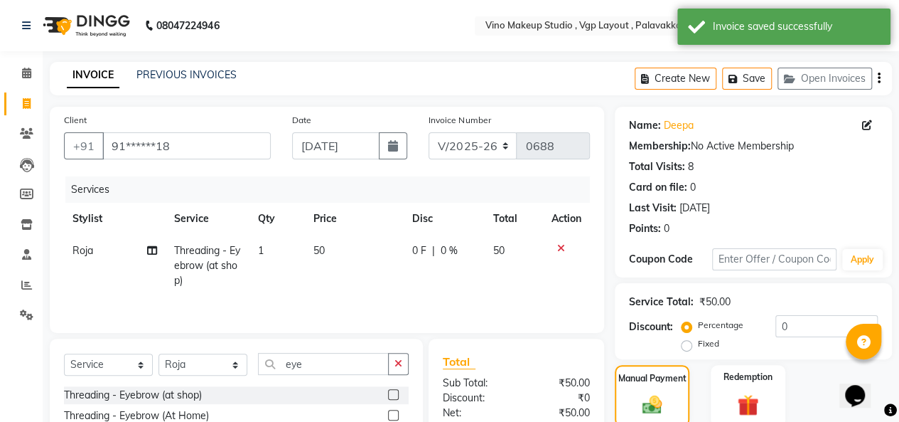
click at [392, 144] on icon "button" at bounding box center [393, 145] width 10 height 11
select select "9"
select select "2025"
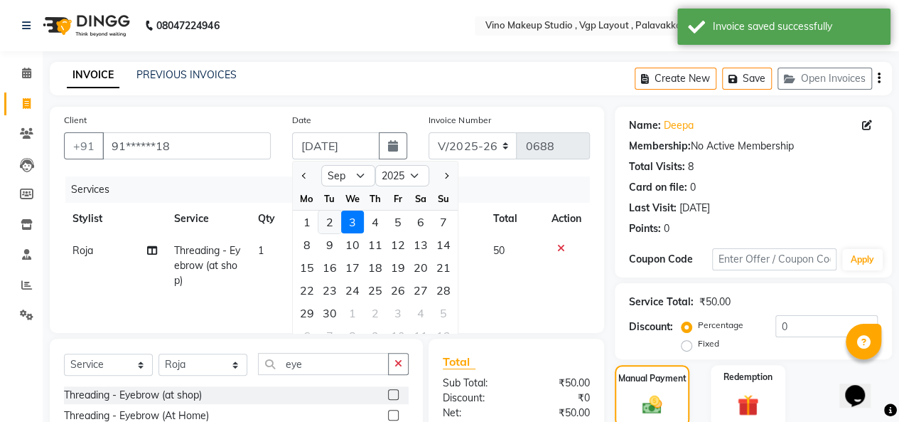
click at [329, 222] on div "2" at bounding box center [330, 221] width 23 height 23
type input "02-09-2025"
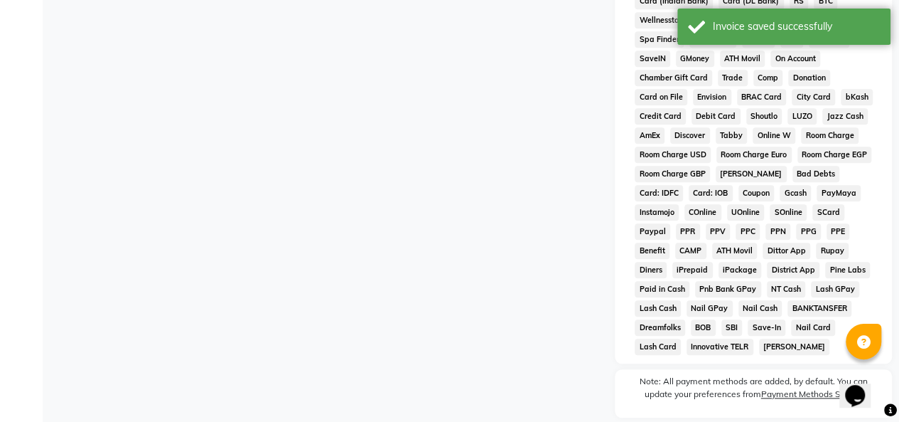
scroll to position [630, 0]
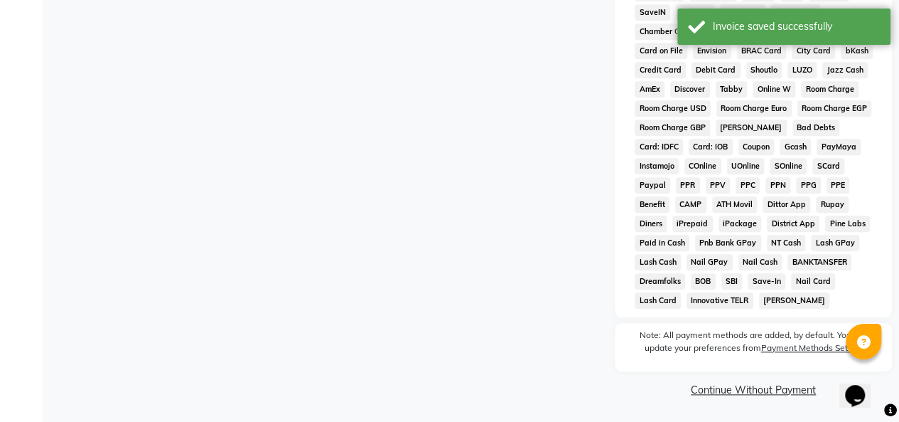
click at [745, 392] on link "Continue Without Payment" at bounding box center [754, 390] width 272 height 15
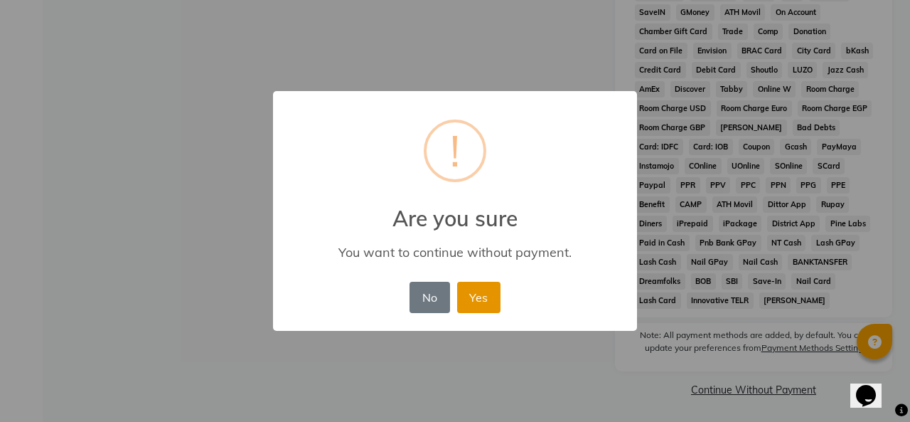
click at [485, 299] on button "Yes" at bounding box center [478, 297] width 43 height 31
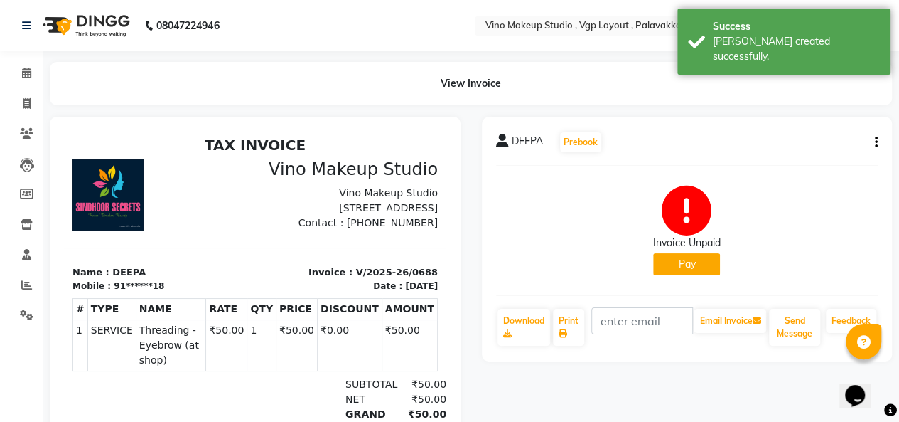
click at [687, 265] on button "Pay" at bounding box center [686, 264] width 67 height 22
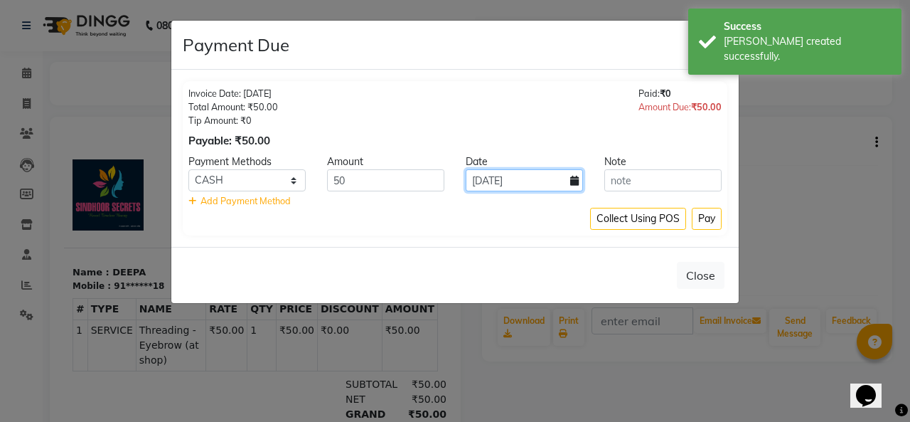
click at [556, 174] on input "[DATE]" at bounding box center [524, 180] width 117 height 22
select select "9"
select select "2025"
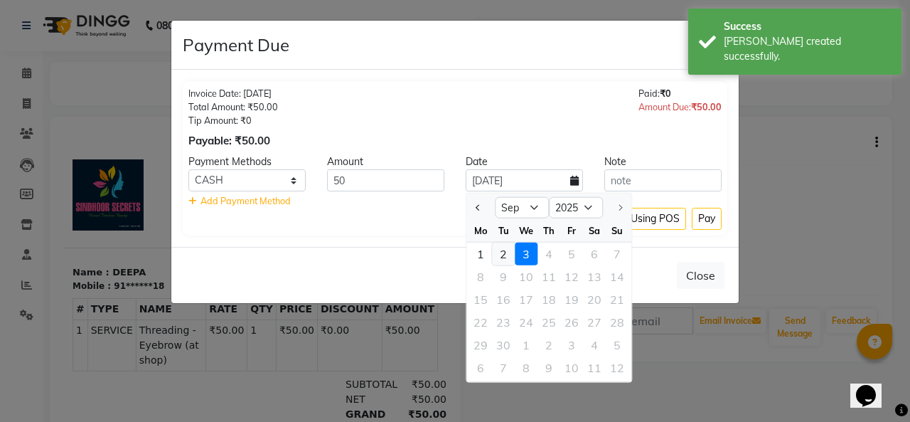
click at [499, 251] on div "2" at bounding box center [503, 253] width 23 height 23
type input "02-09-2025"
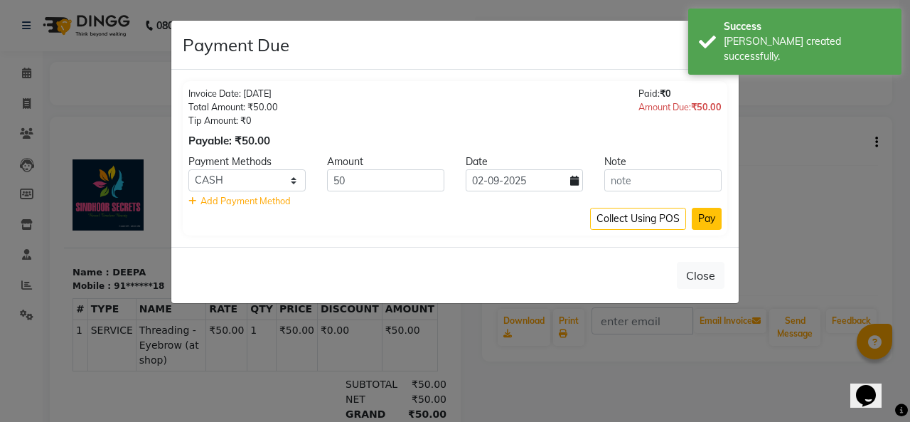
click at [712, 217] on button "Pay" at bounding box center [707, 219] width 30 height 22
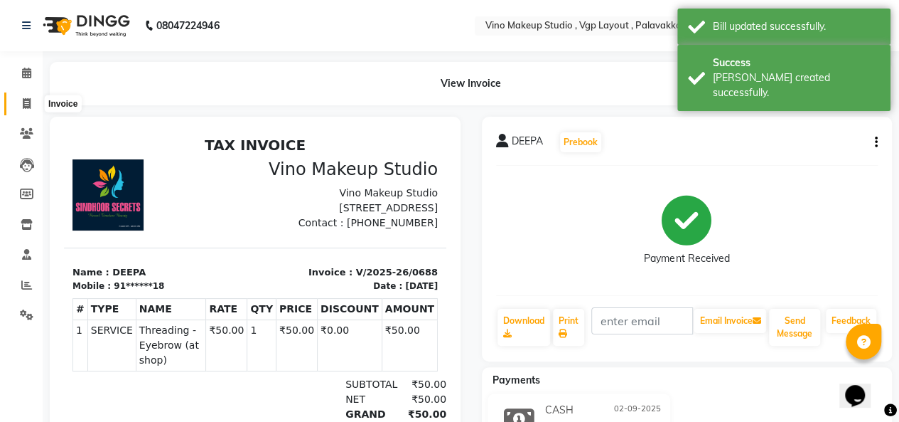
click at [30, 99] on icon at bounding box center [27, 103] width 8 height 11
select select "service"
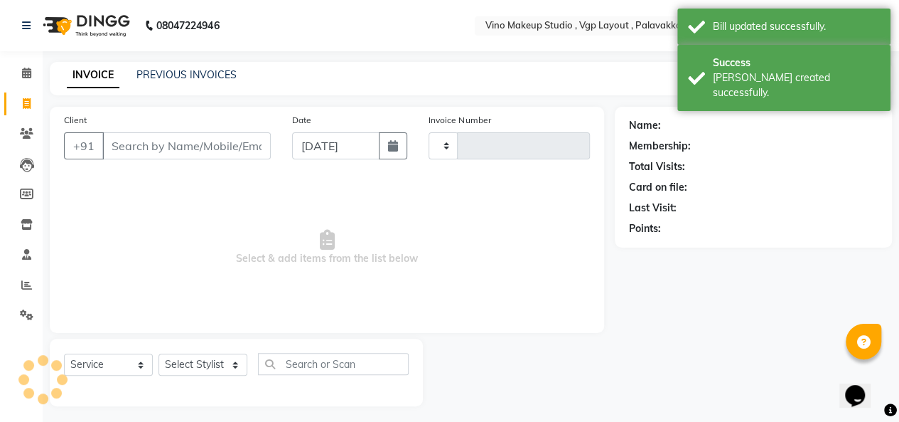
scroll to position [5, 0]
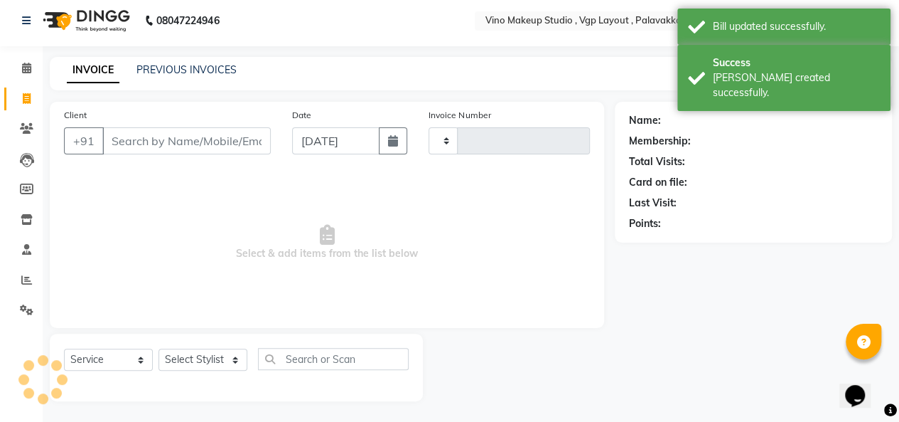
type input "0689"
select select "7459"
select select "package"
click at [30, 99] on icon at bounding box center [27, 98] width 8 height 11
select select "service"
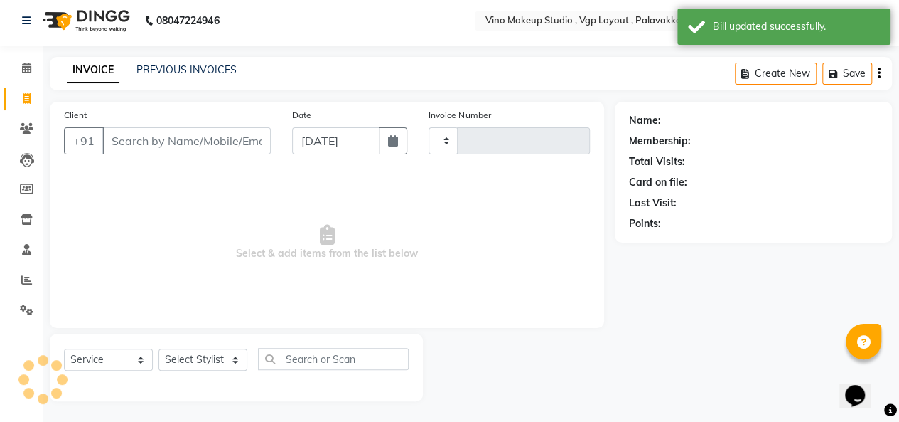
type input "0689"
select select "7459"
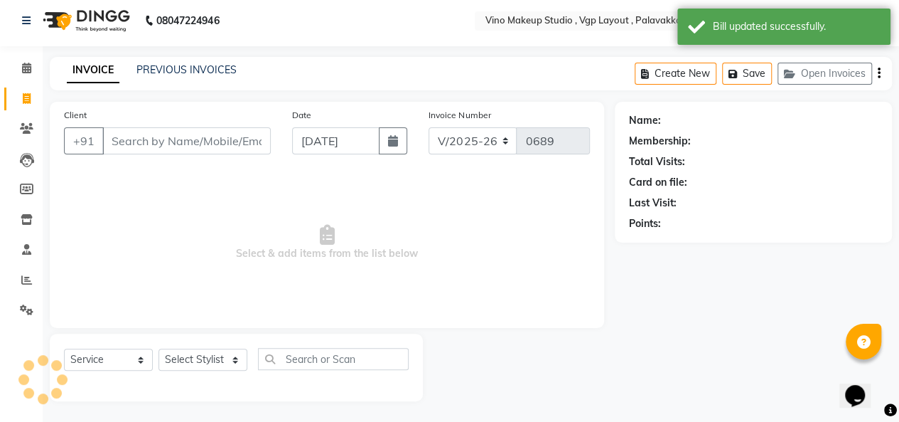
select select "package"
select select "70473"
click at [31, 319] on link "Settings" at bounding box center [21, 310] width 34 height 23
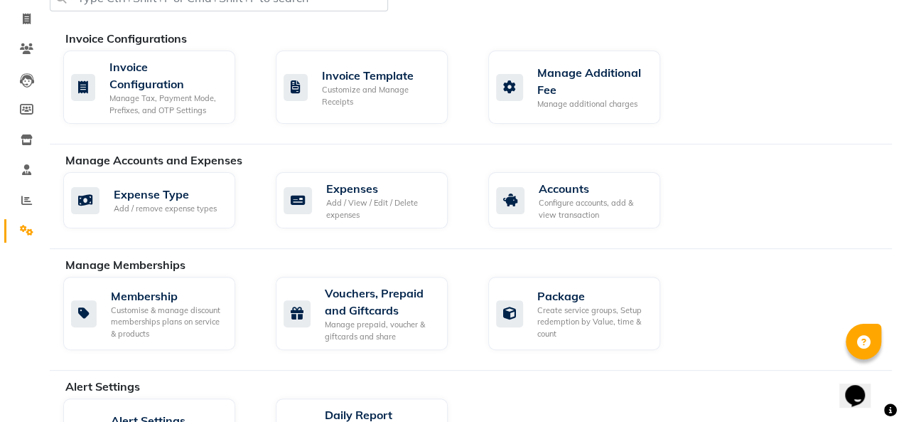
scroll to position [84, 0]
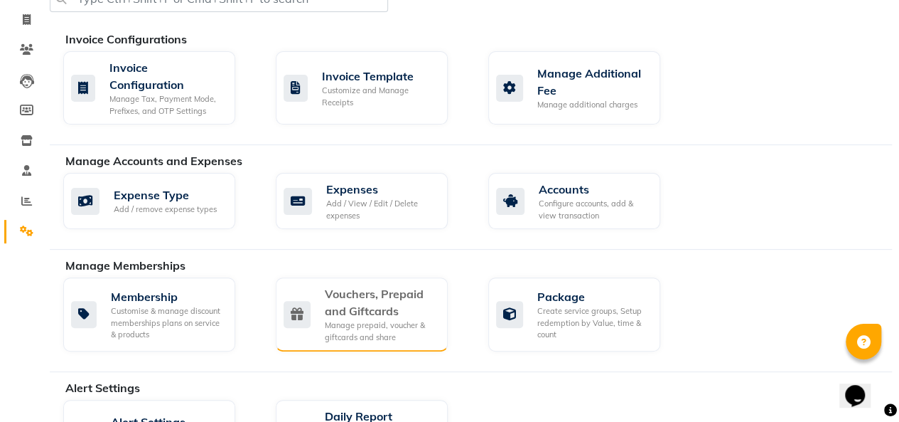
click at [390, 294] on div "Vouchers, Prepaid and Giftcards" at bounding box center [381, 302] width 112 height 34
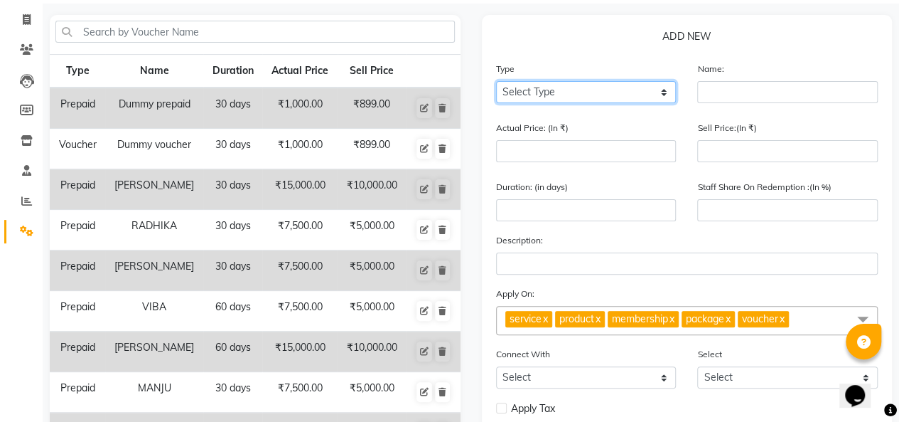
click at [587, 94] on select "Select Type Voucher Prepaid Gift Card" at bounding box center [586, 92] width 181 height 22
select select "P"
click at [496, 81] on select "Select Type Voucher Prepaid Gift Card" at bounding box center [586, 92] width 181 height 22
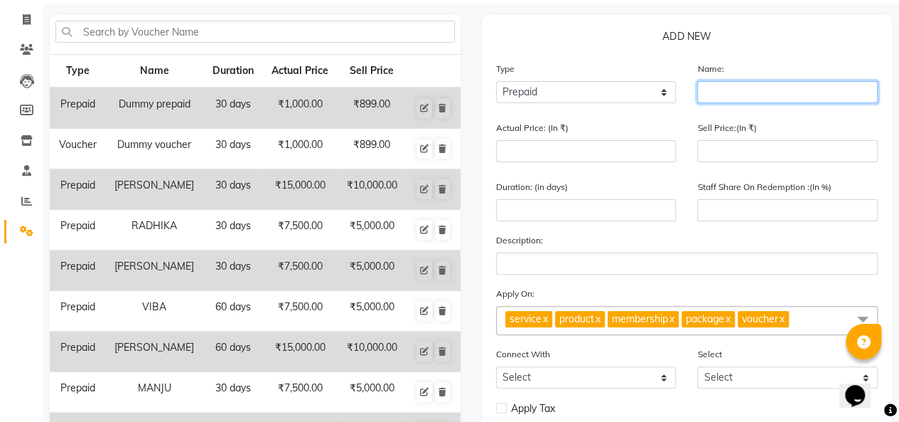
click at [759, 97] on input "text" at bounding box center [788, 92] width 181 height 22
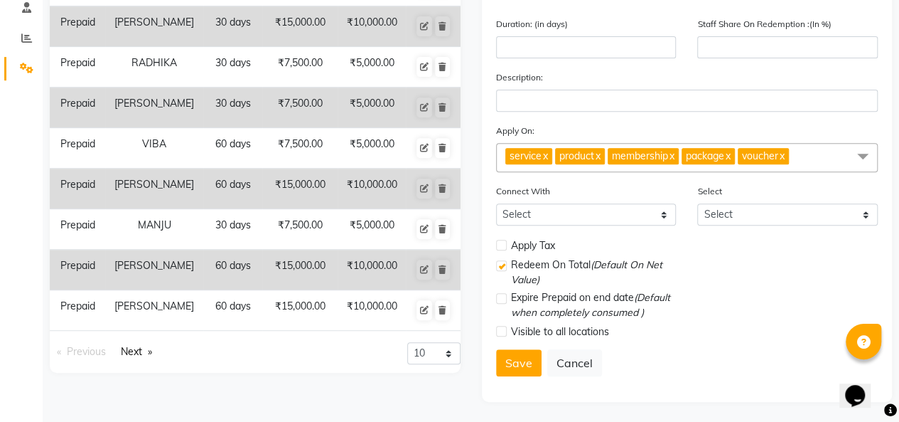
type input "RADH"
click at [567, 368] on button "Cancel" at bounding box center [575, 362] width 55 height 27
select select
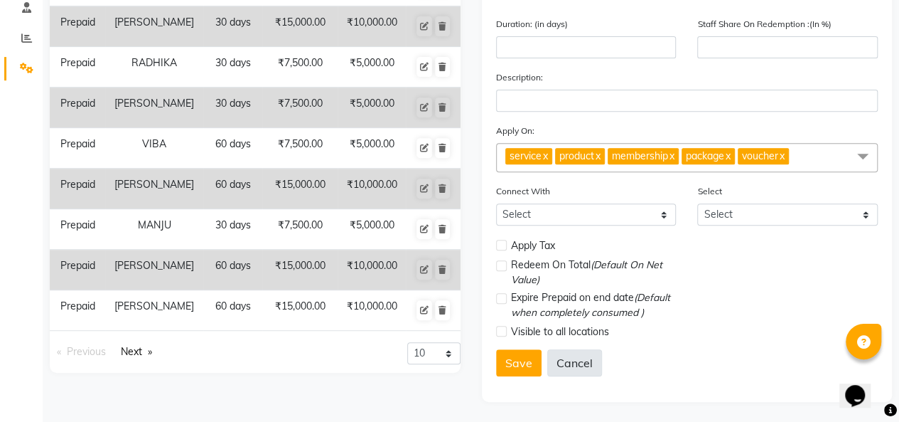
checkbox input "false"
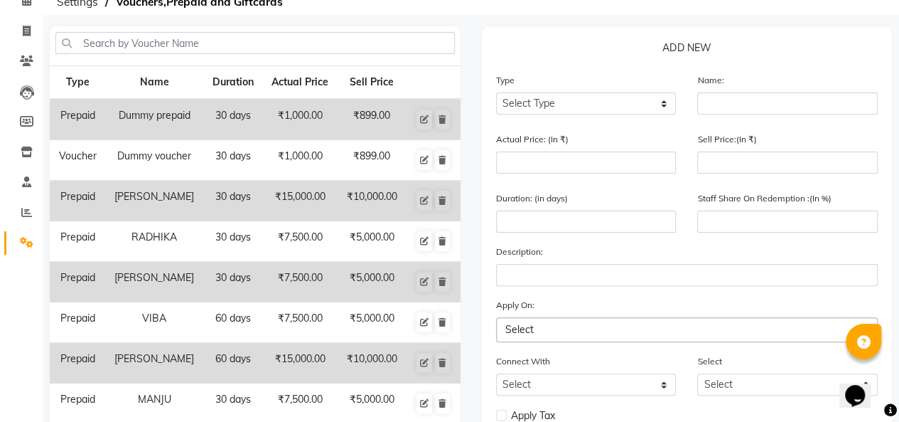
scroll to position [0, 0]
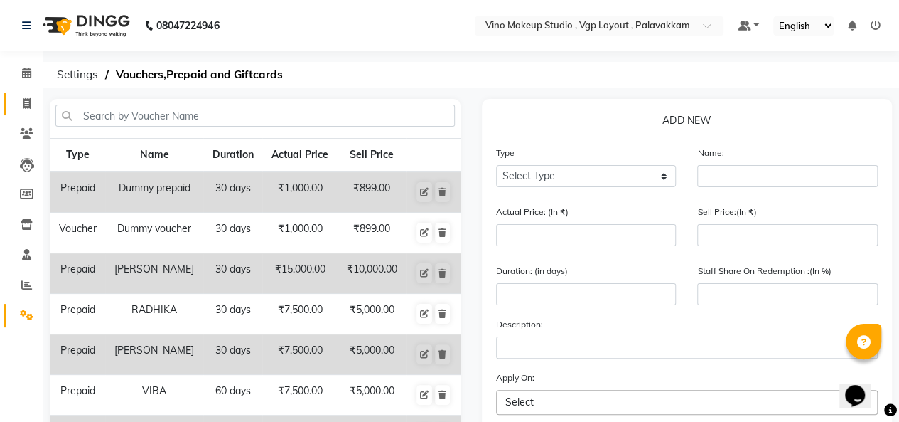
click at [26, 105] on icon at bounding box center [27, 103] width 8 height 11
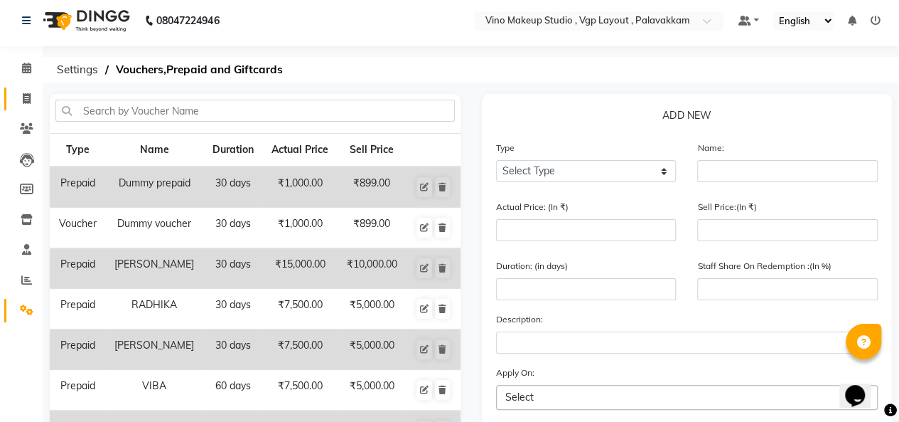
select select "service"
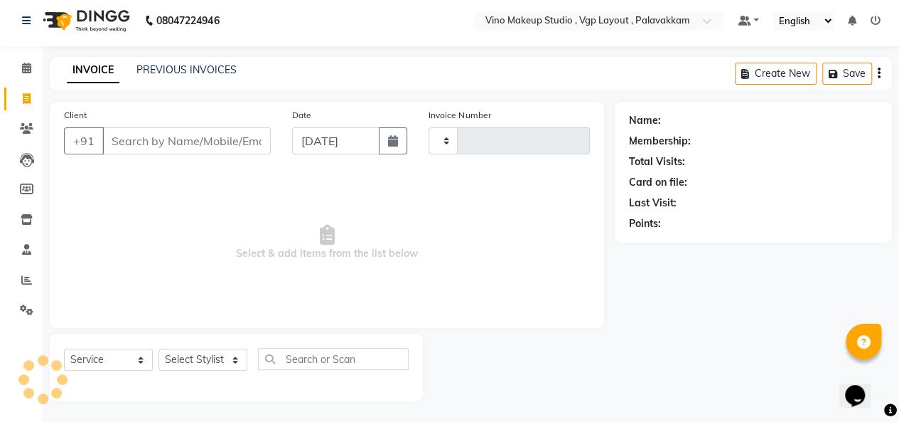
type input "0689"
select select "7459"
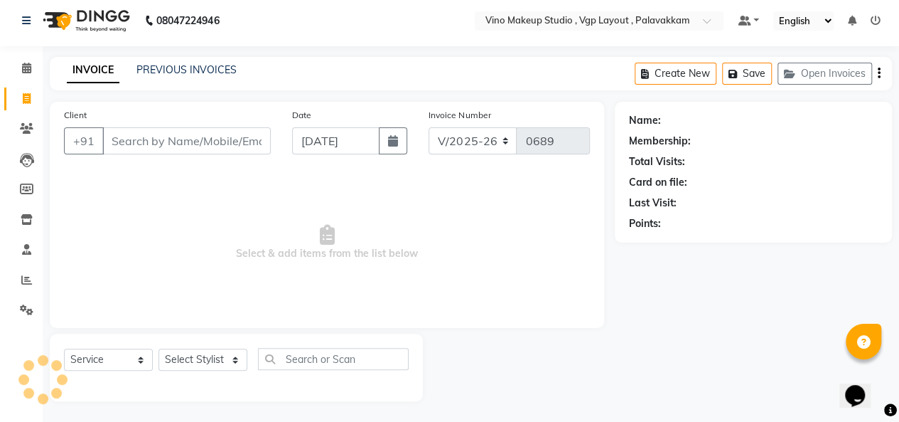
select select "package"
select select "70473"
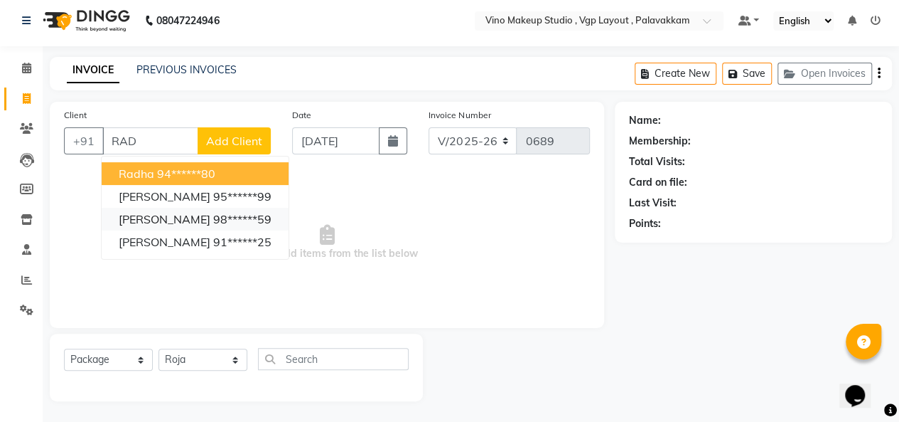
click at [221, 213] on ngb-highlight "98******59" at bounding box center [242, 219] width 58 height 14
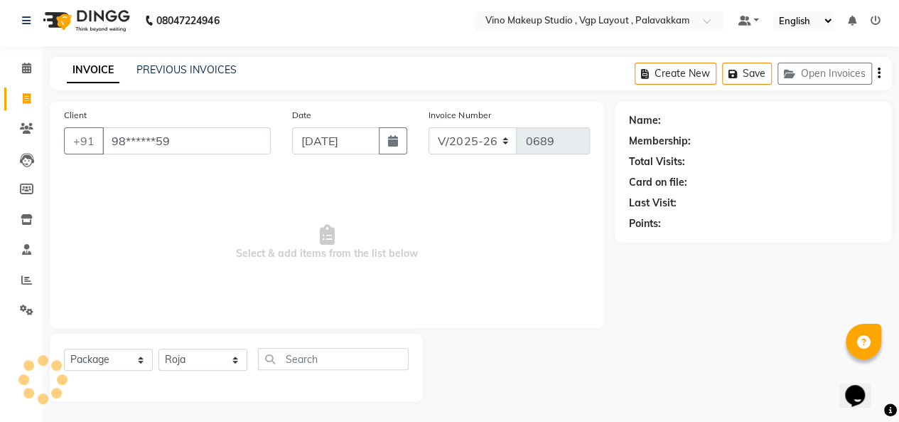
type input "98******59"
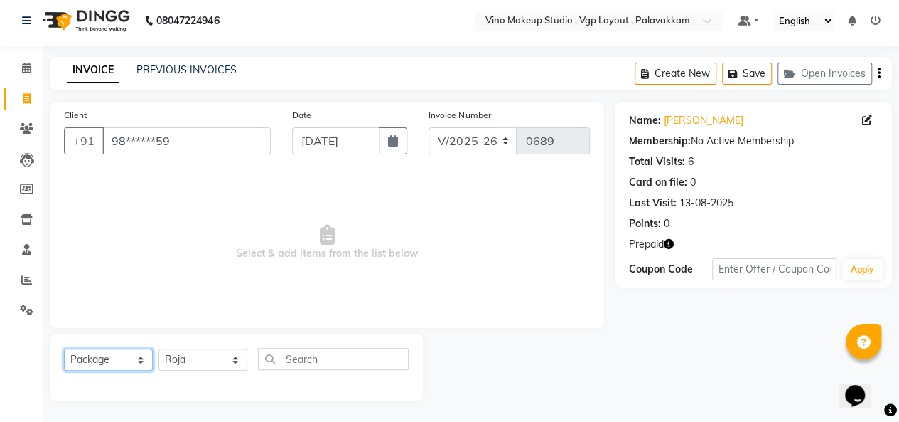
click at [116, 361] on select "Select Service Product Membership Package Voucher Prepaid Gift Card" at bounding box center [108, 359] width 89 height 22
select select "service"
click at [64, 348] on select "Select Service Product Membership Package Voucher Prepaid Gift Card" at bounding box center [108, 359] width 89 height 22
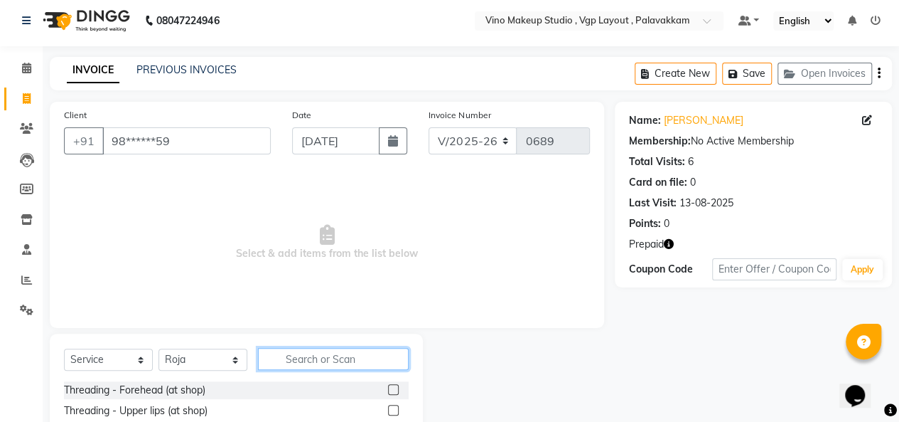
click at [311, 359] on input "text" at bounding box center [333, 359] width 151 height 22
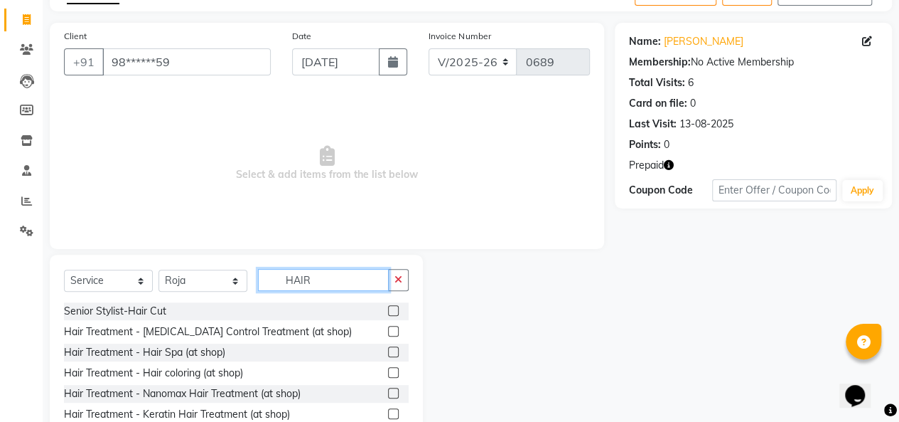
scroll to position [147, 0]
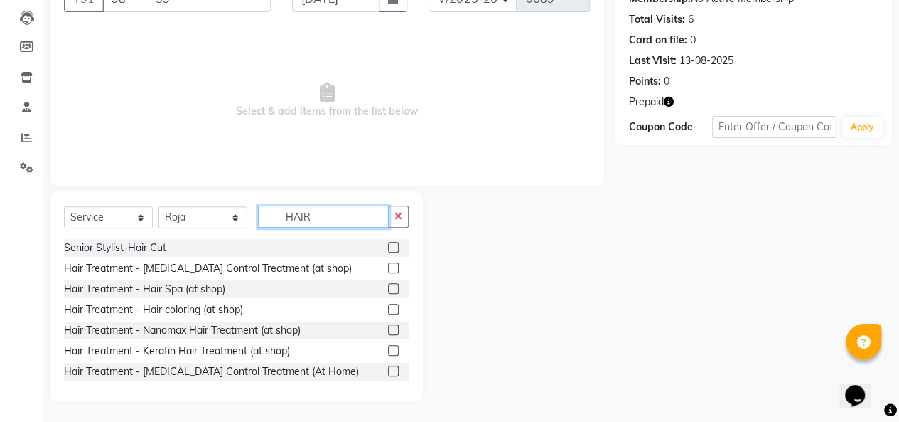
type input "HAIR"
click at [388, 312] on label at bounding box center [393, 309] width 11 height 11
click at [388, 312] on input "checkbox" at bounding box center [392, 309] width 9 height 9
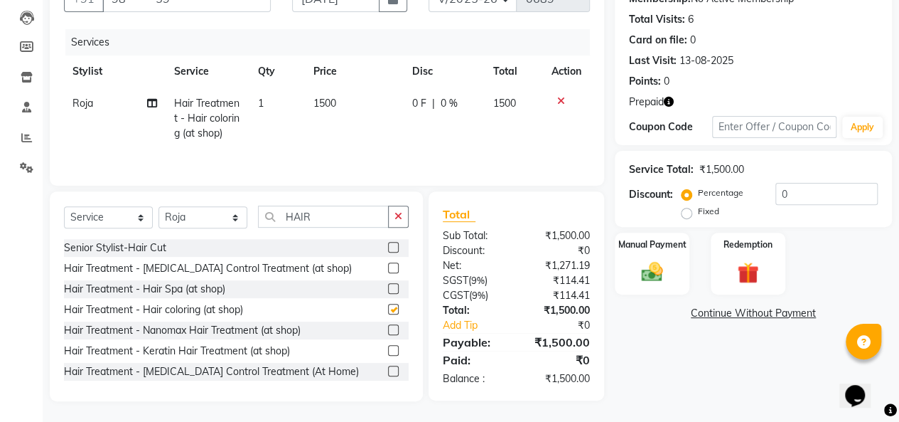
checkbox input "false"
click at [348, 105] on td "1500" at bounding box center [354, 118] width 99 height 62
select select "70473"
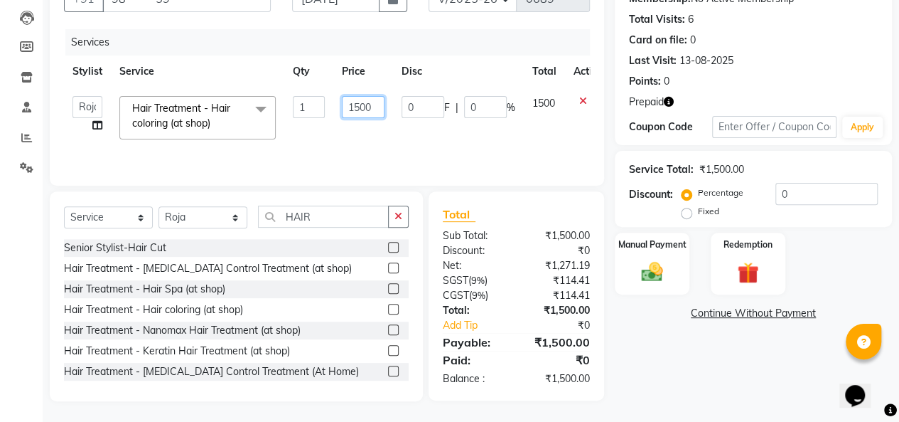
click at [368, 101] on input "1500" at bounding box center [363, 107] width 43 height 22
click at [374, 106] on input "1500" at bounding box center [363, 107] width 43 height 22
click at [742, 256] on div "Redemption" at bounding box center [749, 263] width 78 height 65
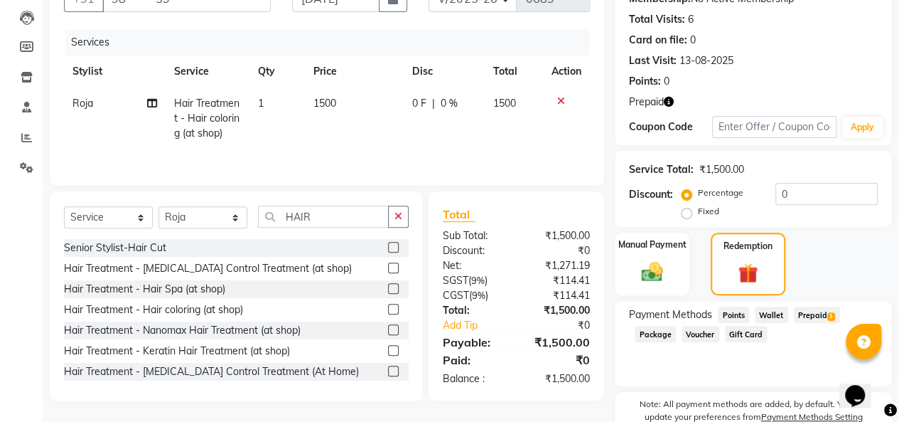
click at [817, 314] on span "Prepaid 1" at bounding box center [817, 314] width 46 height 16
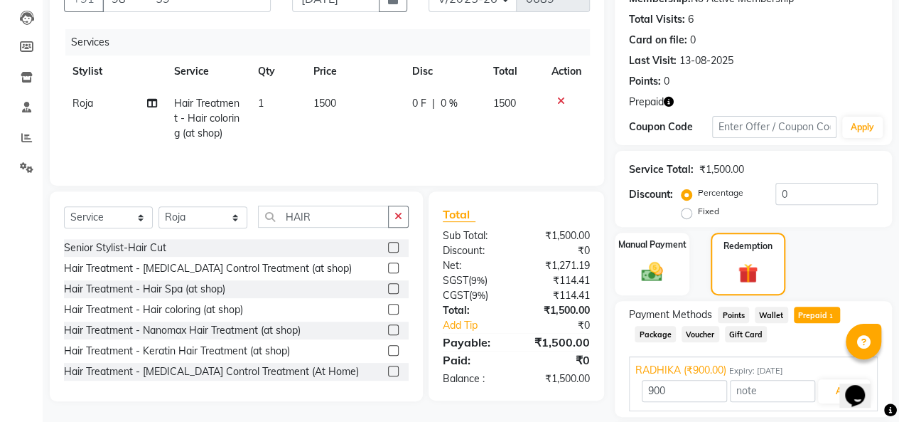
click at [340, 106] on td "1500" at bounding box center [354, 118] width 99 height 62
select select "70473"
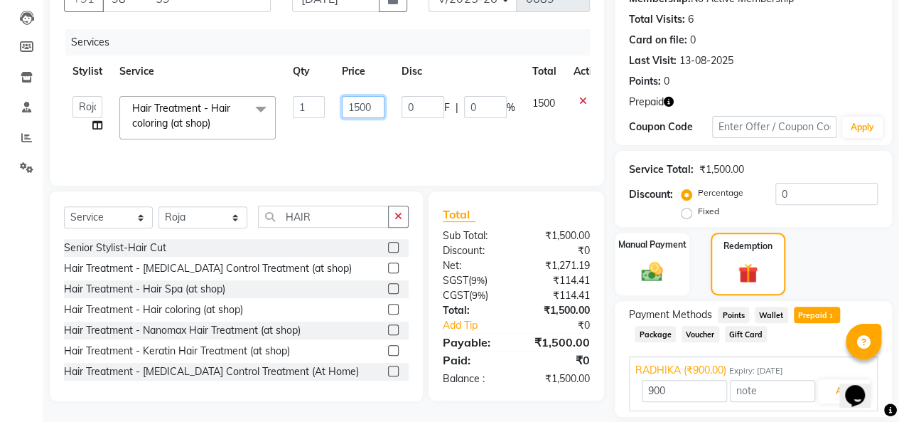
click at [371, 108] on input "1500" at bounding box center [363, 107] width 43 height 22
type input "1"
type input "900"
click at [410, 139] on td "0 F | 0 %" at bounding box center [458, 117] width 131 height 60
select select "70473"
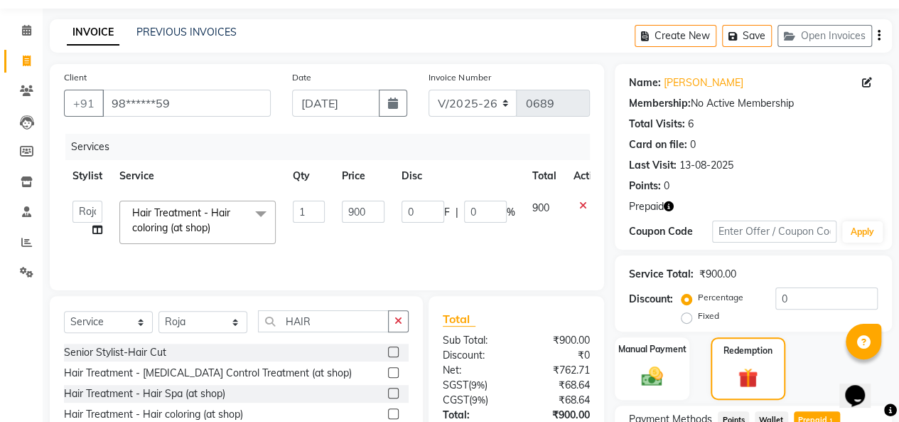
scroll to position [0, 0]
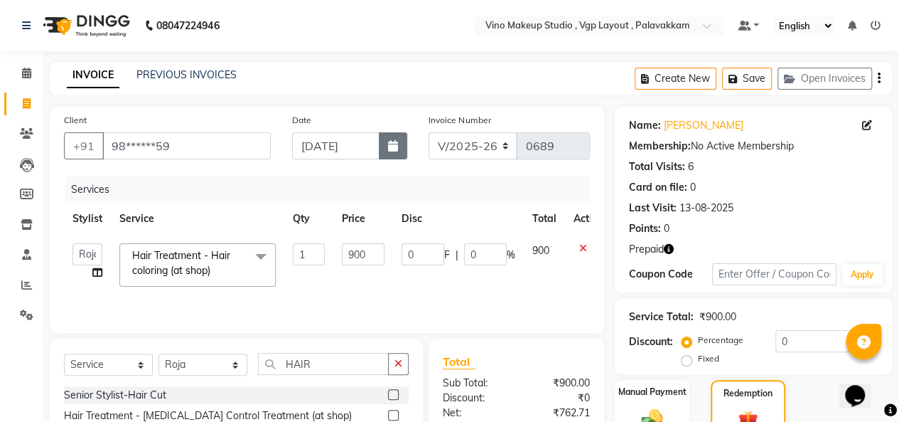
click at [396, 149] on icon "button" at bounding box center [393, 145] width 10 height 11
select select "9"
select select "2025"
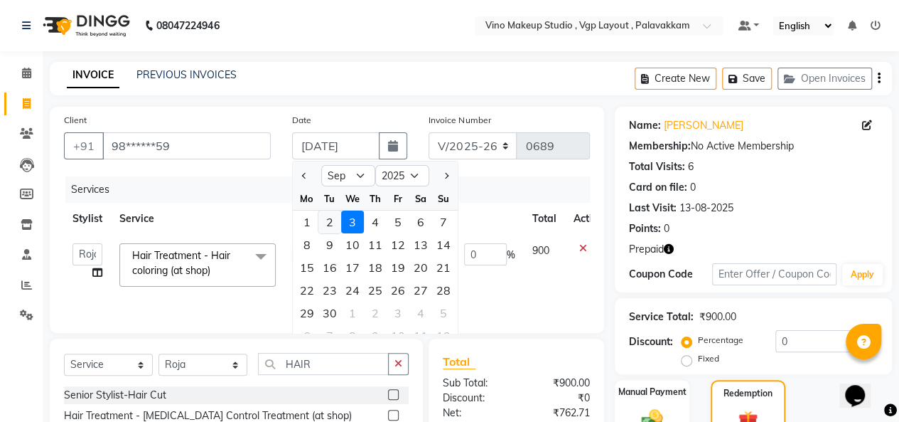
click at [329, 220] on div "2" at bounding box center [330, 221] width 23 height 23
type input "02-09-2025"
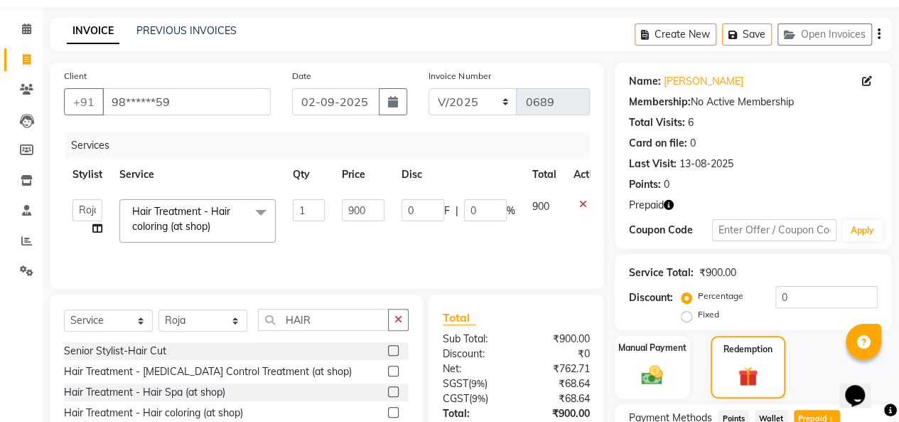
scroll to position [151, 0]
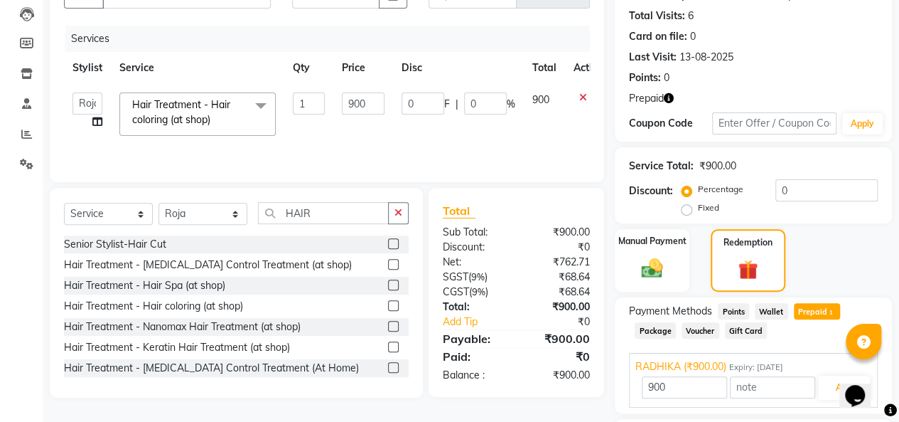
click at [816, 309] on span "Prepaid 1" at bounding box center [817, 311] width 46 height 16
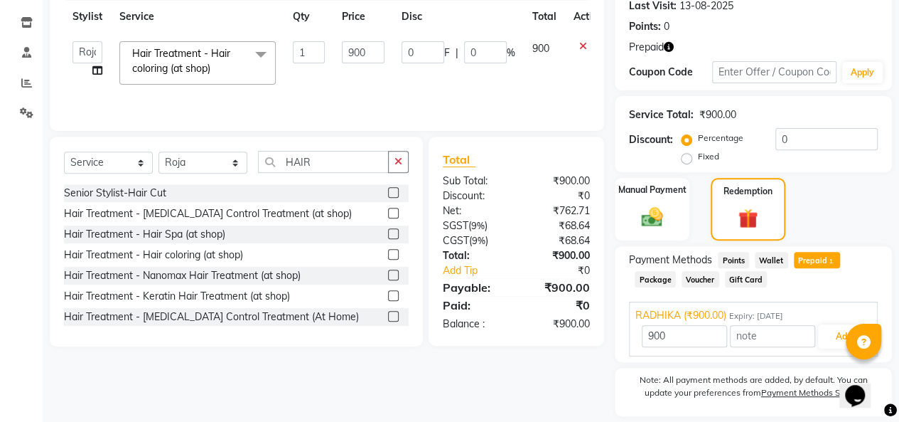
scroll to position [246, 0]
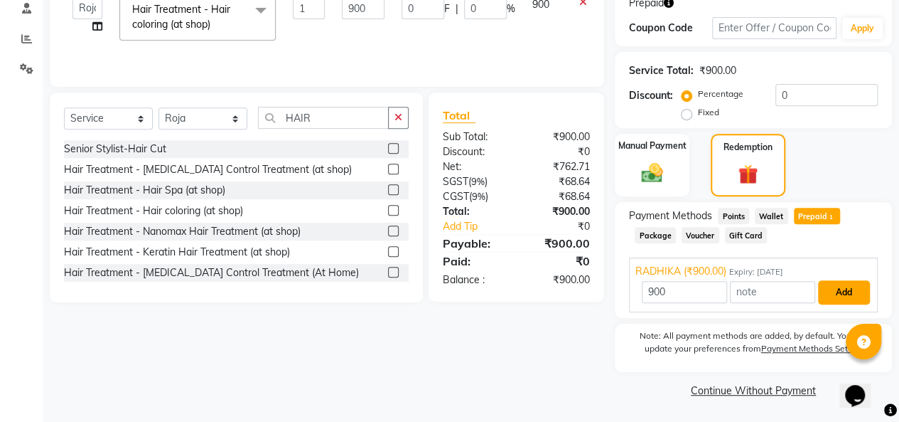
click at [856, 295] on button "Add" at bounding box center [844, 292] width 52 height 24
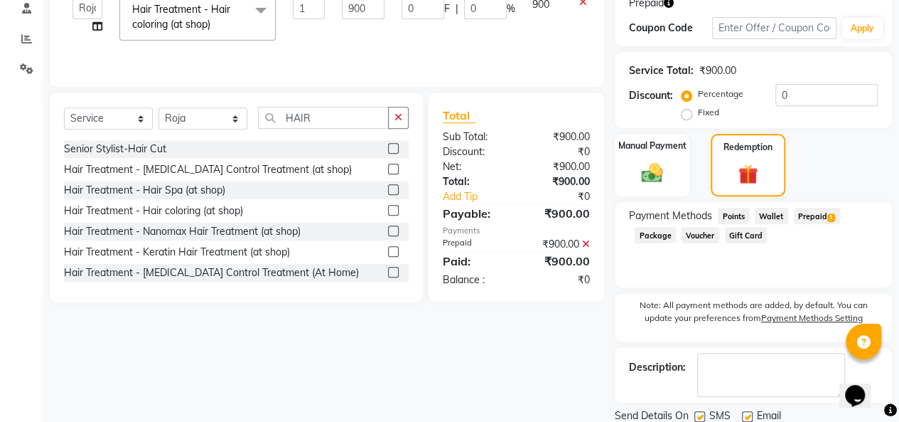
scroll to position [295, 0]
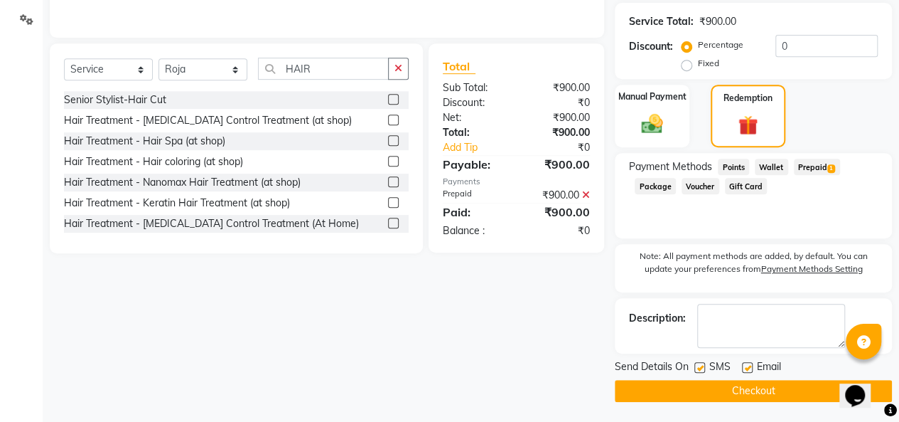
click at [792, 388] on button "Checkout" at bounding box center [753, 391] width 277 height 22
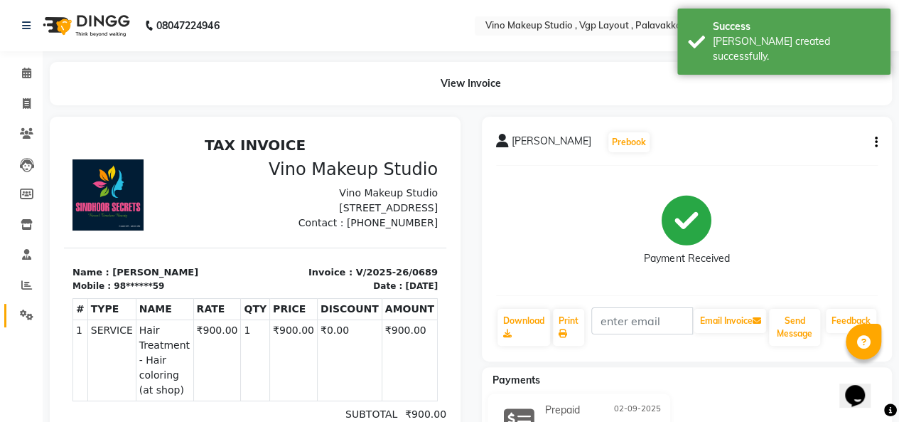
click at [37, 316] on span at bounding box center [26, 315] width 25 height 16
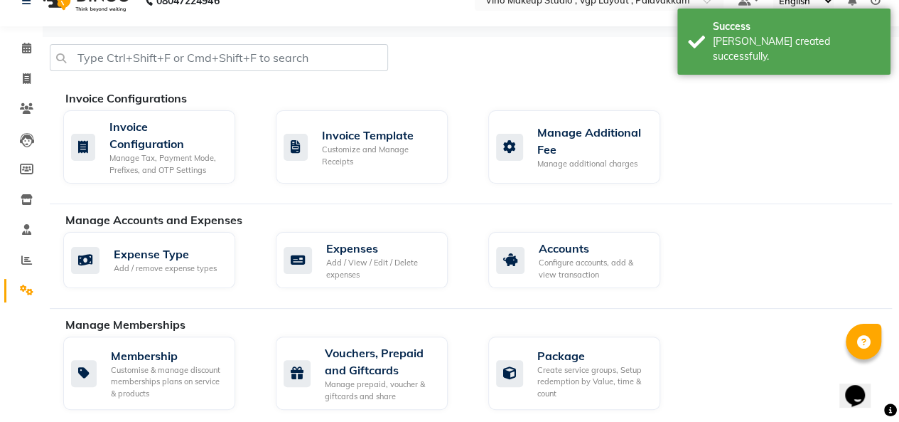
scroll to position [97, 0]
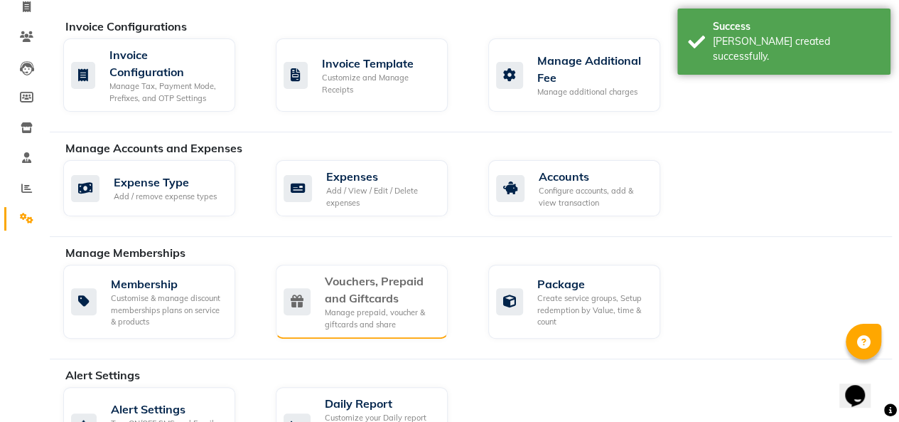
click at [405, 310] on div "Manage prepaid, voucher & giftcards and share" at bounding box center [381, 317] width 112 height 23
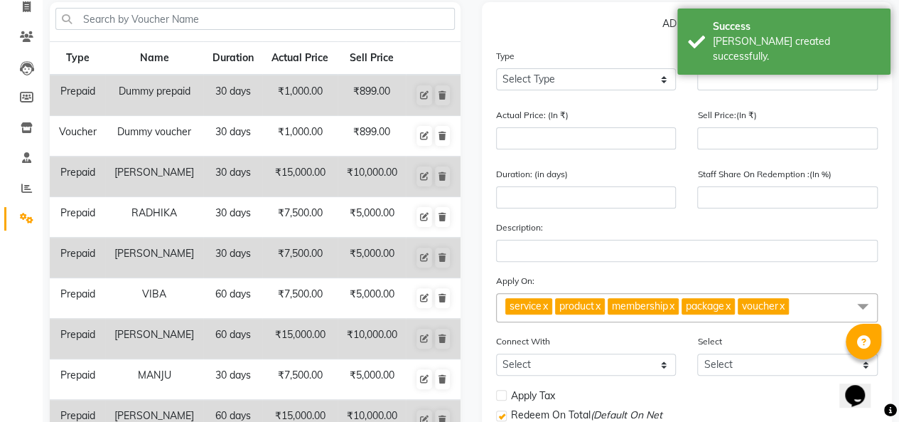
click at [228, 212] on td "30 days" at bounding box center [232, 217] width 59 height 41
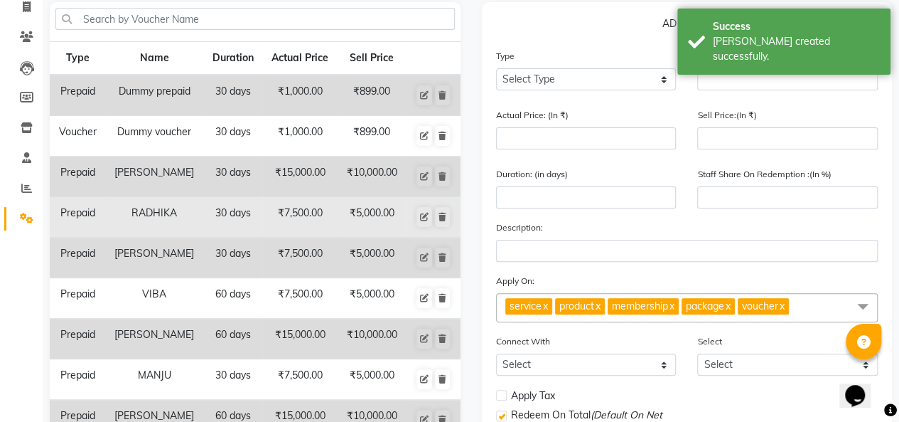
click at [303, 213] on td "₹7,500.00" at bounding box center [299, 217] width 75 height 41
click at [306, 221] on td "₹7,500.00" at bounding box center [299, 217] width 75 height 41
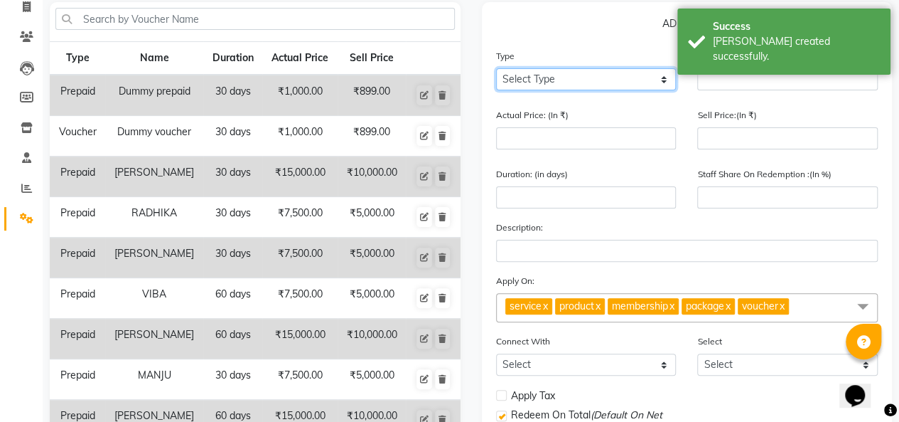
click at [580, 87] on select "Select Type Voucher Prepaid Gift Card" at bounding box center [586, 79] width 181 height 22
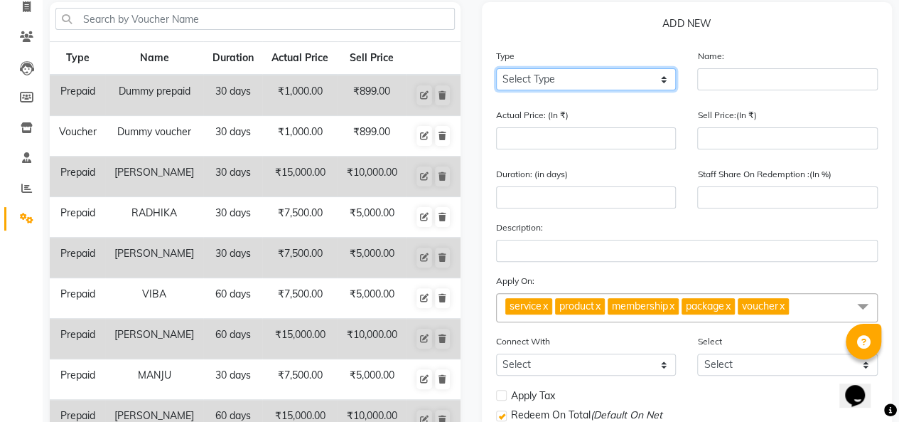
select select "P"
click at [496, 68] on select "Select Type Voucher Prepaid Gift Card" at bounding box center [586, 79] width 181 height 22
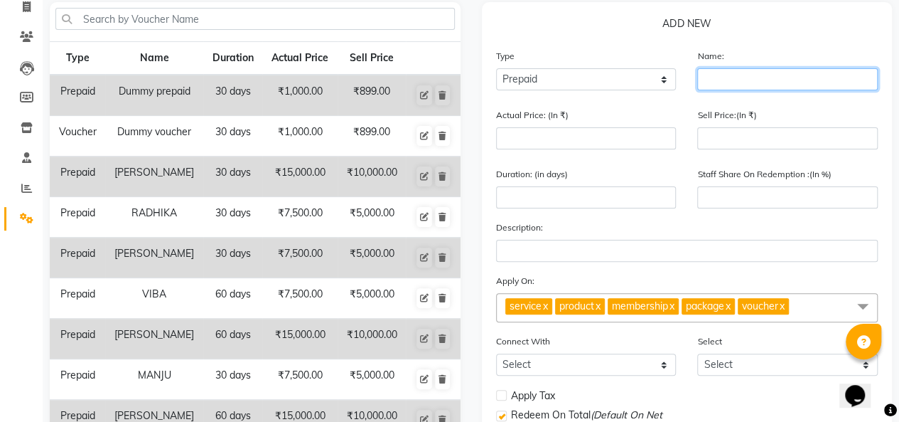
click at [735, 81] on input "text" at bounding box center [788, 79] width 181 height 22
type input "RAdhika"
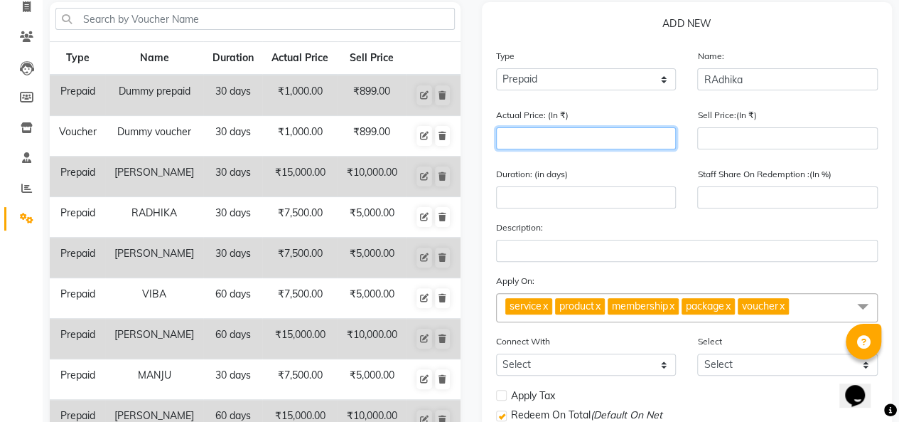
click at [577, 134] on input "number" at bounding box center [586, 138] width 181 height 22
type input "1"
type input "0"
type input "10000"
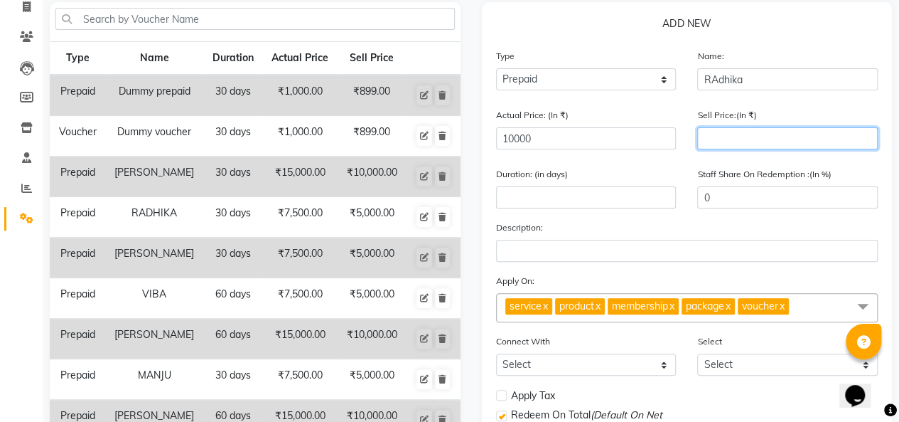
click at [747, 142] on input "number" at bounding box center [788, 138] width 181 height 22
type input "100"
type input "1"
type input "1000"
type input "10"
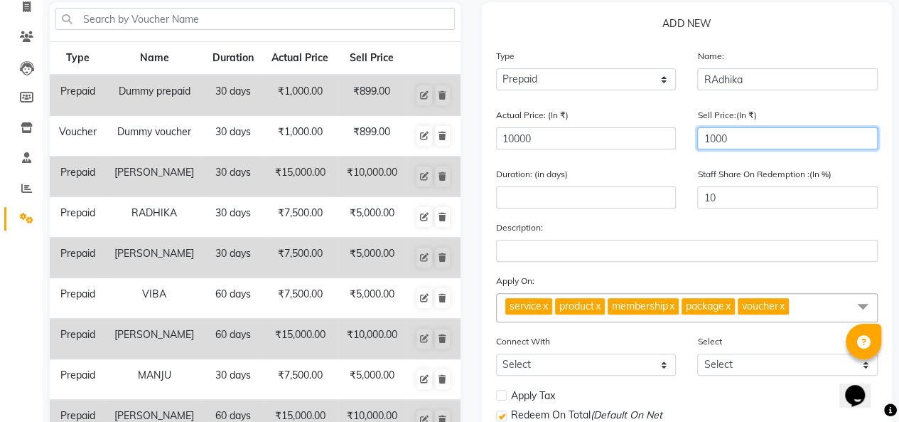
type input "10000"
type input "100"
type input "10000"
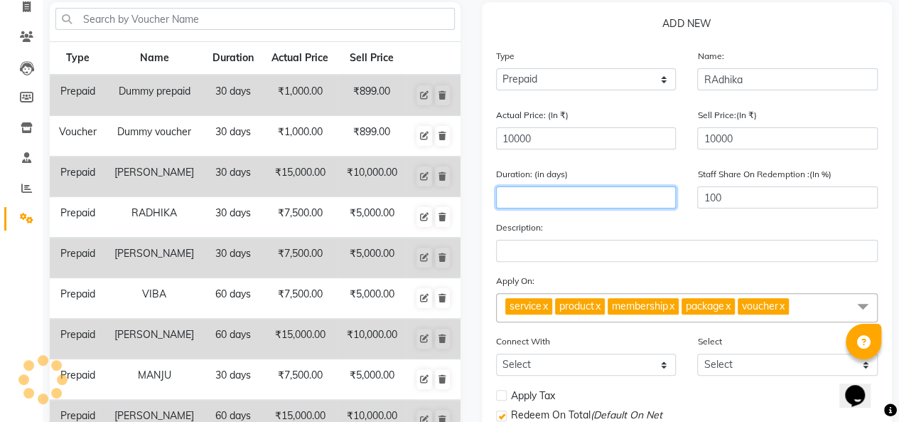
click at [557, 195] on input "number" at bounding box center [586, 197] width 181 height 22
type input "30"
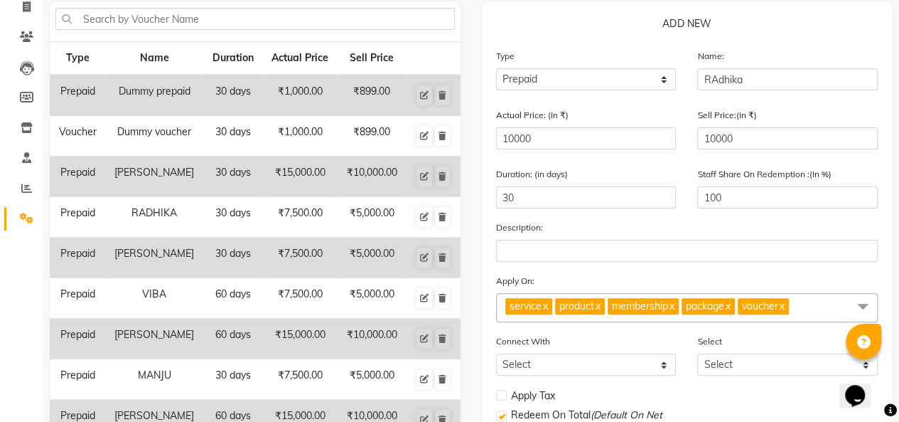
click at [785, 306] on link "x" at bounding box center [782, 305] width 6 height 13
click at [731, 308] on link "x" at bounding box center [728, 305] width 6 height 13
click at [675, 306] on link "x" at bounding box center [671, 305] width 6 height 13
click at [601, 306] on link "x" at bounding box center [597, 305] width 6 height 13
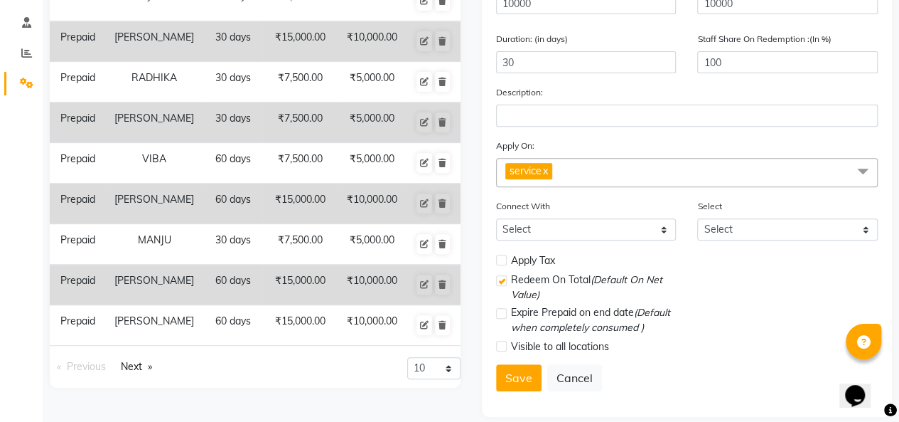
scroll to position [247, 0]
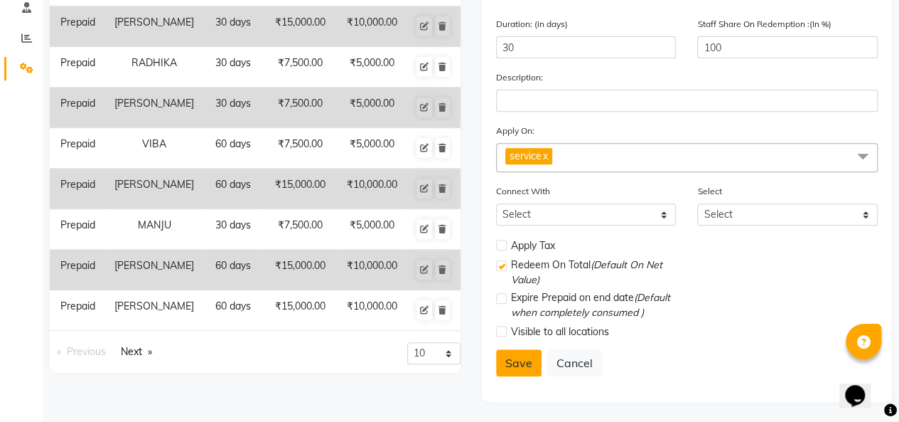
click at [520, 360] on button "Save" at bounding box center [519, 362] width 46 height 27
select select
checkbox input "false"
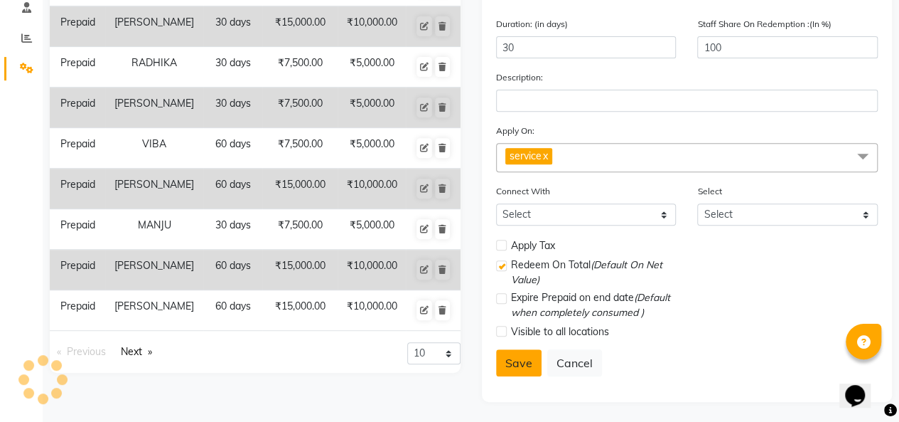
checkbox input "true"
checkbox input "false"
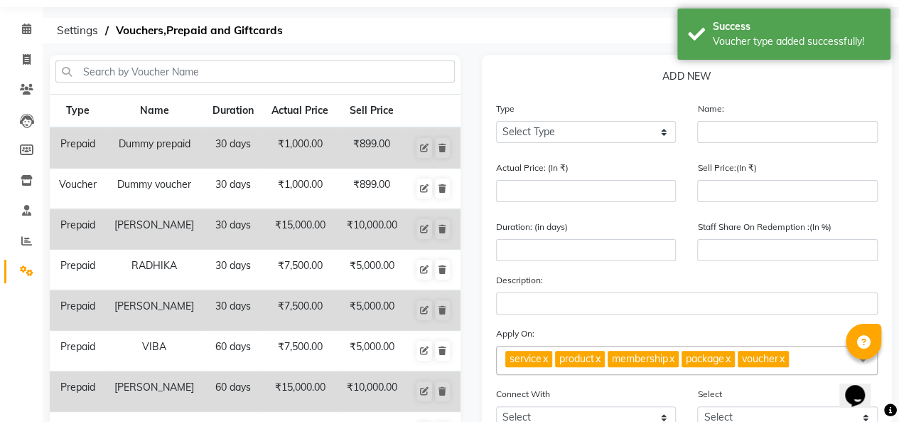
scroll to position [0, 0]
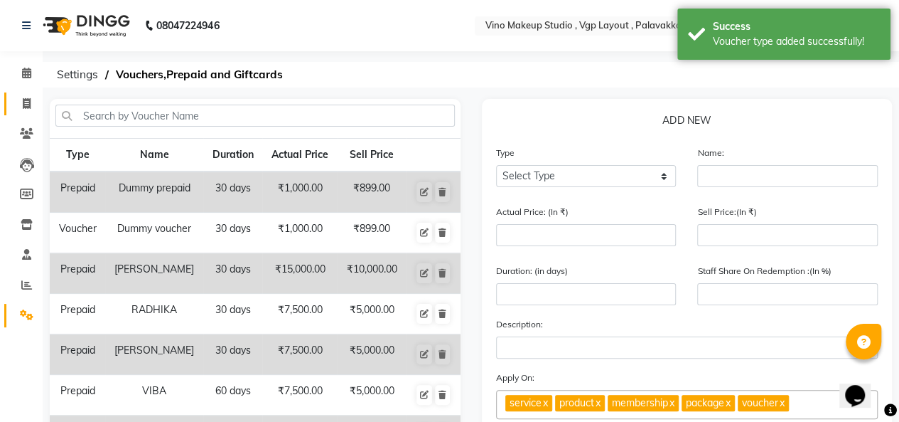
click at [26, 103] on icon at bounding box center [27, 103] width 8 height 11
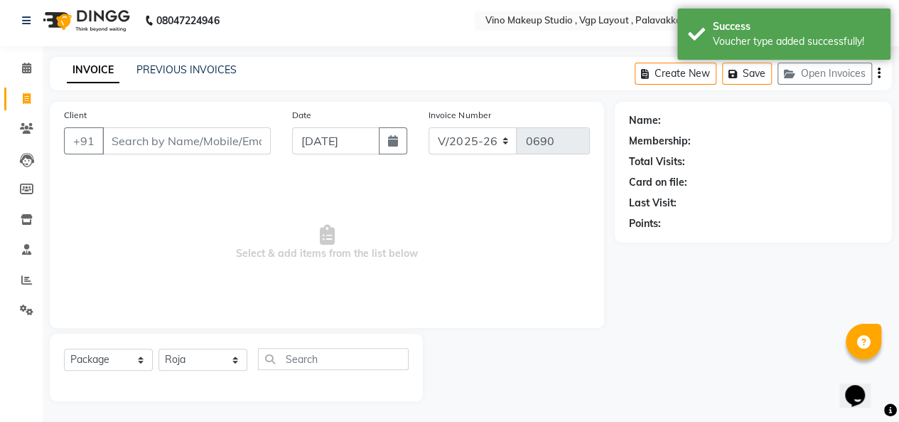
click at [176, 134] on input "Client" at bounding box center [186, 140] width 169 height 27
click at [187, 142] on input "Client" at bounding box center [186, 140] width 169 height 27
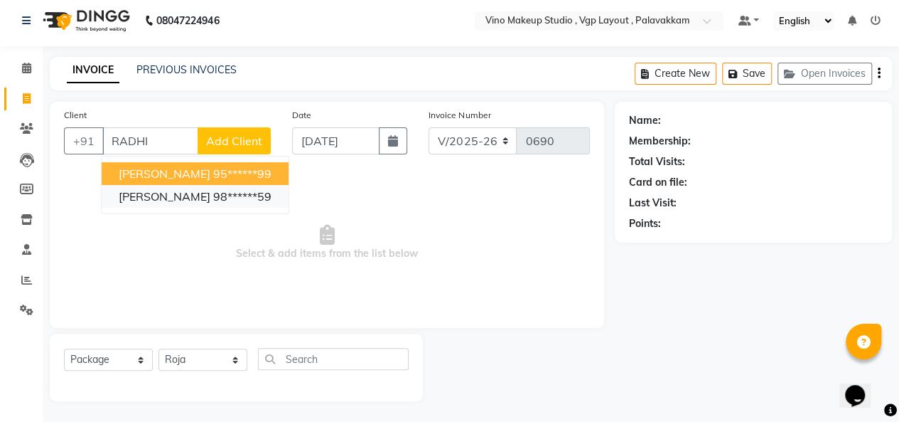
click at [233, 201] on ngb-highlight "98******59" at bounding box center [242, 196] width 58 height 14
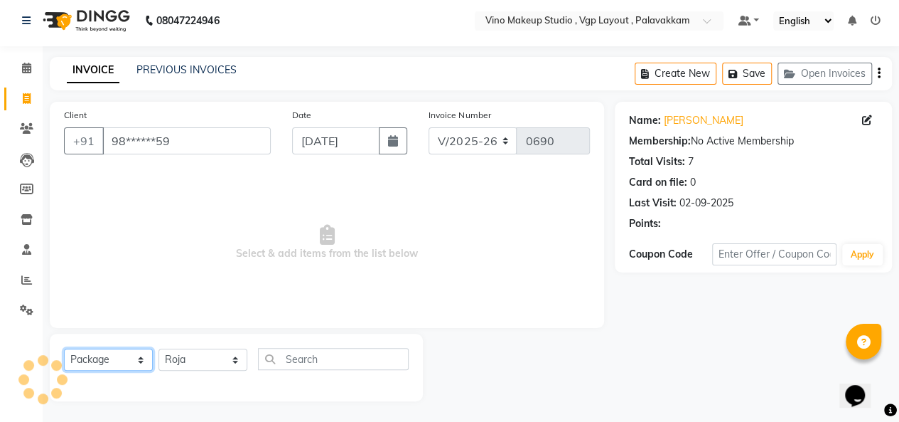
click at [102, 361] on select "Select Service Product Membership Package Voucher Prepaid Gift Card" at bounding box center [108, 359] width 89 height 22
click at [64, 348] on select "Select Service Product Membership Package Voucher Prepaid Gift Card" at bounding box center [108, 359] width 89 height 22
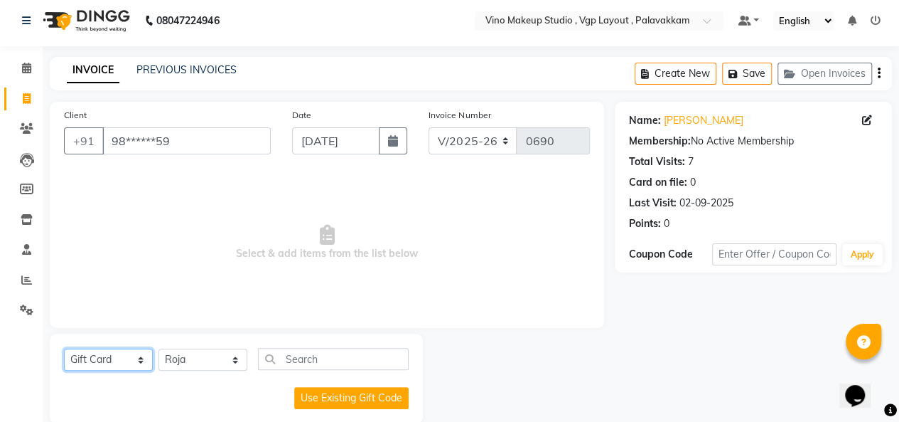
click at [129, 355] on select "Select Service Product Membership Package Voucher Prepaid Gift Card" at bounding box center [108, 359] width 89 height 22
click at [64, 348] on select "Select Service Product Membership Package Voucher Prepaid Gift Card" at bounding box center [108, 359] width 89 height 22
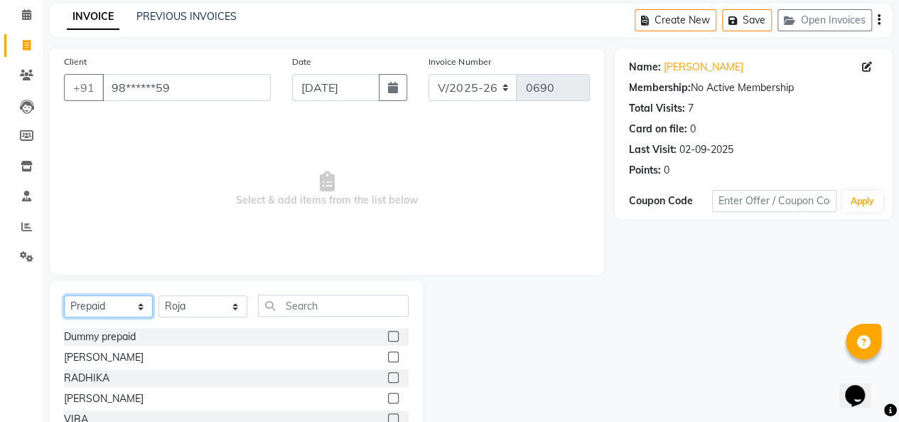
scroll to position [147, 0]
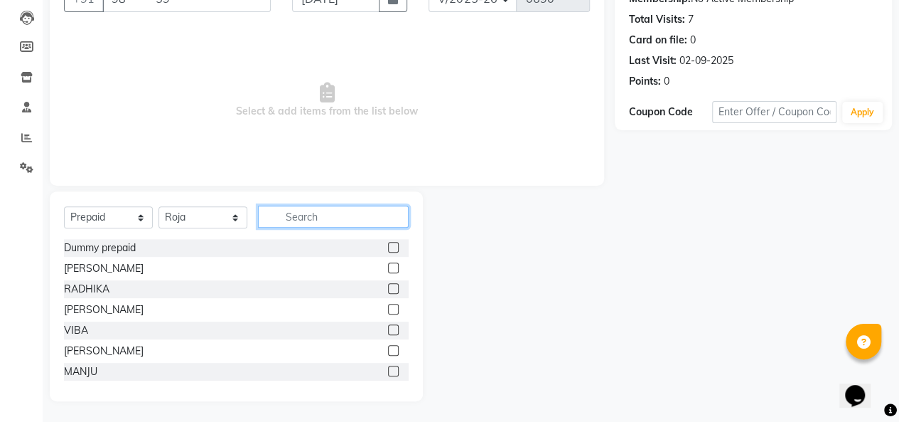
click at [314, 216] on input "text" at bounding box center [333, 216] width 151 height 22
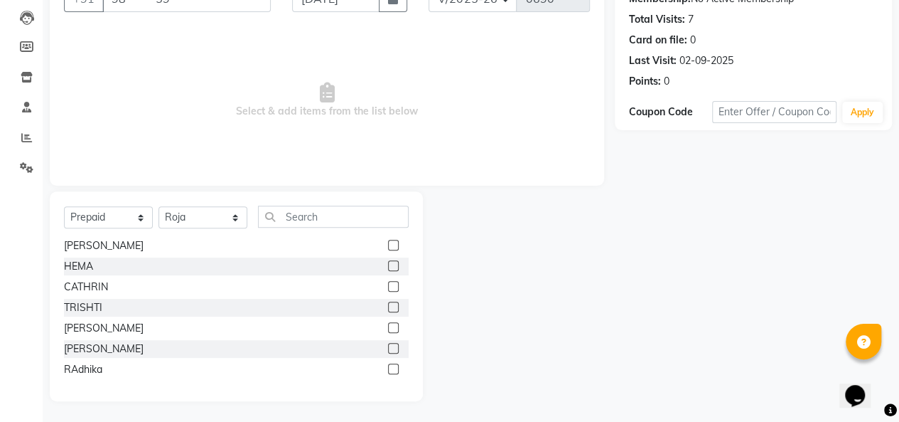
click at [388, 368] on label at bounding box center [393, 368] width 11 height 11
click at [388, 368] on input "checkbox" at bounding box center [392, 369] width 9 height 9
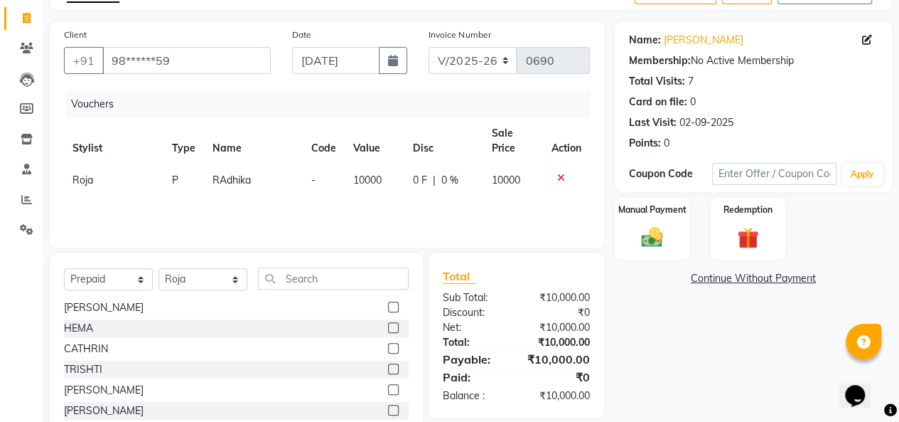
scroll to position [0, 0]
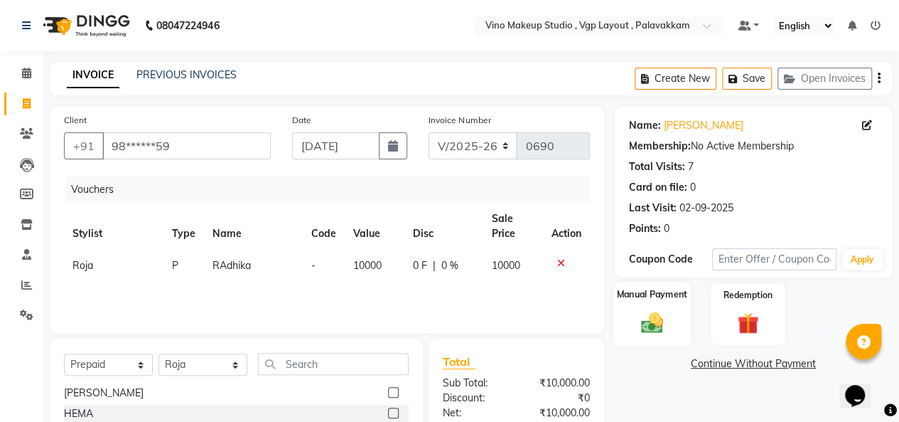
click at [660, 320] on img at bounding box center [652, 323] width 36 height 26
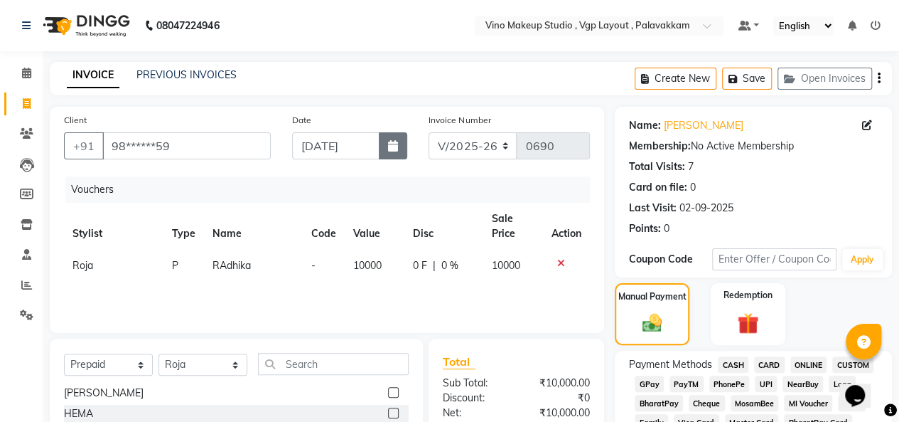
click at [395, 152] on button "button" at bounding box center [393, 145] width 28 height 27
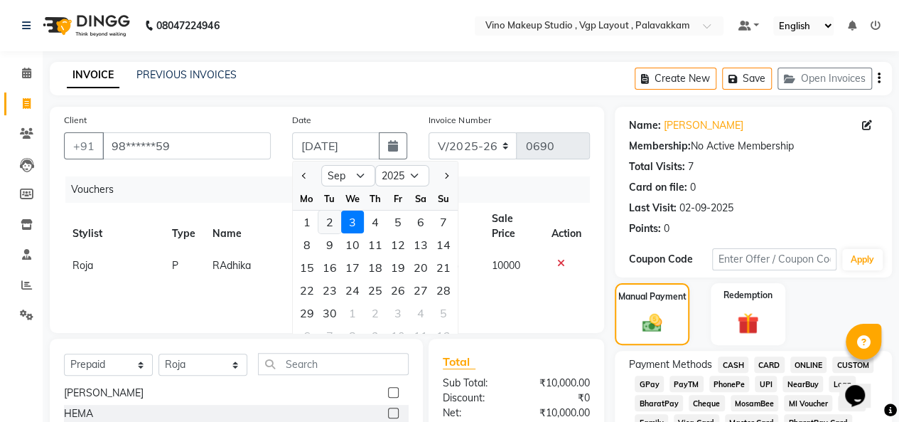
click at [331, 223] on div "2" at bounding box center [330, 221] width 23 height 23
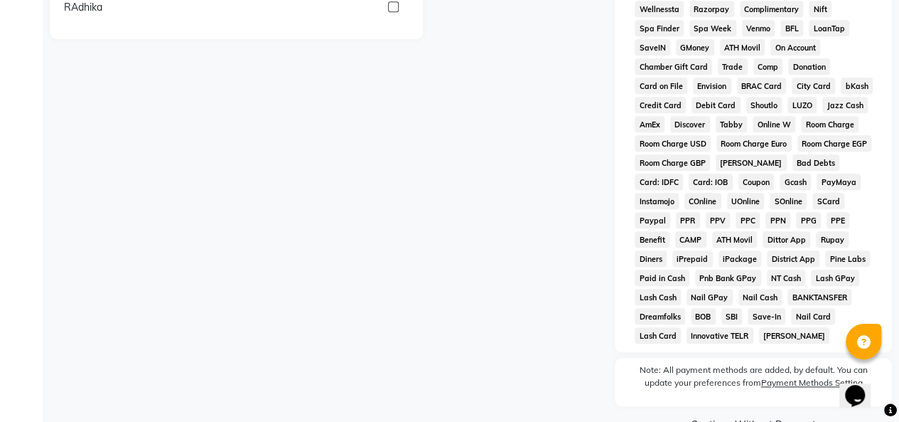
scroll to position [548, 0]
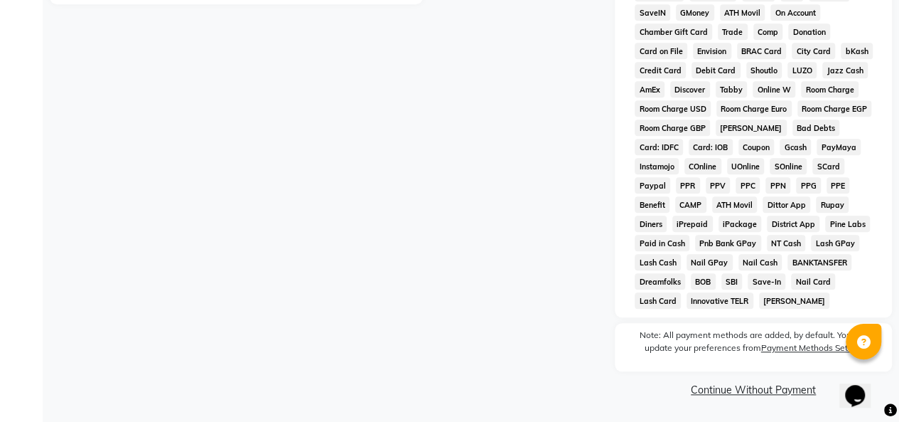
click at [754, 390] on link "Continue Without Payment" at bounding box center [754, 390] width 272 height 15
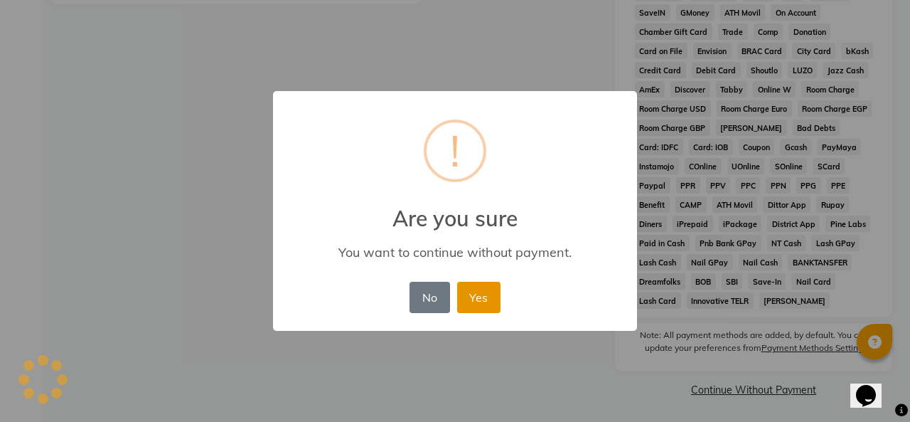
click at [484, 313] on button "Yes" at bounding box center [478, 297] width 43 height 31
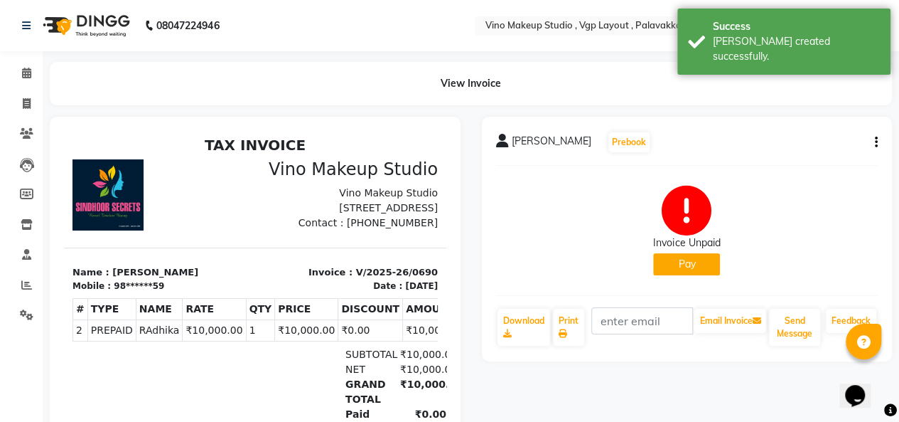
click at [695, 269] on button "Pay" at bounding box center [686, 264] width 67 height 22
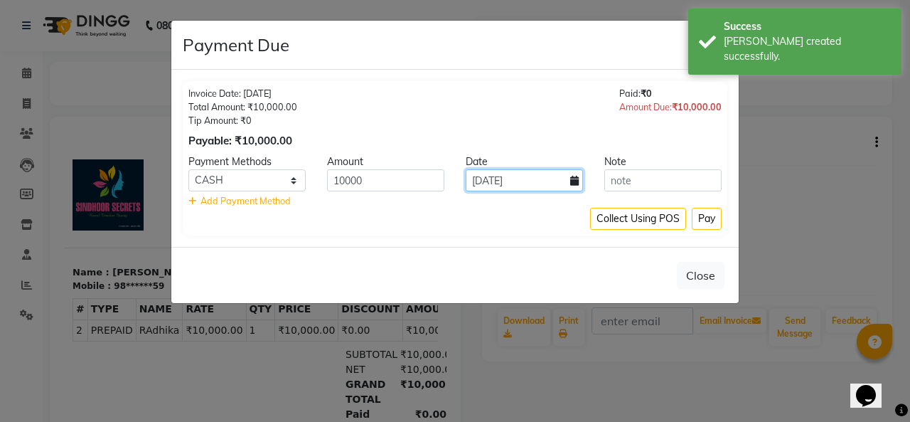
click at [561, 181] on input "[DATE]" at bounding box center [524, 180] width 117 height 22
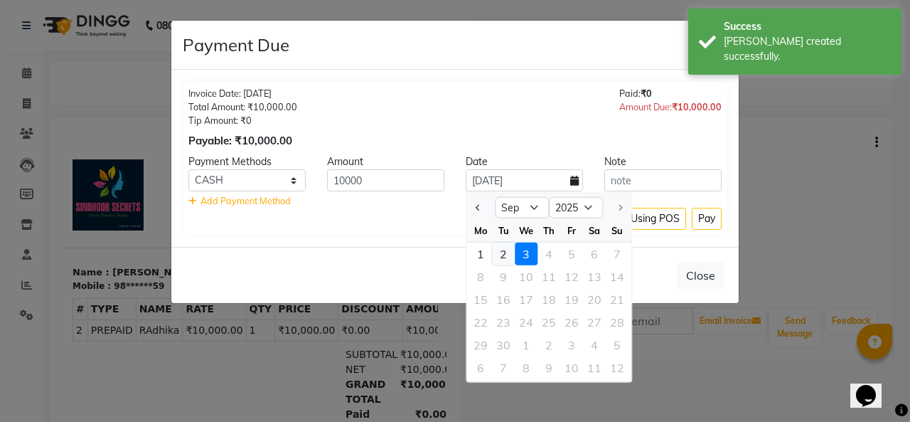
click at [502, 259] on div "2" at bounding box center [503, 253] width 23 height 23
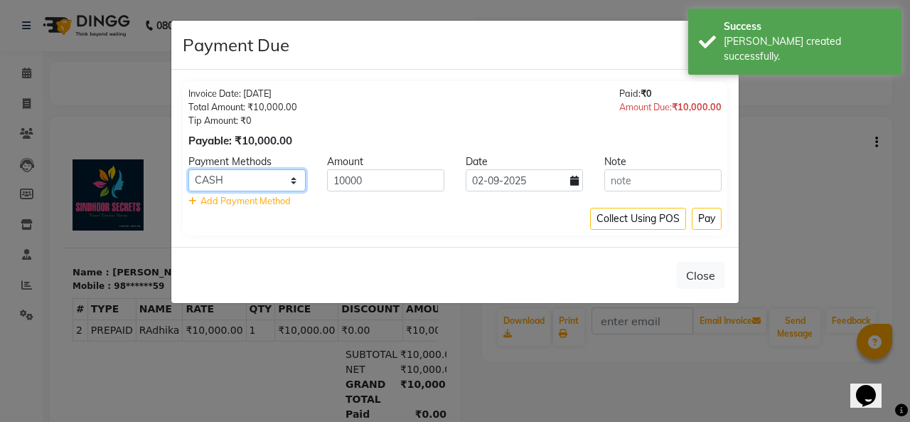
click at [265, 183] on select "CASH CARD ONLINE CUSTOM GPay PayTM PhonePe UPI NearBuy Loan BharatPay Cheque Mo…" at bounding box center [246, 180] width 117 height 22
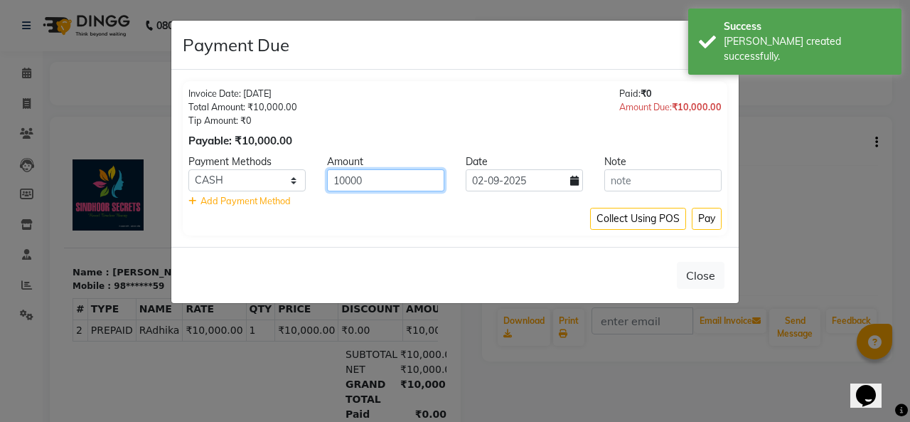
click at [382, 178] on input "10000" at bounding box center [385, 180] width 117 height 22
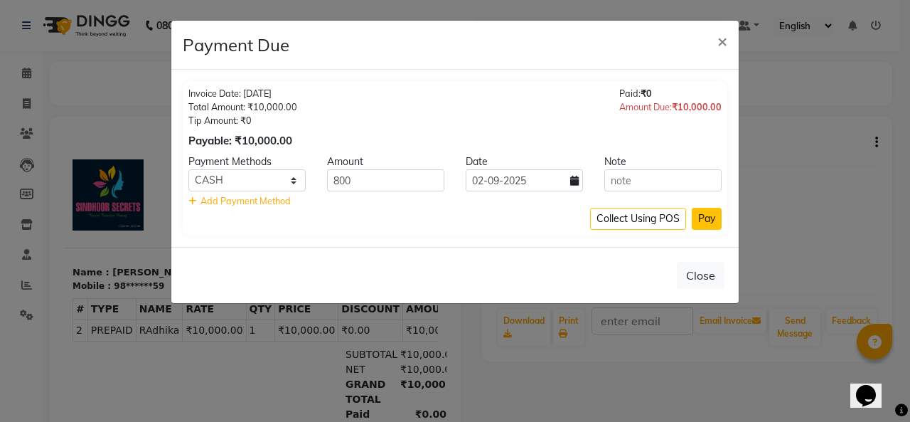
click at [703, 216] on button "Pay" at bounding box center [707, 219] width 30 height 22
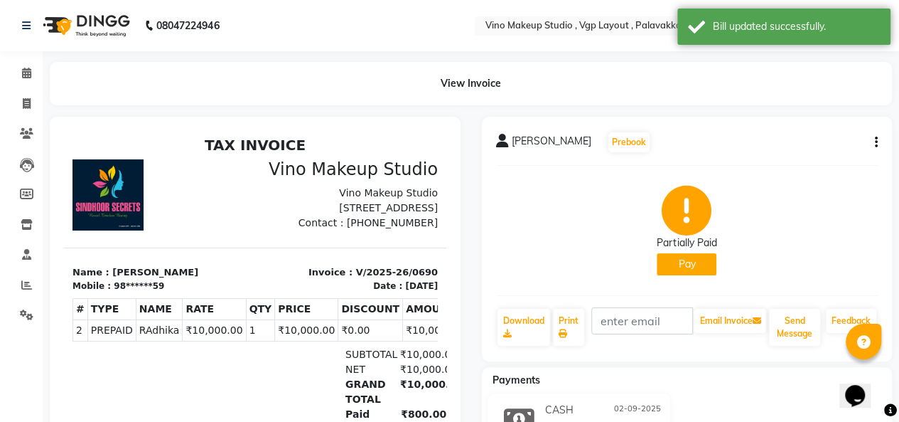
click at [687, 267] on button "Pay" at bounding box center [687, 264] width 60 height 22
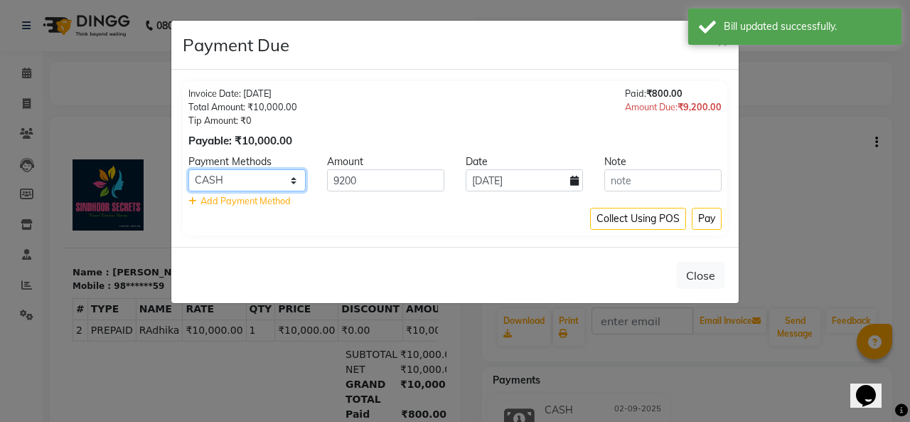
click at [267, 178] on select "CASH CARD ONLINE CUSTOM GPay PayTM PhonePe UPI NearBuy Loan BharatPay Cheque Mo…" at bounding box center [246, 180] width 117 height 22
click at [188, 169] on select "CASH CARD ONLINE CUSTOM GPay PayTM PhonePe UPI NearBuy Loan BharatPay Cheque Mo…" at bounding box center [246, 180] width 117 height 22
click at [575, 179] on icon at bounding box center [574, 181] width 9 height 10
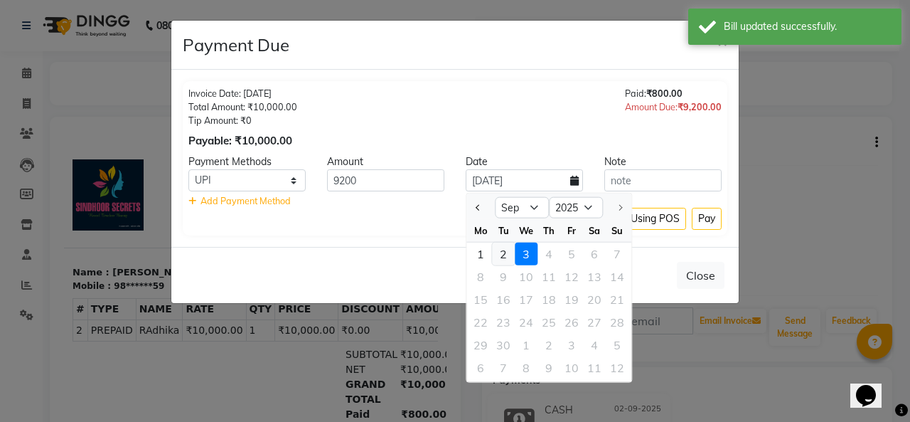
click at [501, 255] on div "2" at bounding box center [503, 253] width 23 height 23
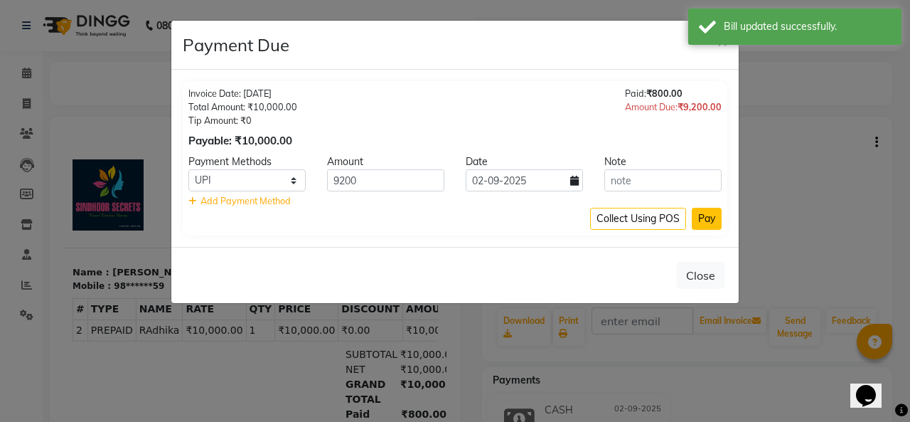
click at [704, 219] on button "Pay" at bounding box center [707, 219] width 30 height 22
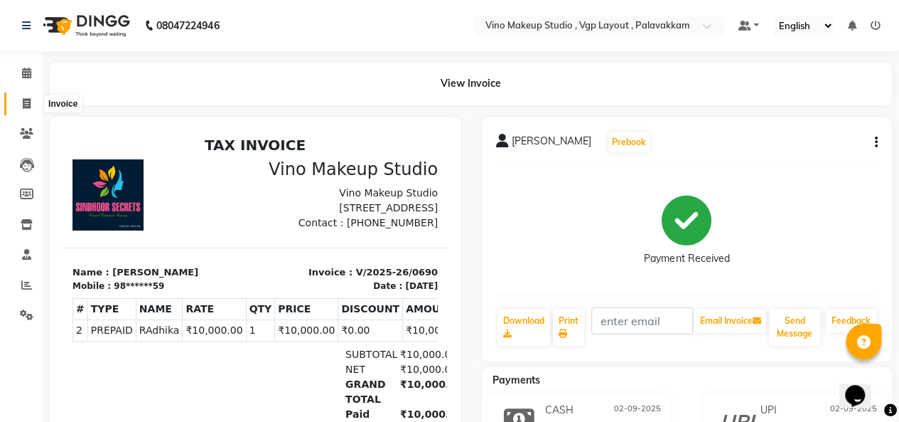
click at [27, 109] on span at bounding box center [26, 104] width 25 height 16
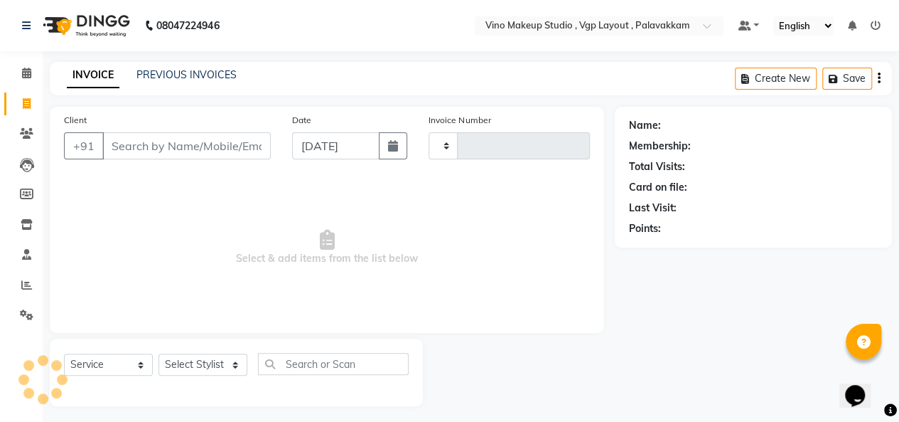
scroll to position [5, 0]
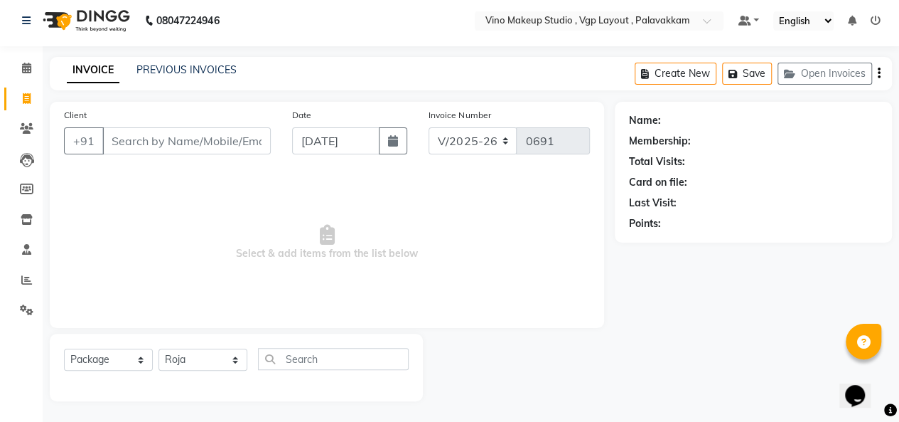
click at [121, 144] on input "Client" at bounding box center [186, 140] width 169 height 27
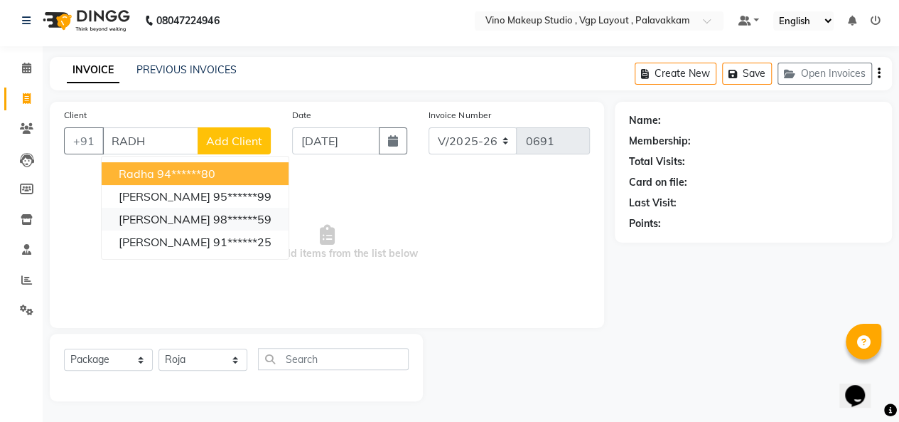
click at [222, 220] on ngb-highlight "98******59" at bounding box center [242, 219] width 58 height 14
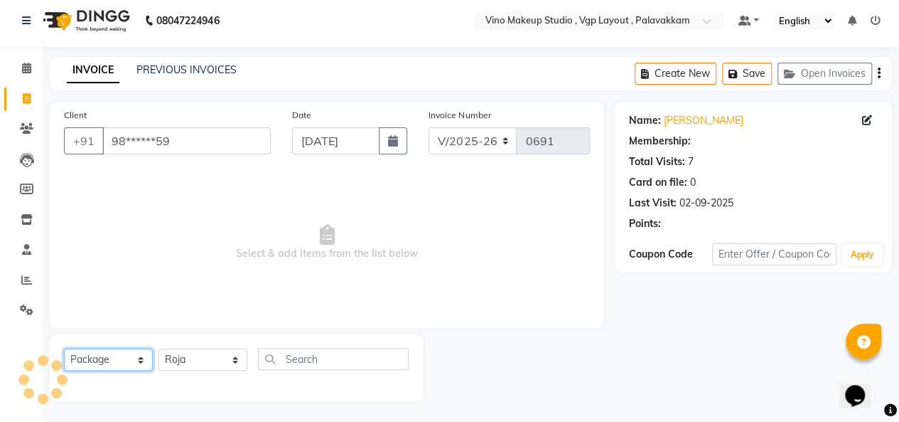
click at [121, 363] on select "Select Service Product Membership Package Voucher Prepaid Gift Card" at bounding box center [108, 359] width 89 height 22
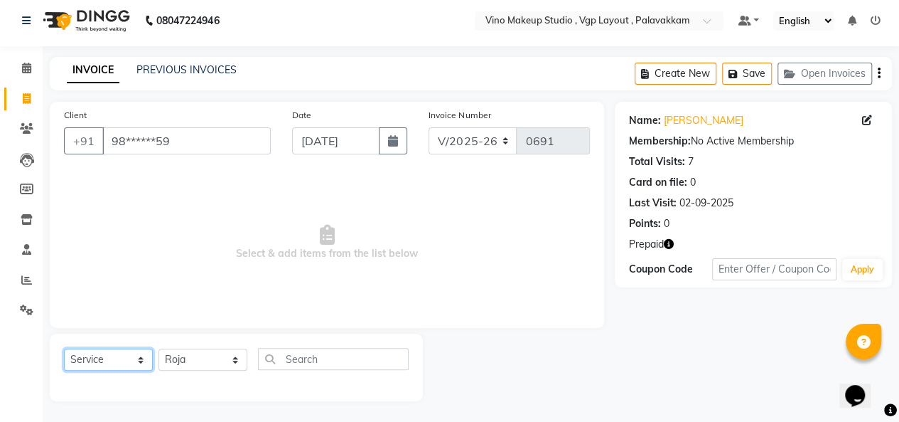
click at [64, 348] on select "Select Service Product Membership Package Voucher Prepaid Gift Card" at bounding box center [108, 359] width 89 height 22
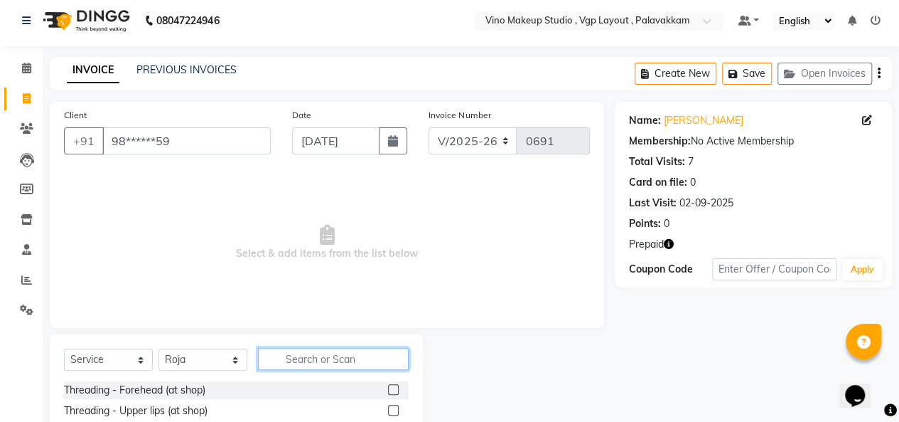
click at [327, 359] on input "text" at bounding box center [333, 359] width 151 height 22
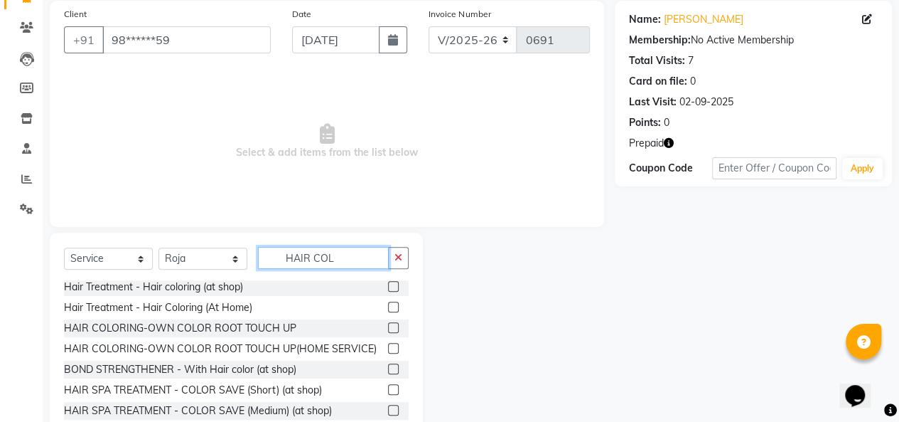
scroll to position [0, 0]
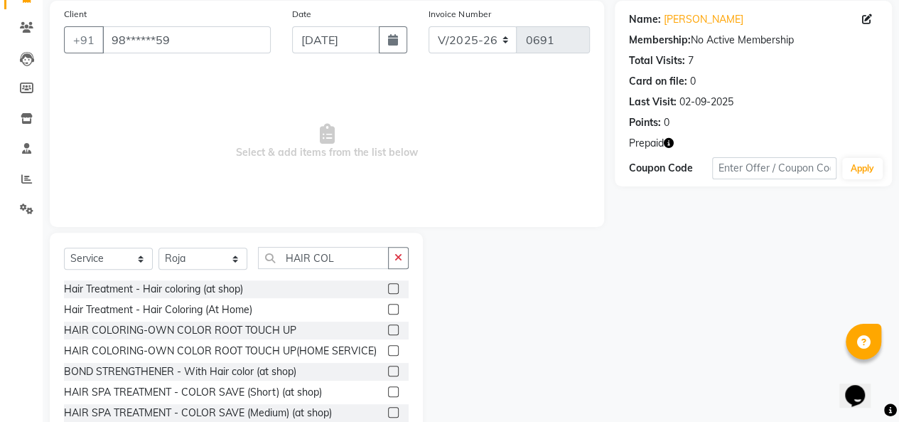
click at [388, 287] on label at bounding box center [393, 288] width 11 height 11
click at [388, 287] on input "checkbox" at bounding box center [392, 288] width 9 height 9
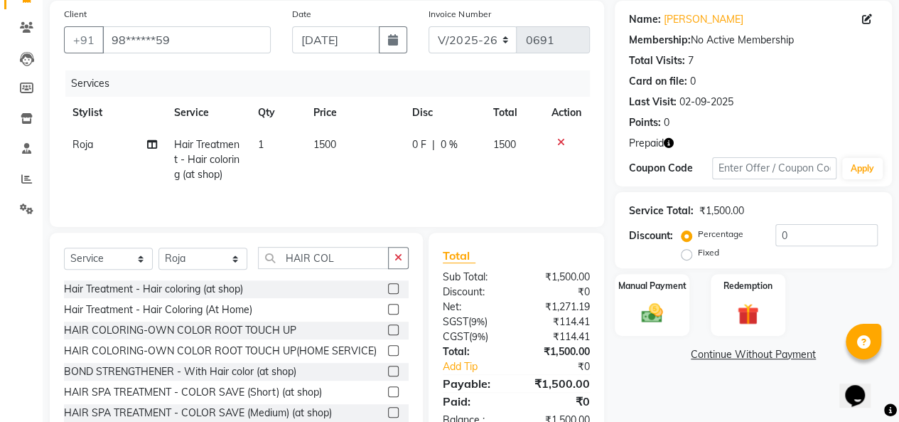
click at [343, 155] on td "1500" at bounding box center [354, 160] width 99 height 62
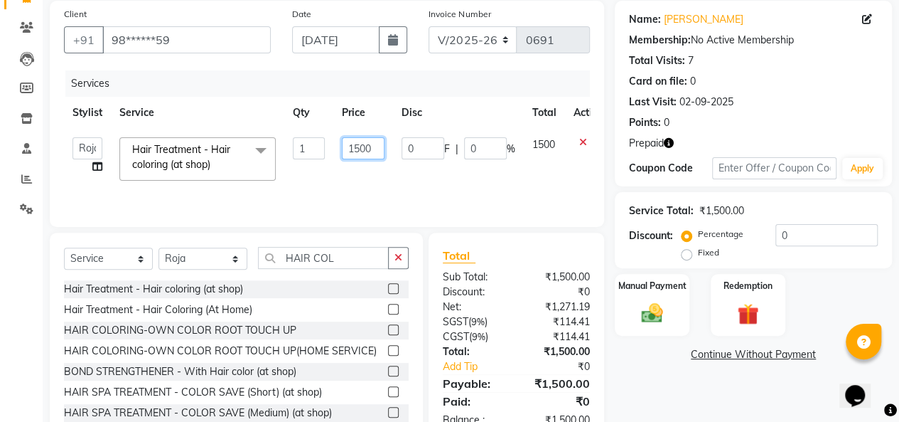
click at [373, 147] on input "1500" at bounding box center [363, 148] width 43 height 22
click at [495, 170] on tr "[PERSON_NAME] [PERSON_NAME] SASIKALA Hair Treatment - Hair coloring (at shop) x…" at bounding box center [338, 159] width 548 height 60
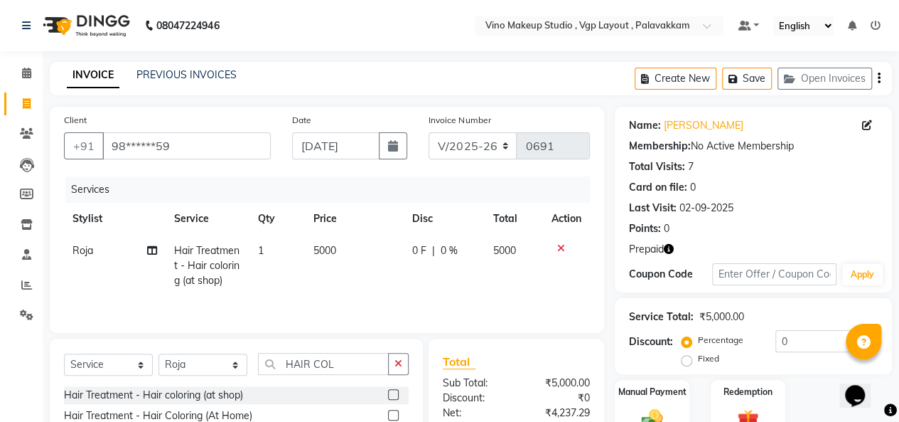
click at [879, 78] on icon "button" at bounding box center [879, 78] width 3 height 1
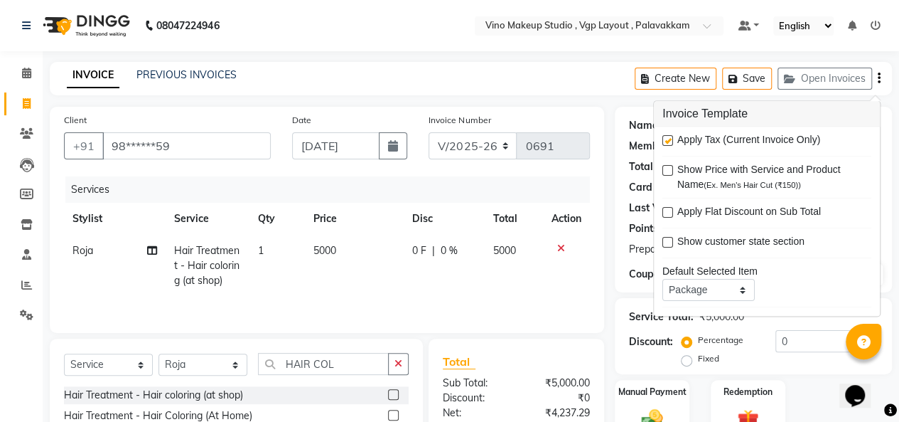
click at [668, 140] on label at bounding box center [668, 141] width 11 height 11
click at [668, 140] on input "checkbox" at bounding box center [667, 141] width 9 height 9
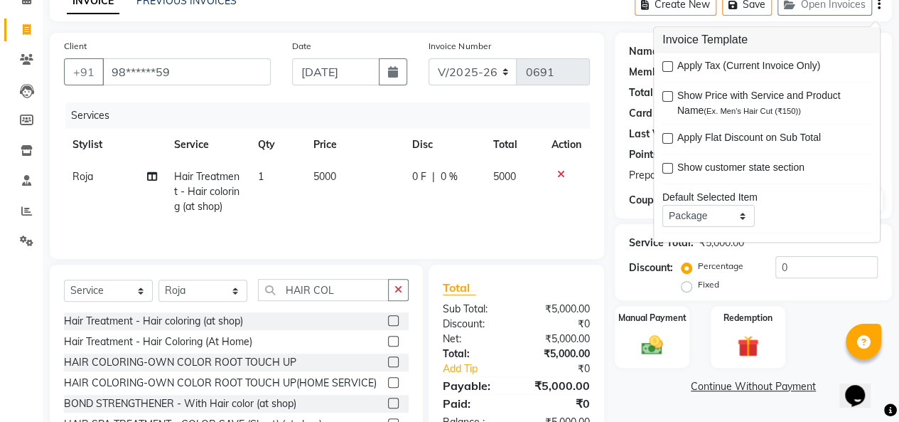
scroll to position [45, 0]
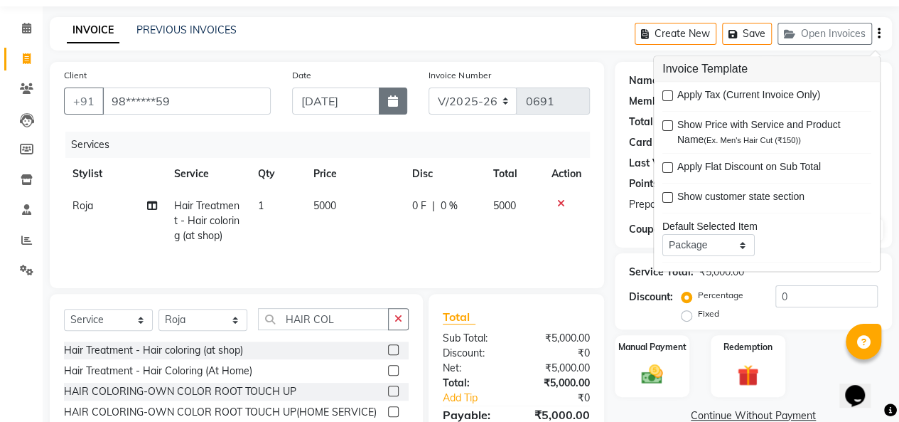
click at [395, 101] on icon "button" at bounding box center [393, 100] width 10 height 11
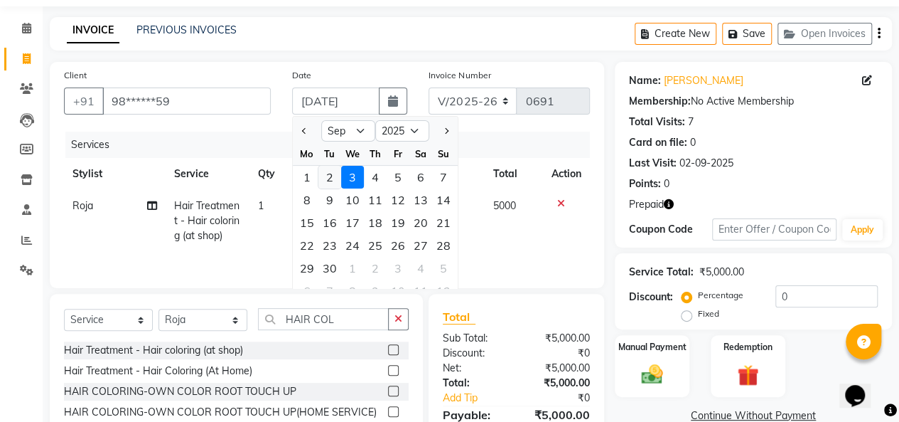
click at [326, 173] on div "2" at bounding box center [330, 177] width 23 height 23
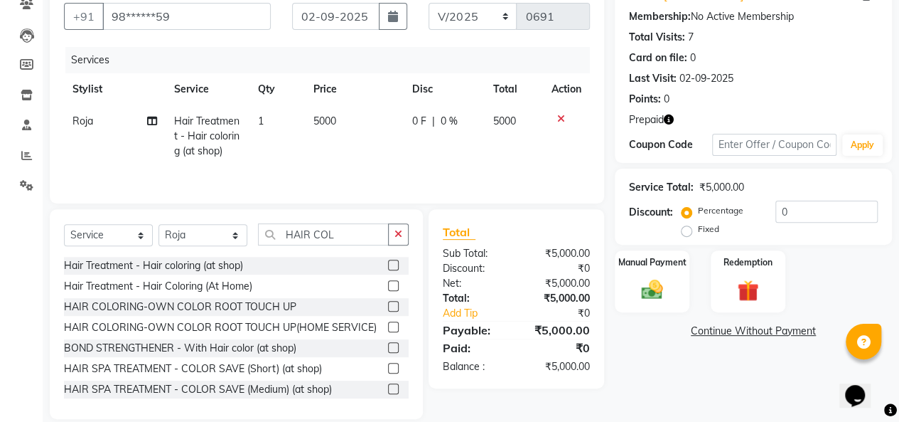
scroll to position [147, 0]
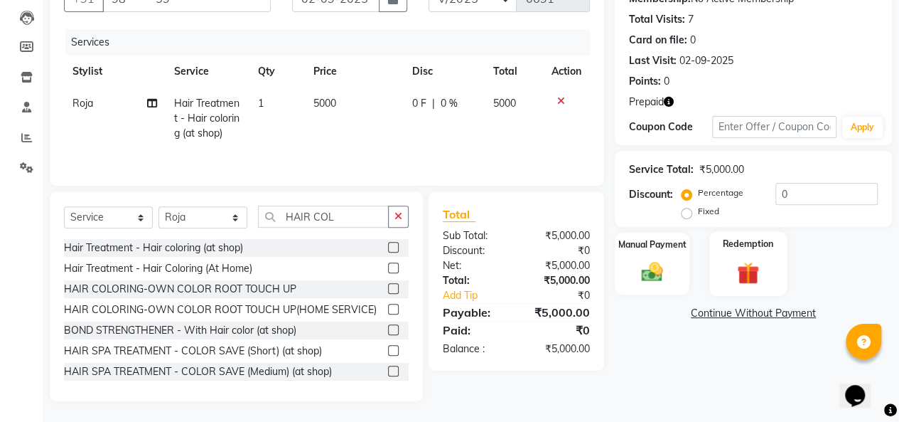
click at [743, 268] on img at bounding box center [748, 273] width 36 height 28
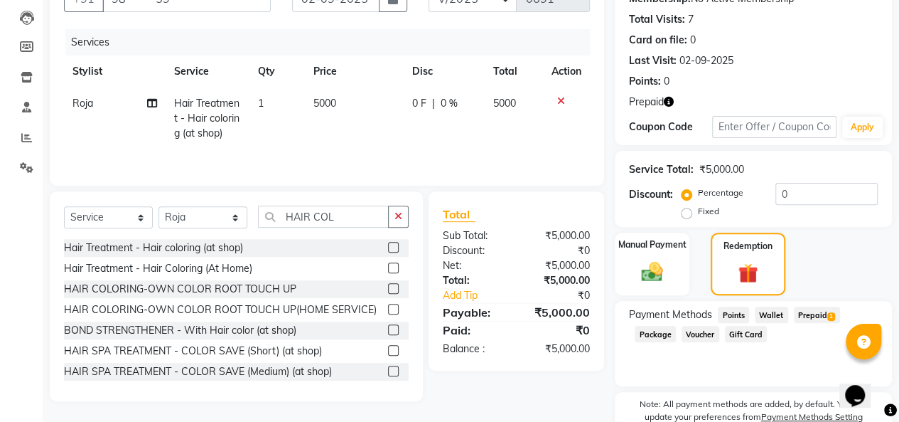
click at [808, 316] on span "Prepaid 1" at bounding box center [817, 314] width 46 height 16
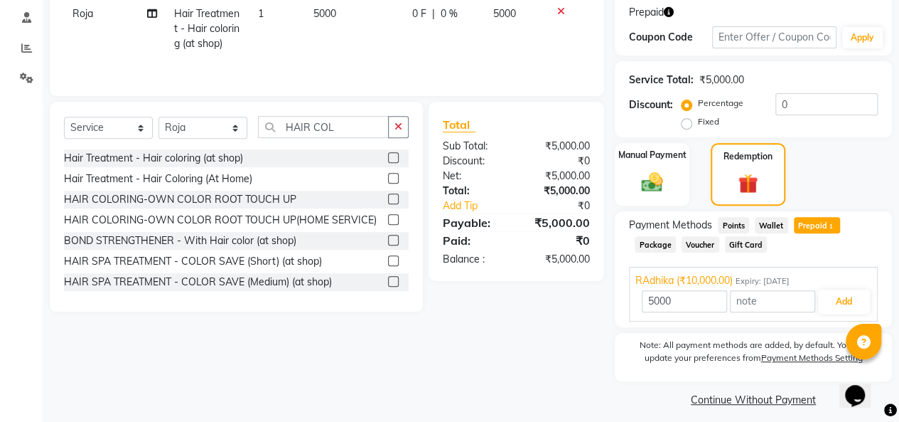
scroll to position [246, 0]
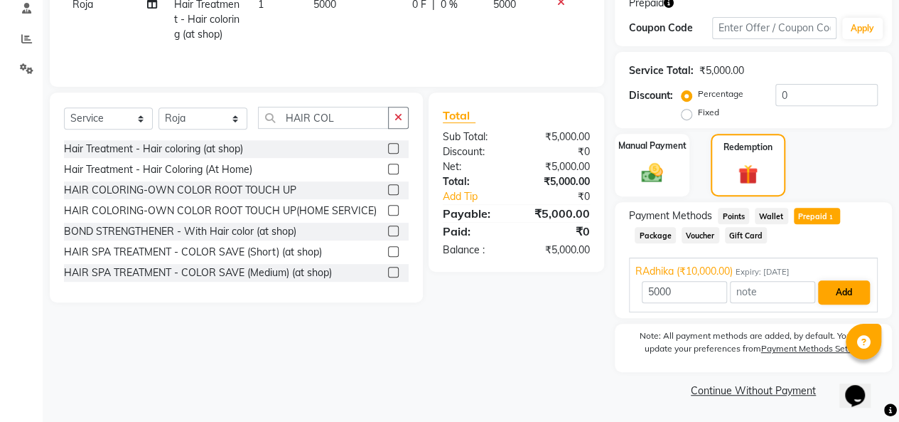
click at [831, 292] on button "Add" at bounding box center [844, 292] width 52 height 24
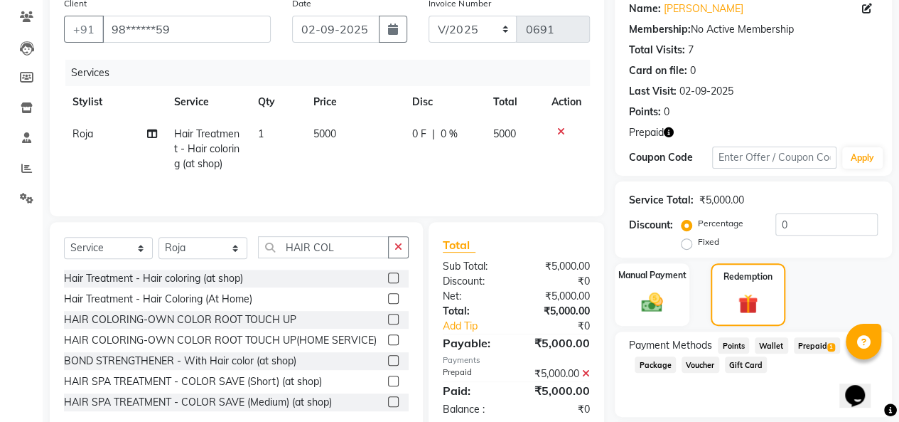
scroll to position [295, 0]
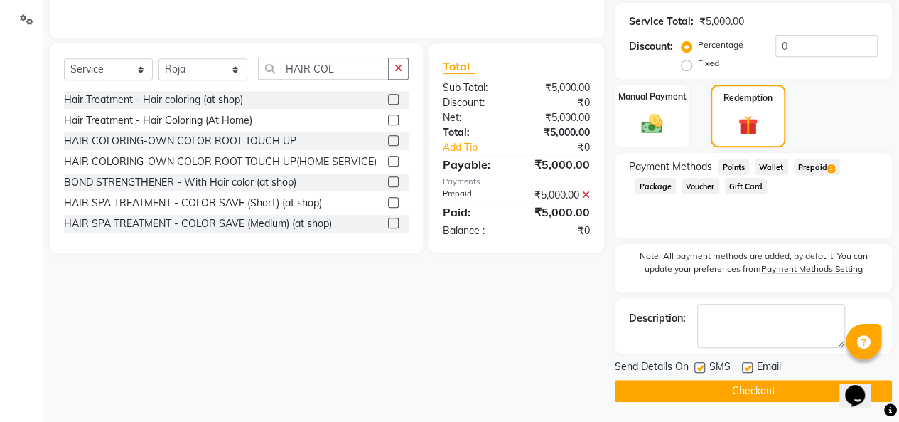
click at [776, 391] on button "Checkout" at bounding box center [753, 391] width 277 height 22
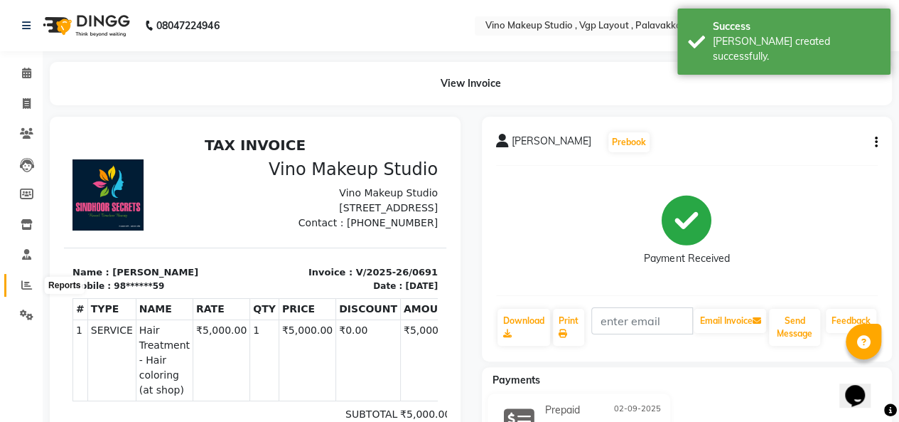
click at [23, 293] on span at bounding box center [26, 285] width 25 height 16
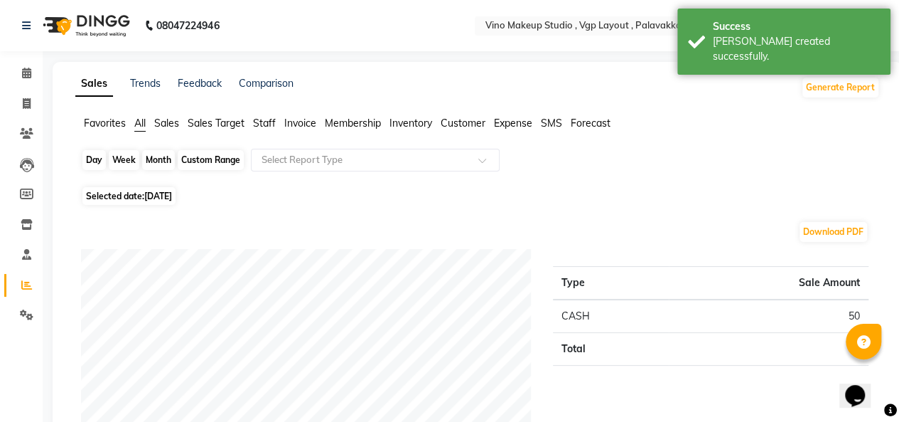
click at [94, 159] on div "Day" at bounding box center [93, 160] width 23 height 20
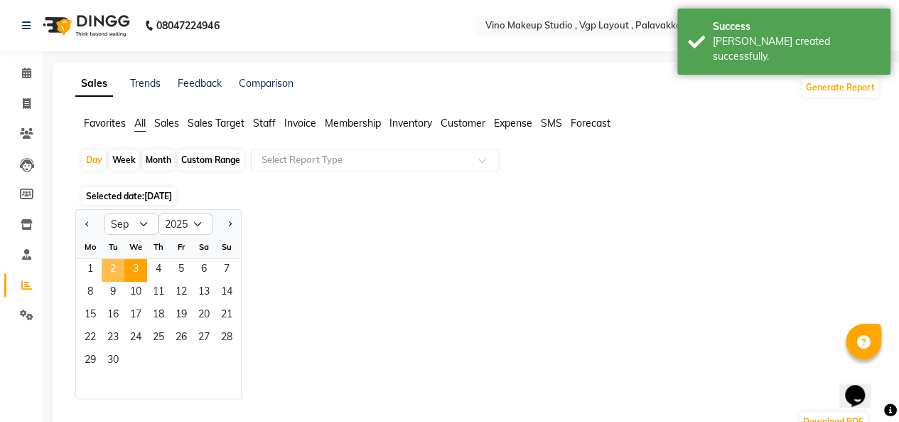
click at [114, 270] on span "2" at bounding box center [113, 270] width 23 height 23
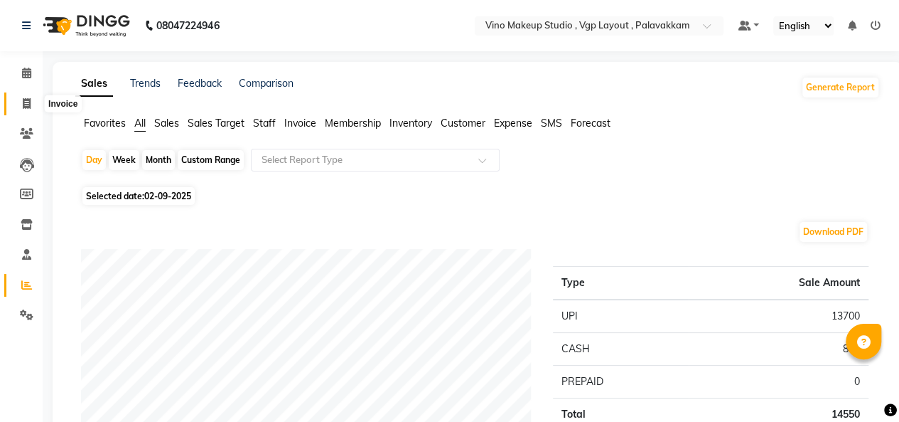
click at [18, 106] on span at bounding box center [26, 104] width 25 height 16
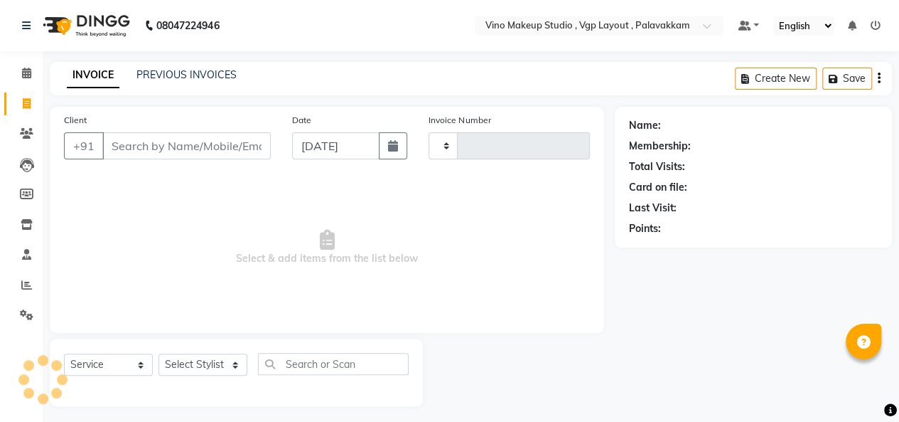
scroll to position [5, 0]
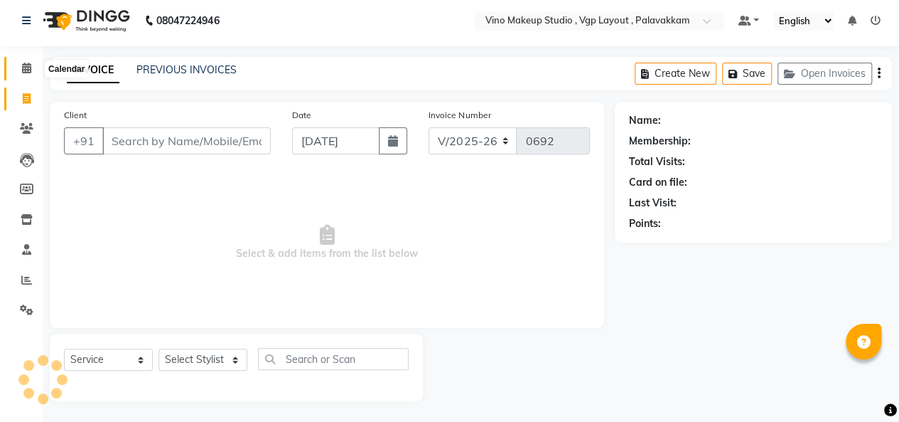
click at [32, 70] on span at bounding box center [26, 68] width 25 height 16
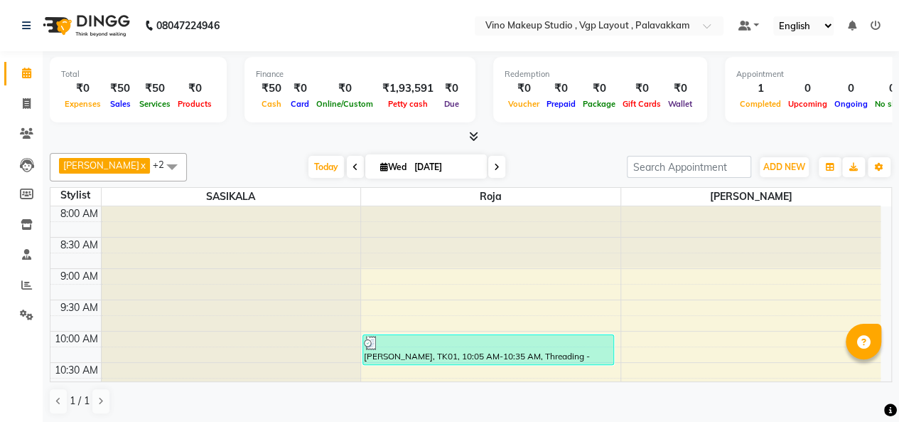
click at [479, 138] on div at bounding box center [471, 136] width 843 height 15
click at [474, 136] on icon at bounding box center [473, 136] width 9 height 11
